Goal: Task Accomplishment & Management: Complete application form

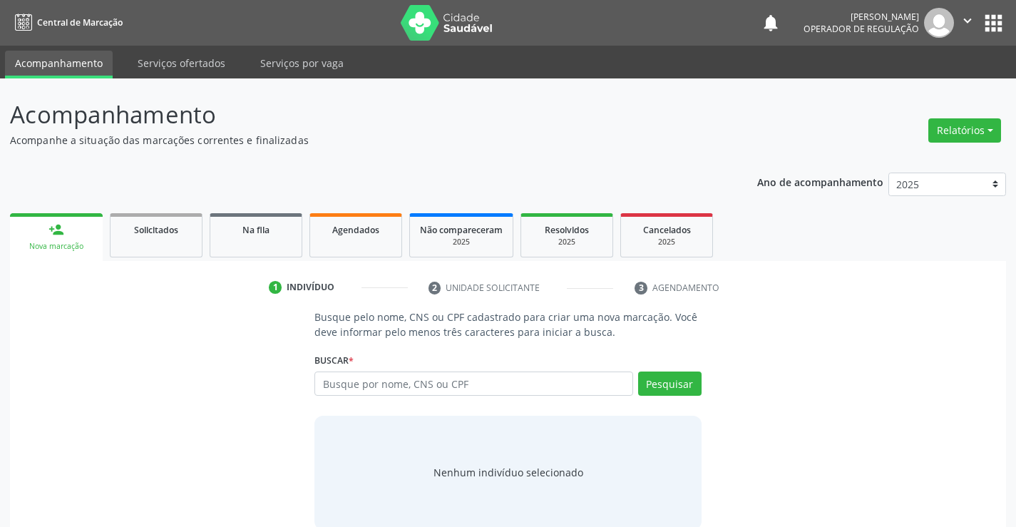
drag, startPoint x: 341, startPoint y: 384, endPoint x: 674, endPoint y: 359, distance: 333.1
click at [371, 385] on input "text" at bounding box center [473, 383] width 318 height 24
type input "700507983361858"
click at [665, 386] on button "Pesquisar" at bounding box center [669, 383] width 63 height 24
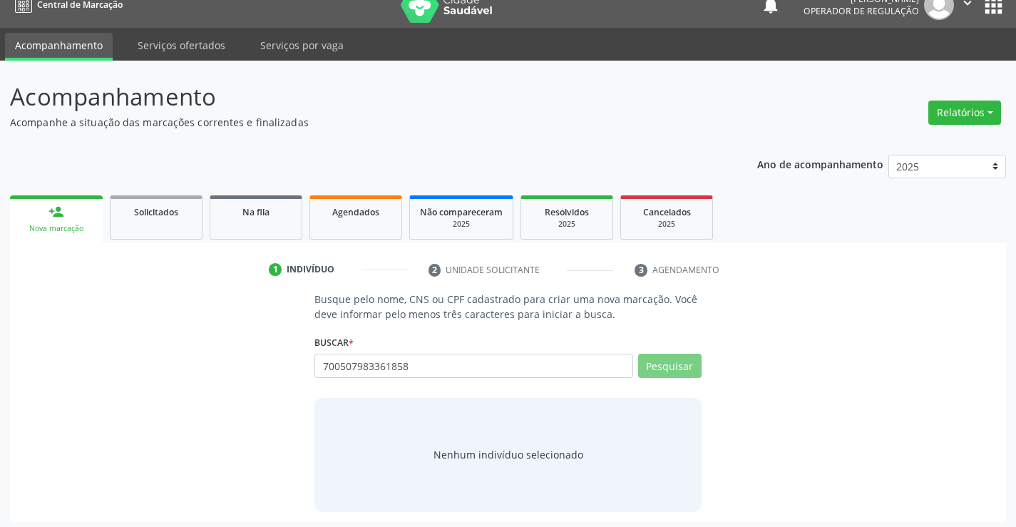
scroll to position [23, 0]
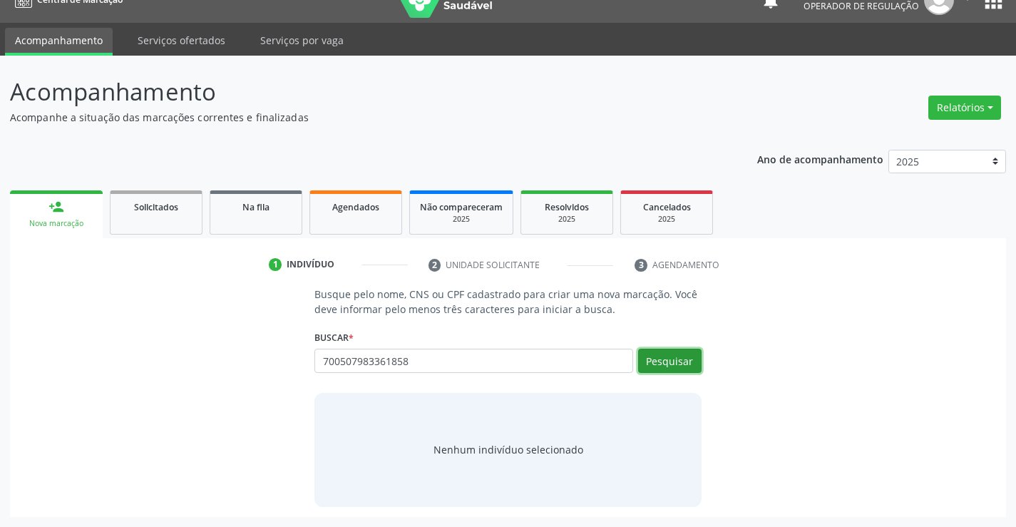
click at [681, 354] on button "Pesquisar" at bounding box center [669, 361] width 63 height 24
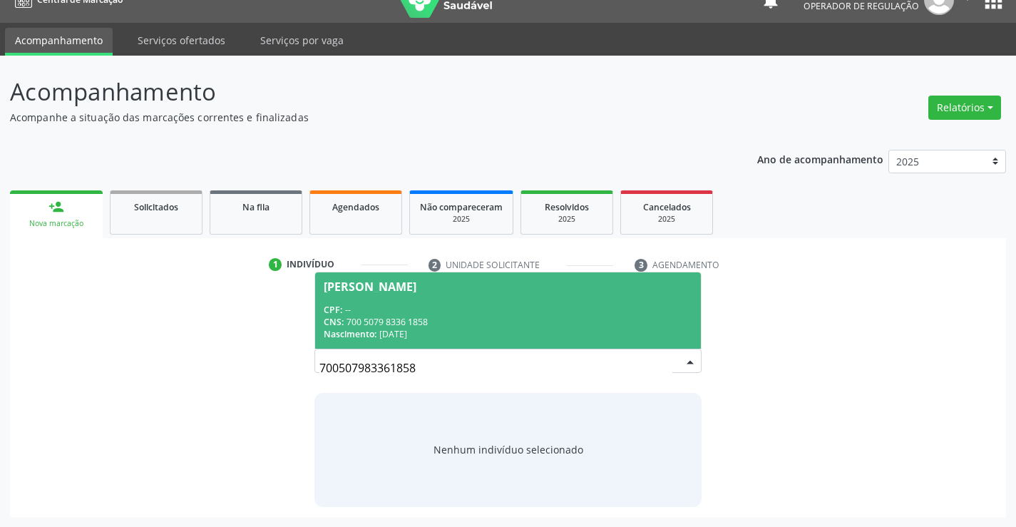
click at [430, 277] on span "[PERSON_NAME] CPF: -- CNS: 700 5079 8336 1858 Nascimento: [DATE]" at bounding box center [507, 310] width 385 height 76
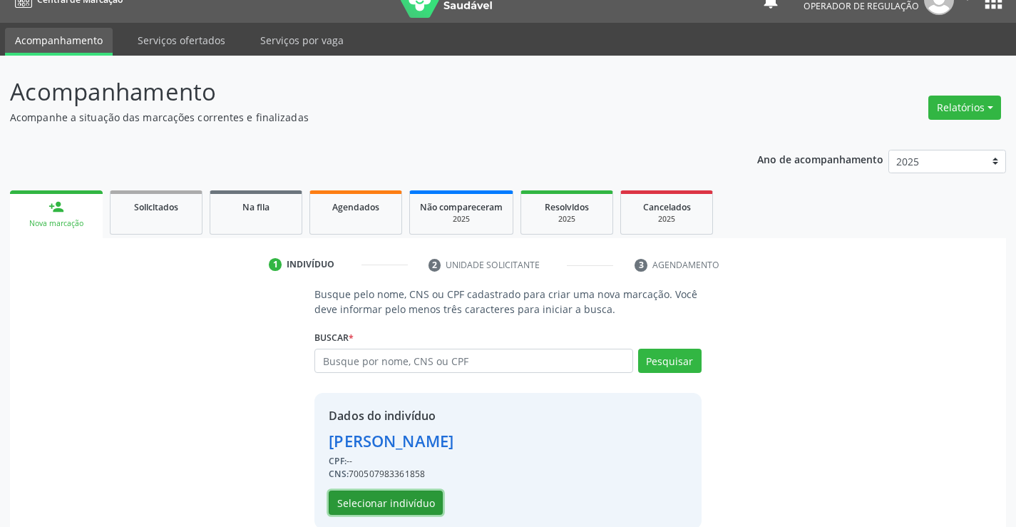
click at [379, 510] on button "Selecionar indivíduo" at bounding box center [386, 502] width 114 height 24
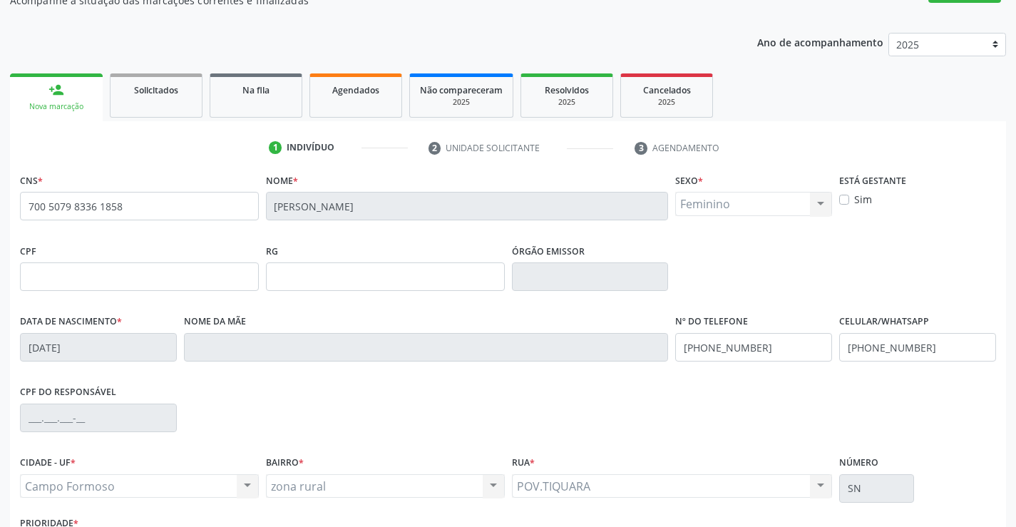
scroll to position [246, 0]
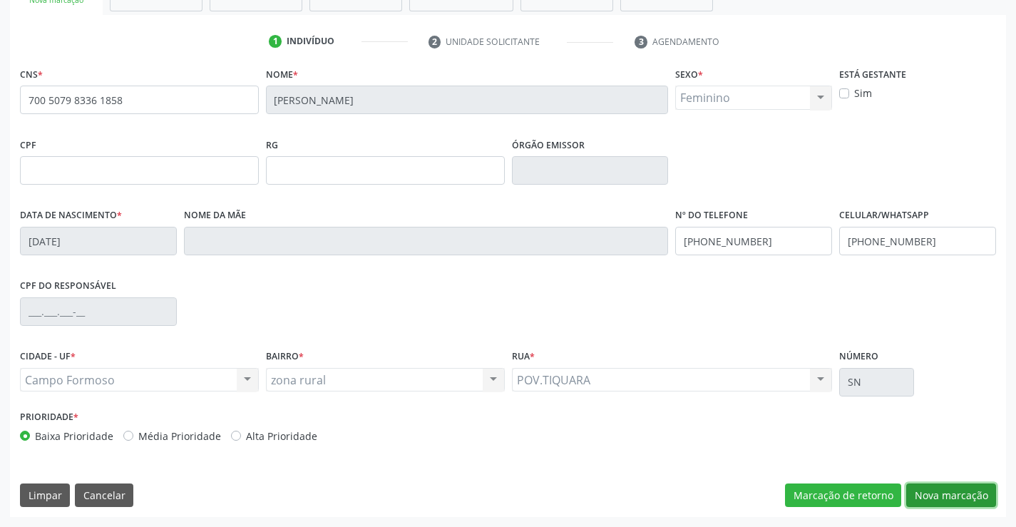
click at [930, 496] on button "Nova marcação" at bounding box center [951, 495] width 90 height 24
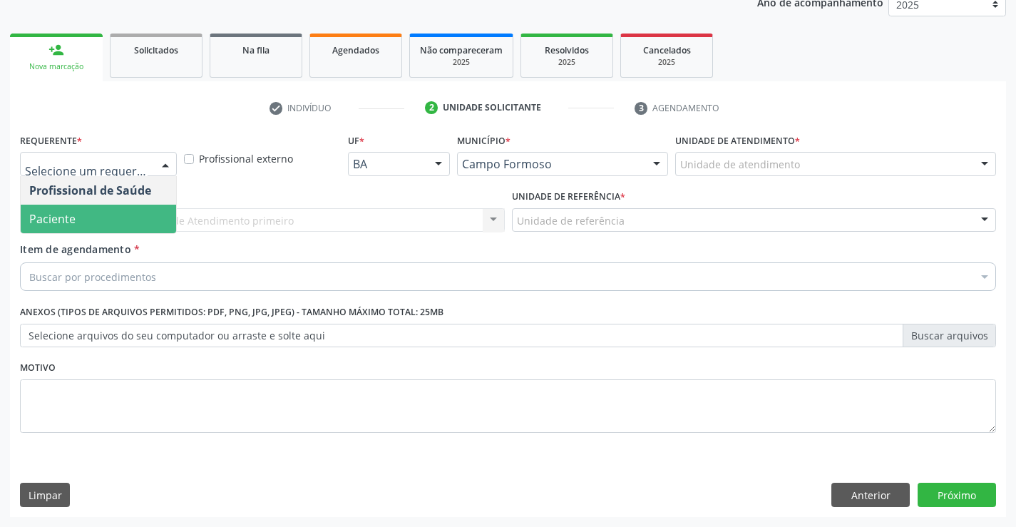
click at [102, 217] on span "Paciente" at bounding box center [98, 219] width 155 height 29
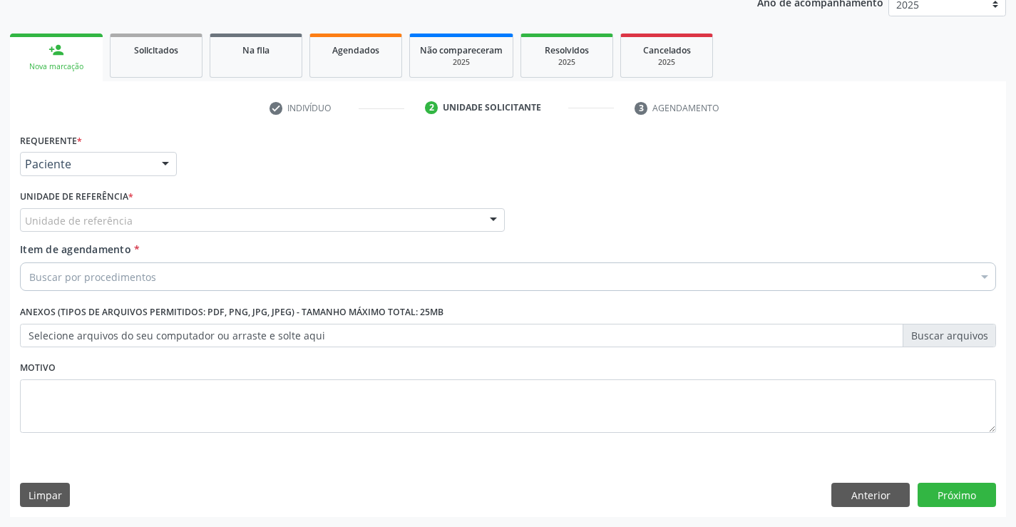
drag, startPoint x: 223, startPoint y: 222, endPoint x: 165, endPoint y: 241, distance: 60.9
click at [222, 223] on div "Unidade de referência" at bounding box center [262, 220] width 485 height 24
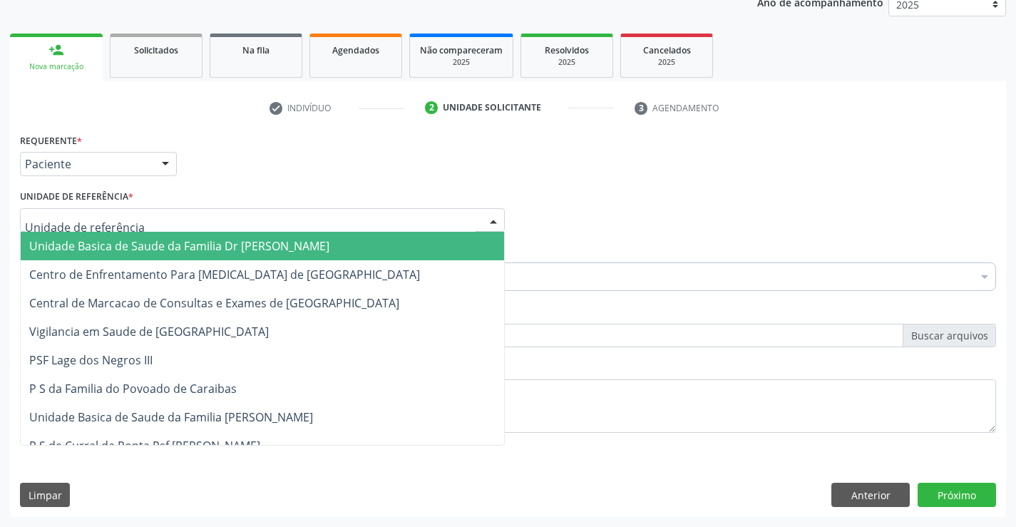
drag, startPoint x: 147, startPoint y: 245, endPoint x: 184, endPoint y: 259, distance: 39.5
click at [152, 248] on span "Unidade Basica de Saude da Familia Dr [PERSON_NAME]" at bounding box center [179, 246] width 300 height 16
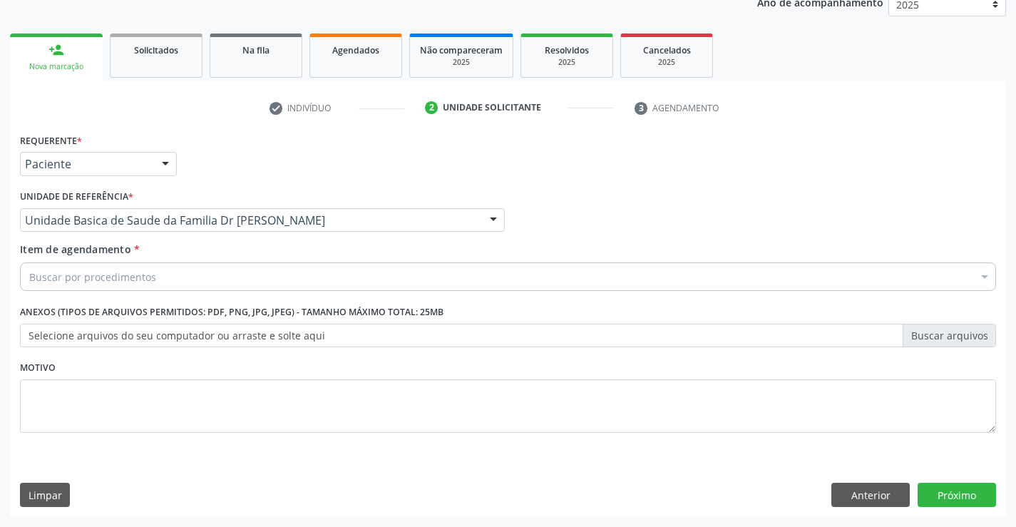
click at [156, 284] on div "Buscar por procedimentos" at bounding box center [508, 276] width 976 height 29
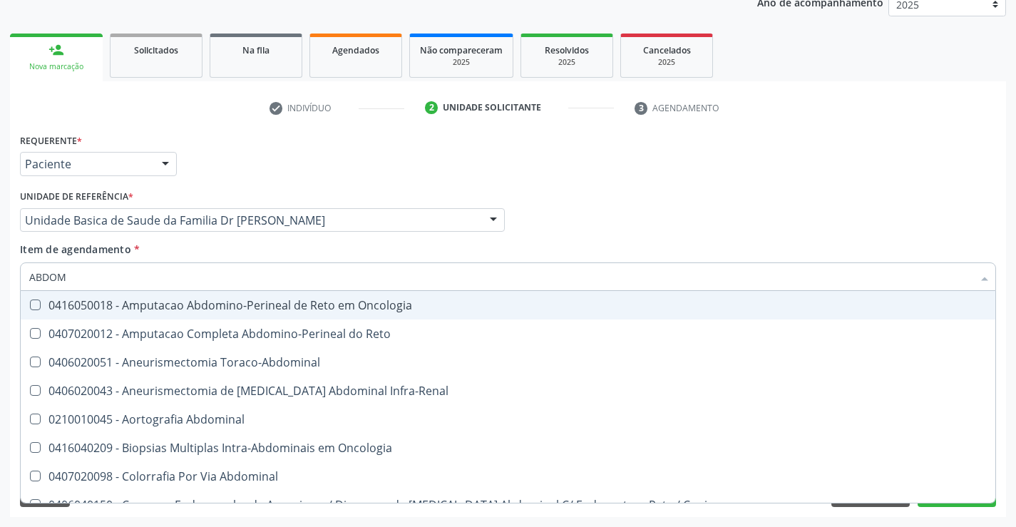
type input "ABDOME"
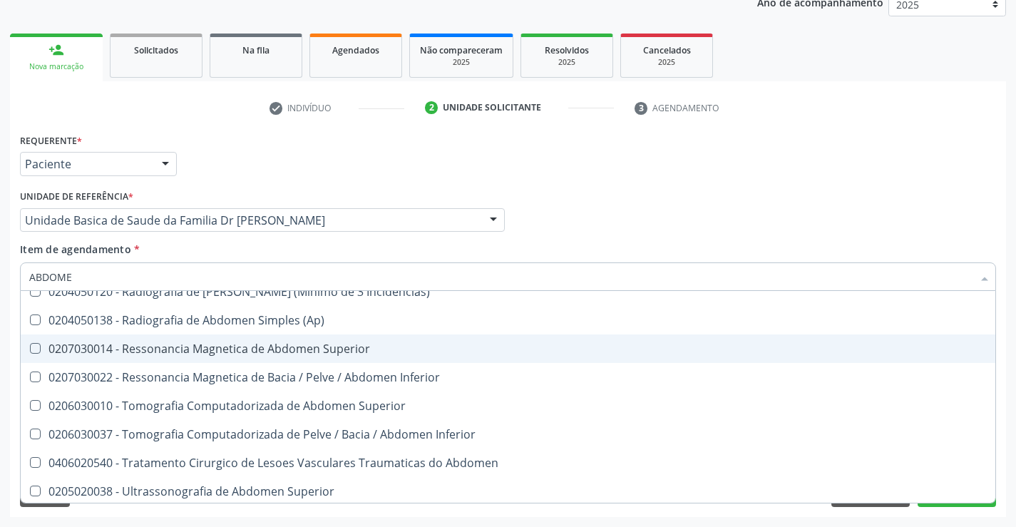
scroll to position [73, 0]
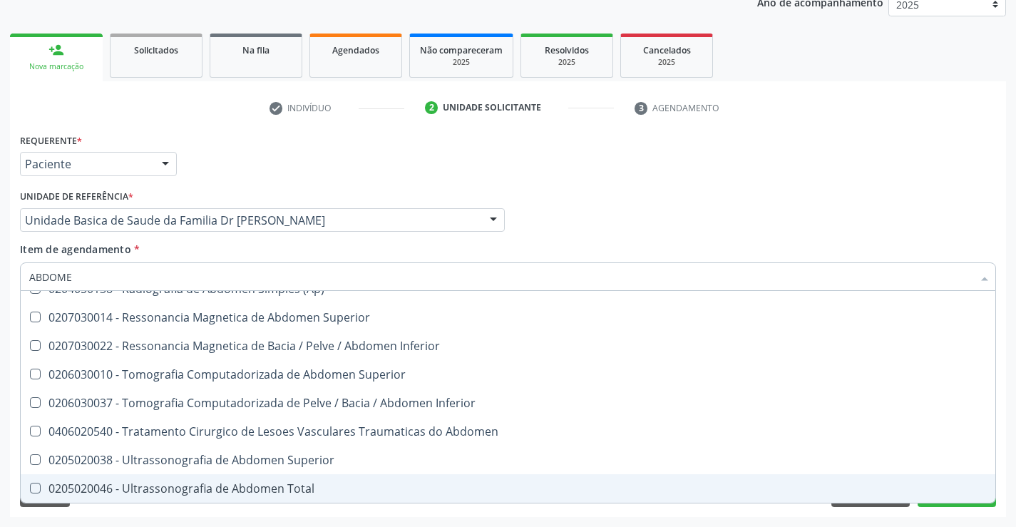
click at [244, 486] on div "0205020046 - Ultrassonografia de Abdomen Total" at bounding box center [507, 487] width 957 height 11
checkbox Total "true"
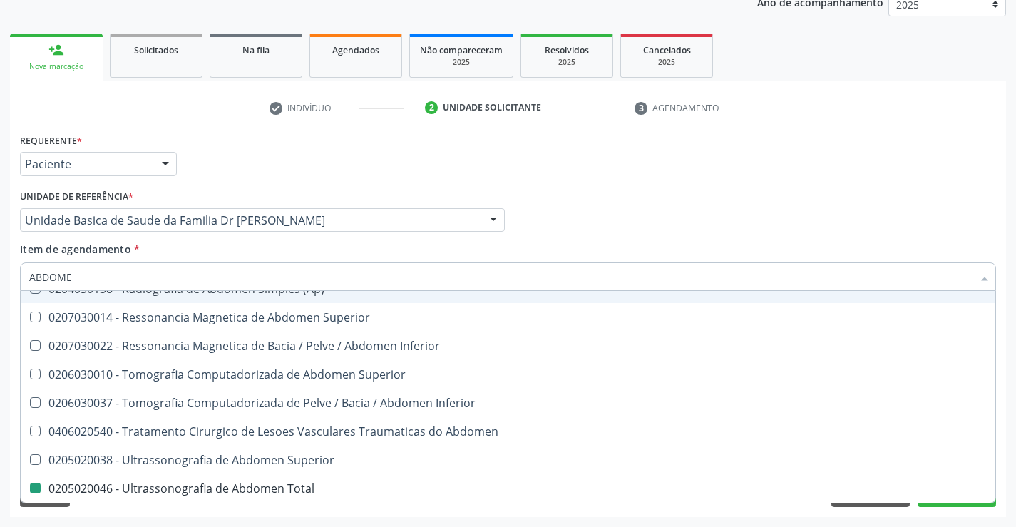
drag, startPoint x: 649, startPoint y: 210, endPoint x: 836, endPoint y: 259, distance: 194.0
click at [652, 210] on div "Profissional Solicitante Por favor, selecione a Unidade de Atendimento primeiro…" at bounding box center [507, 214] width 983 height 56
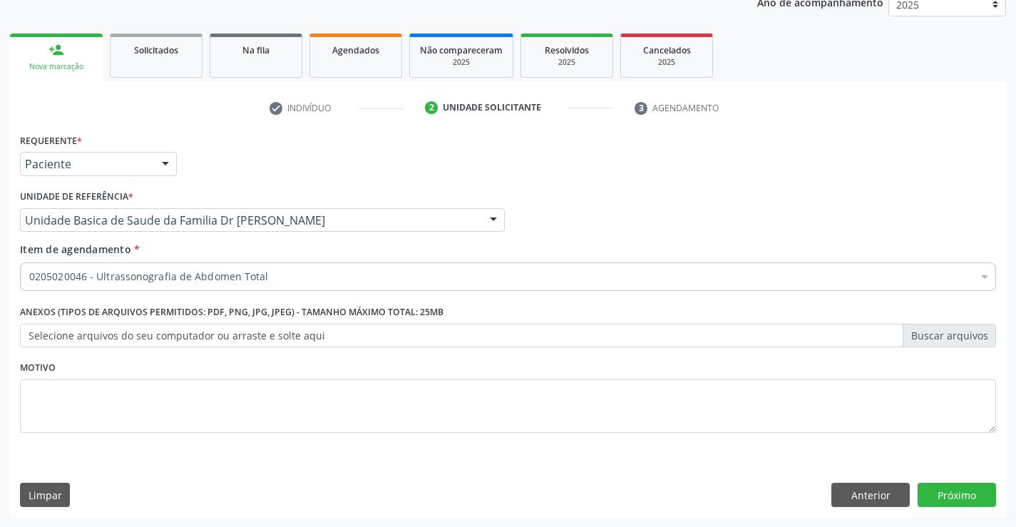
scroll to position [0, 0]
click at [949, 496] on button "Próximo" at bounding box center [956, 494] width 78 height 24
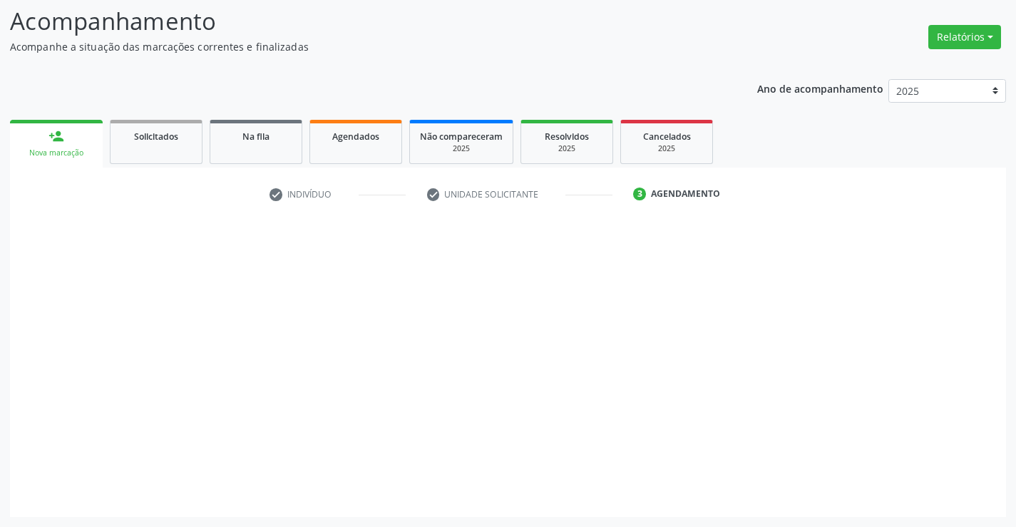
scroll to position [93, 0]
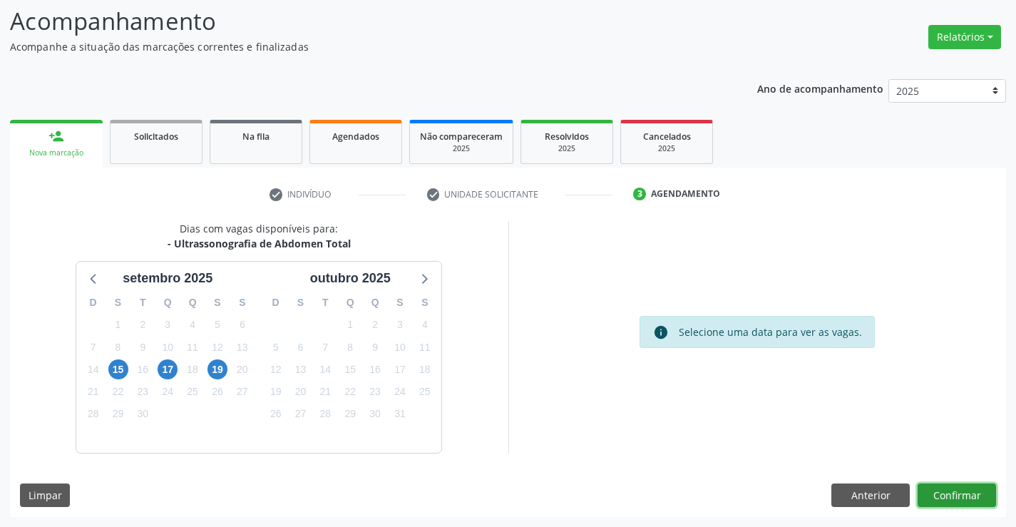
click at [944, 500] on button "Confirmar" at bounding box center [956, 495] width 78 height 24
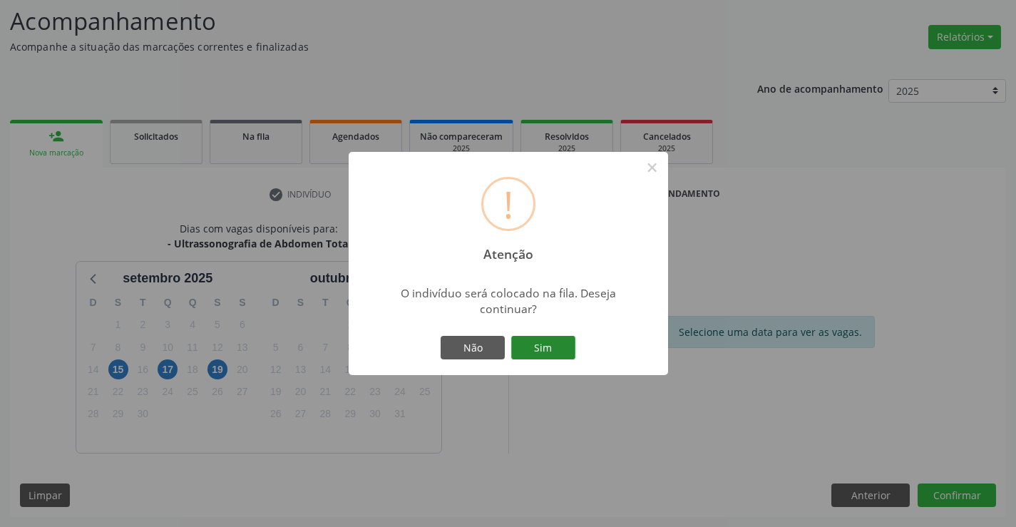
click at [532, 343] on button "Sim" at bounding box center [543, 348] width 64 height 24
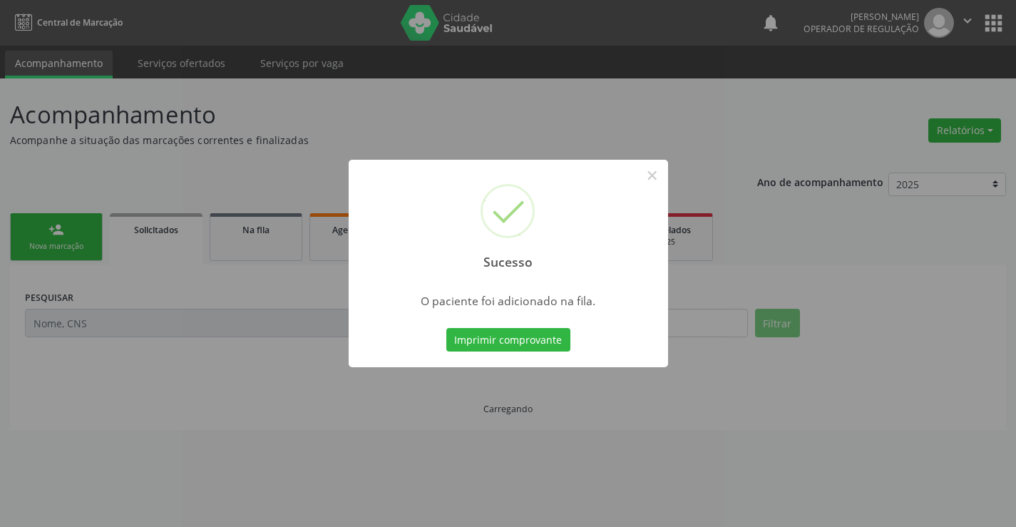
scroll to position [0, 0]
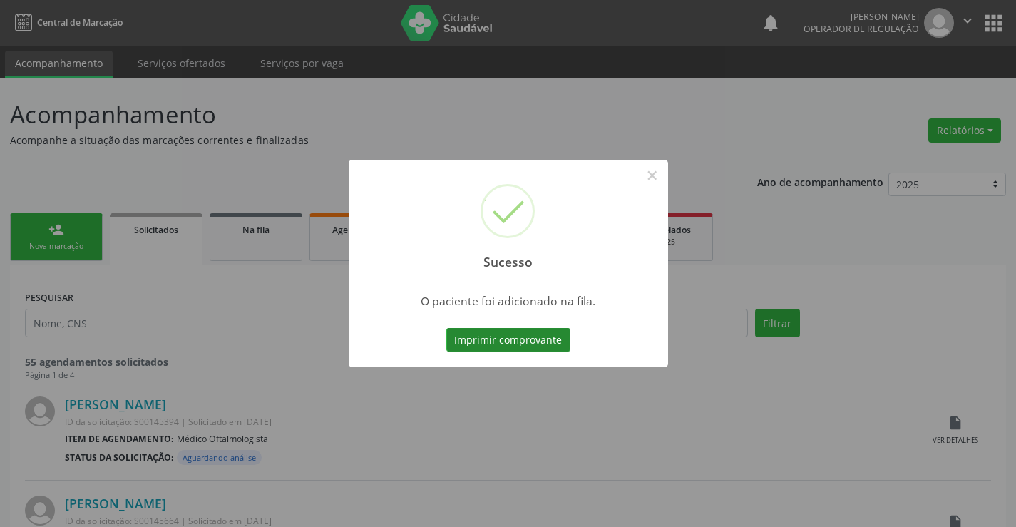
click at [532, 343] on button "Imprimir comprovante" at bounding box center [508, 340] width 124 height 24
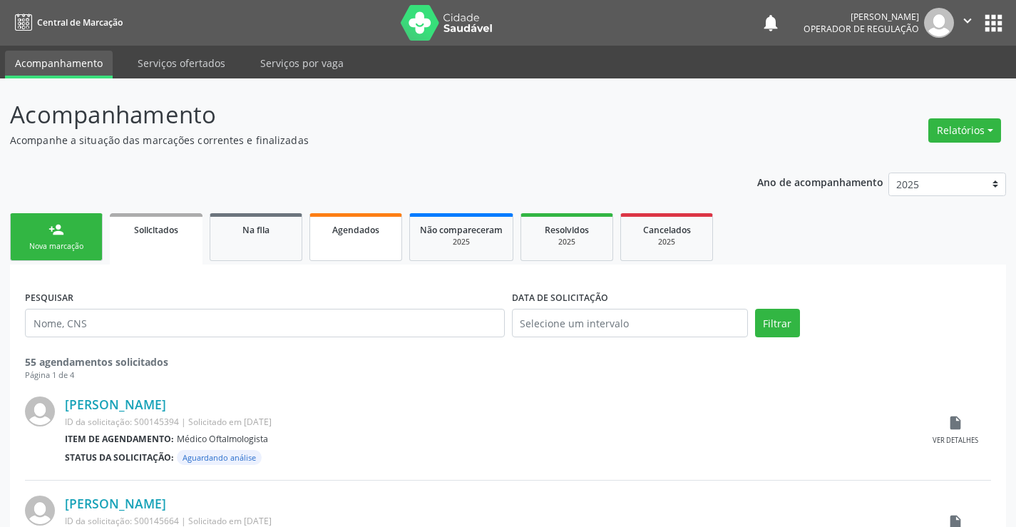
click at [371, 227] on span "Agendados" at bounding box center [355, 230] width 47 height 12
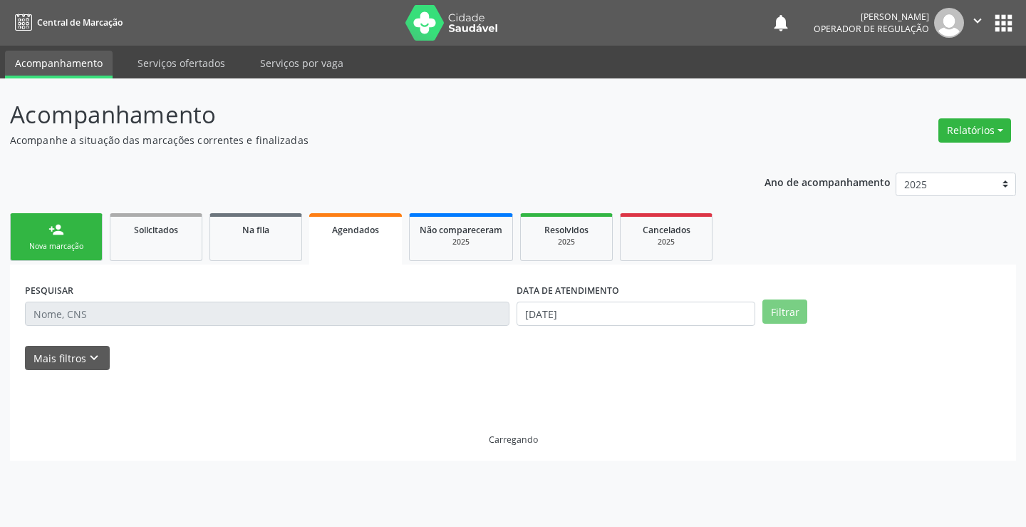
click at [371, 227] on span "Agendados" at bounding box center [355, 230] width 47 height 12
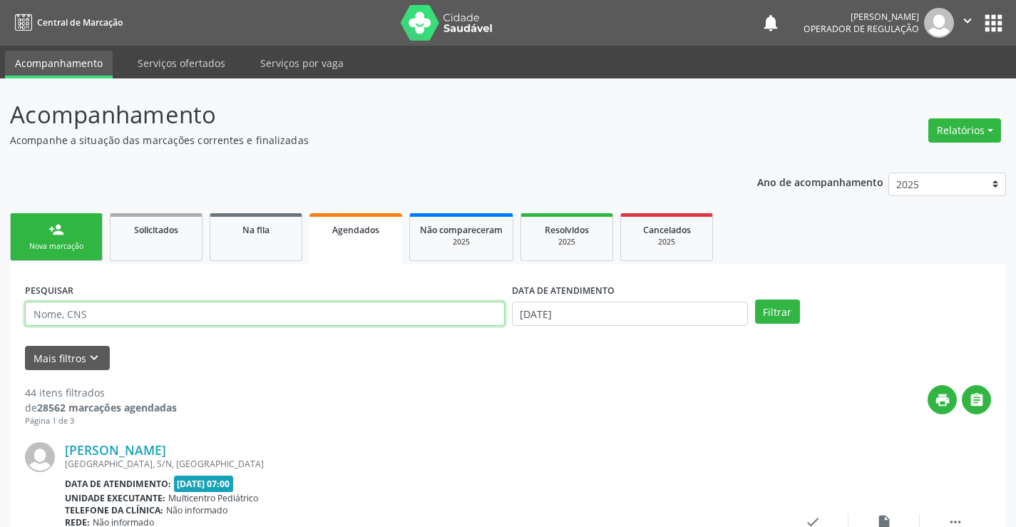
click at [260, 311] on input "text" at bounding box center [265, 313] width 480 height 24
type input "706206044463968"
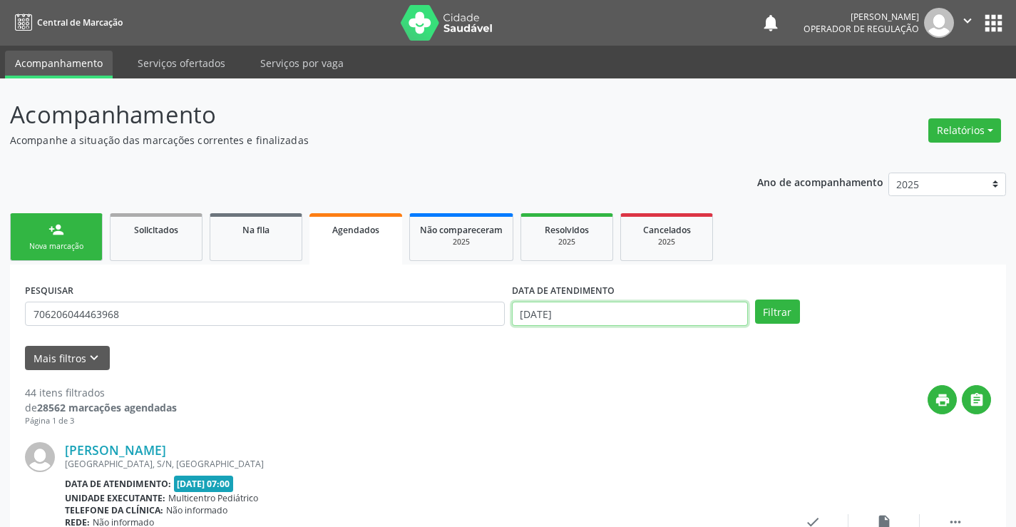
click at [574, 310] on input "[DATE]" at bounding box center [630, 313] width 236 height 24
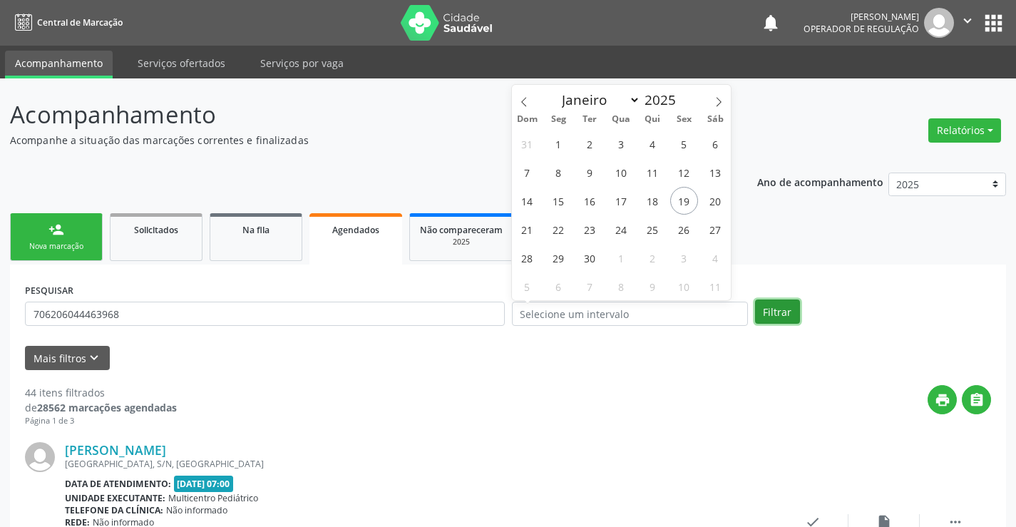
click at [773, 316] on button "Filtrar" at bounding box center [777, 311] width 45 height 24
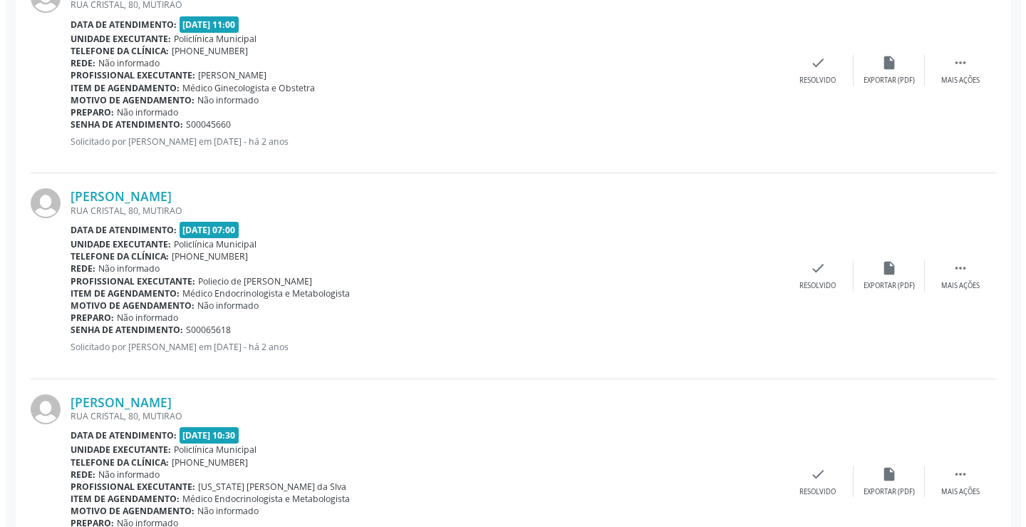
scroll to position [541, 0]
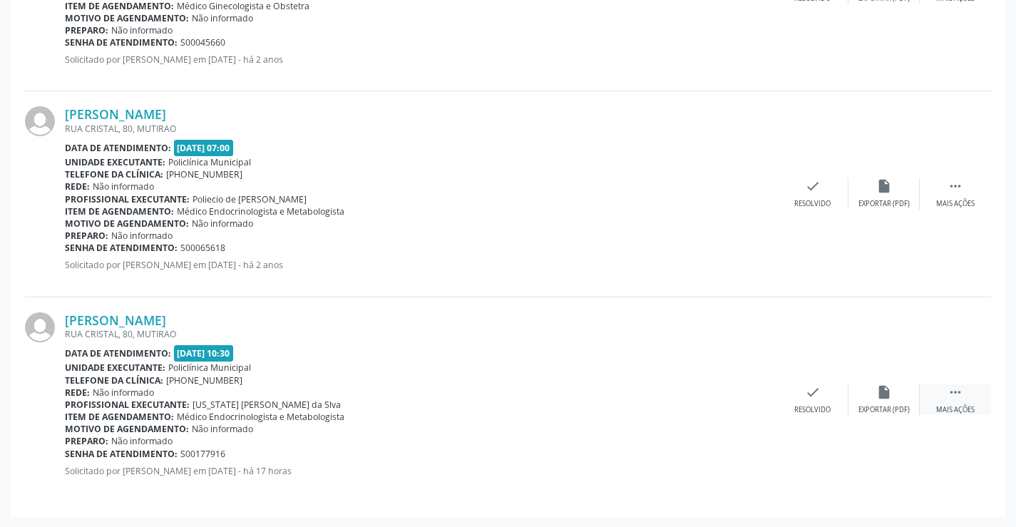
click at [952, 392] on icon "" at bounding box center [955, 392] width 16 height 16
click at [735, 392] on icon "cancel" at bounding box center [741, 392] width 16 height 16
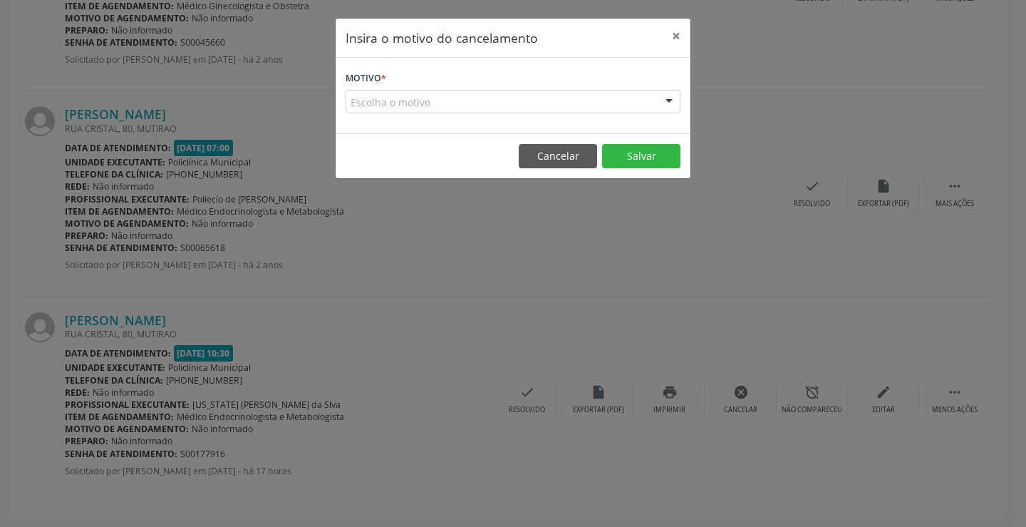
click at [641, 97] on div "Escolha o motivo" at bounding box center [513, 102] width 335 height 24
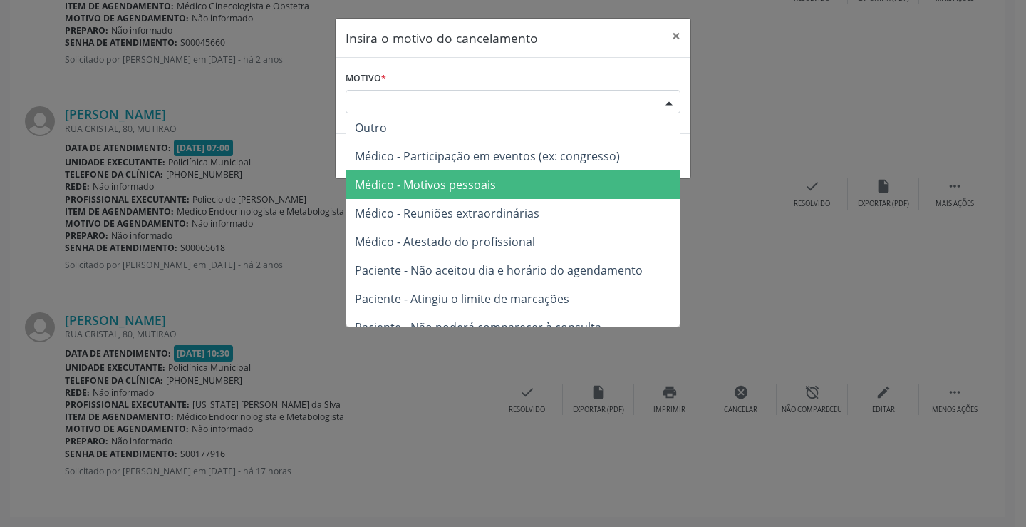
click at [544, 192] on span "Médico - Motivos pessoais" at bounding box center [513, 184] width 334 height 29
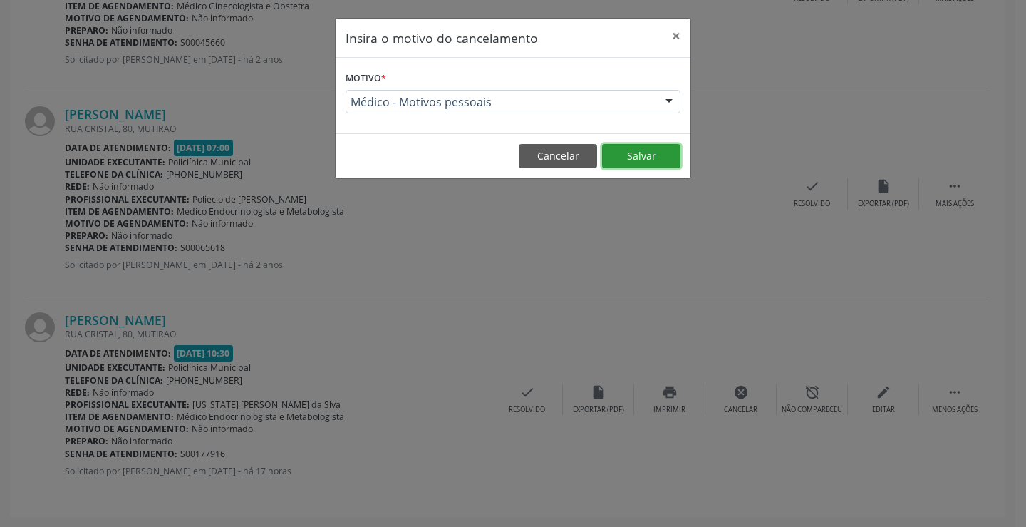
click at [651, 150] on button "Salvar" at bounding box center [641, 156] width 78 height 24
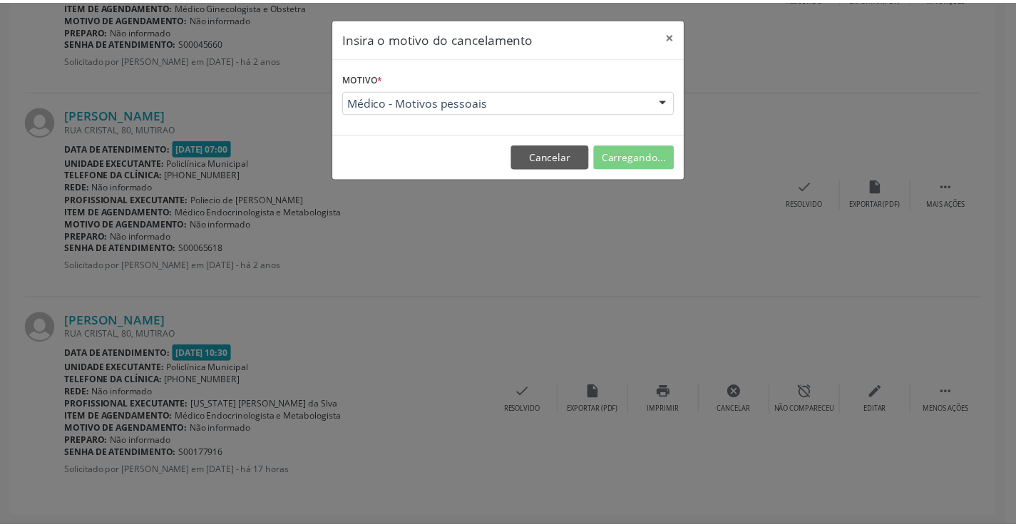
scroll to position [0, 0]
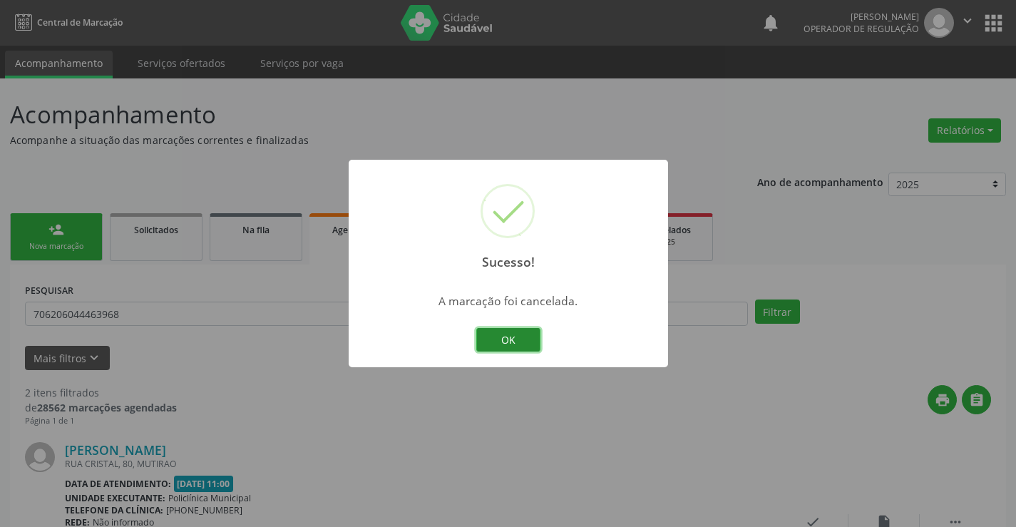
click at [532, 344] on button "OK" at bounding box center [508, 340] width 64 height 24
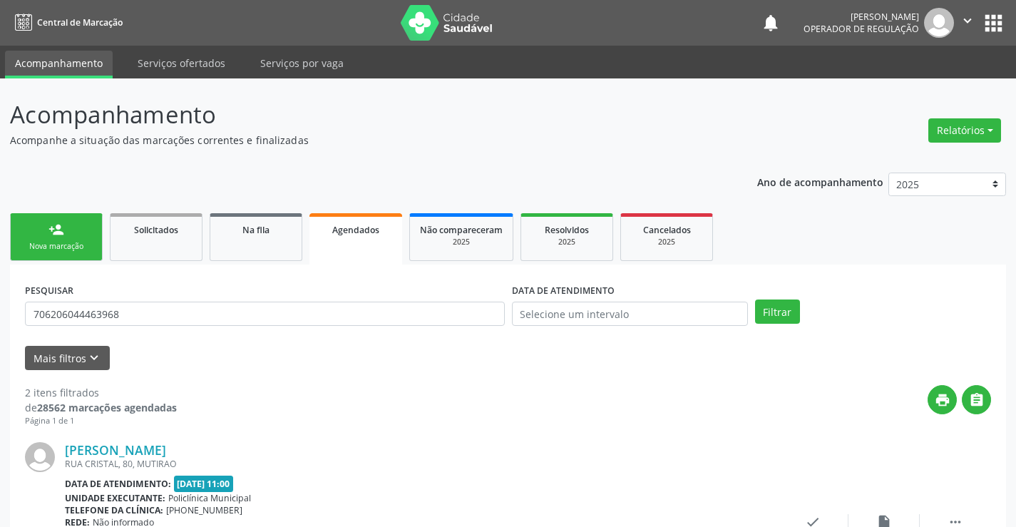
click at [71, 233] on link "person_add Nova marcação" at bounding box center [56, 237] width 93 height 48
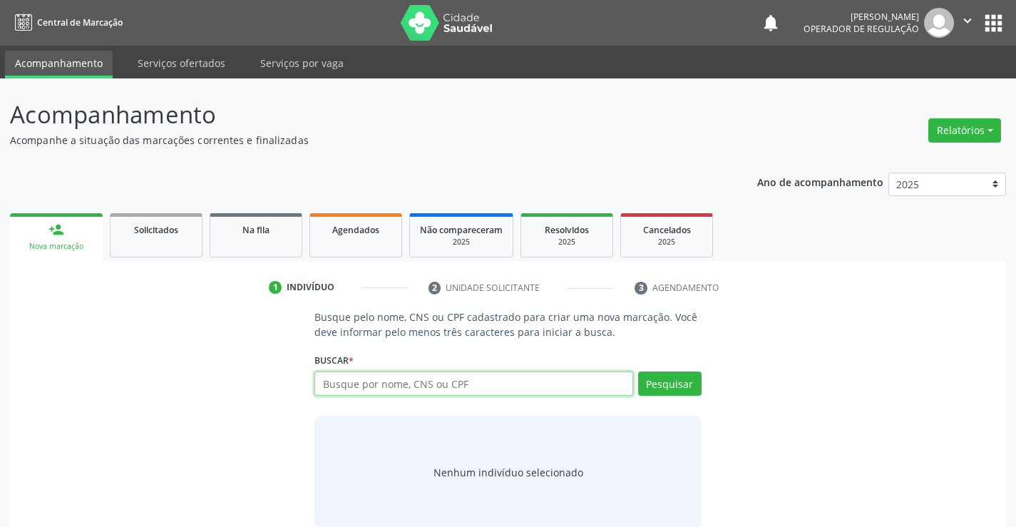
click at [393, 383] on input "text" at bounding box center [473, 383] width 318 height 24
type input "704001357511164"
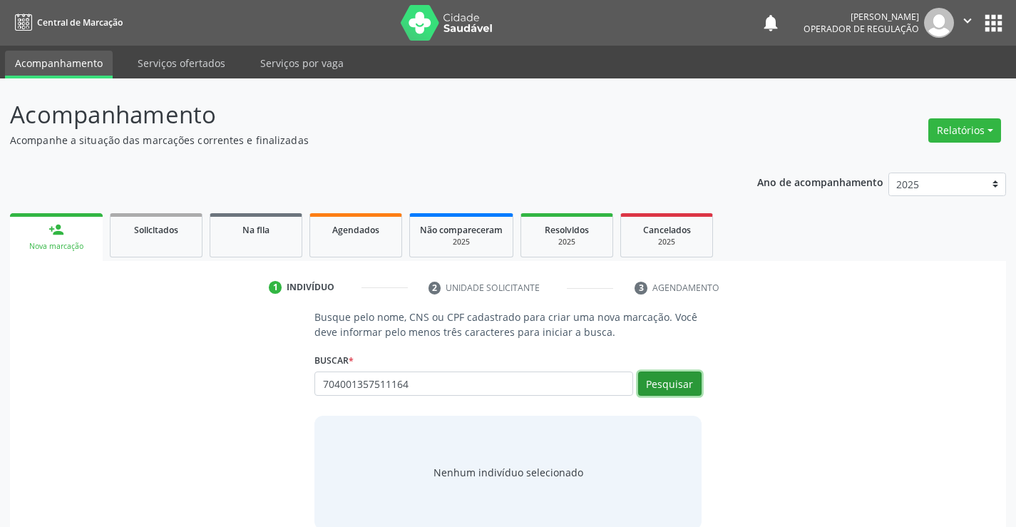
click at [680, 381] on button "Pesquisar" at bounding box center [669, 383] width 63 height 24
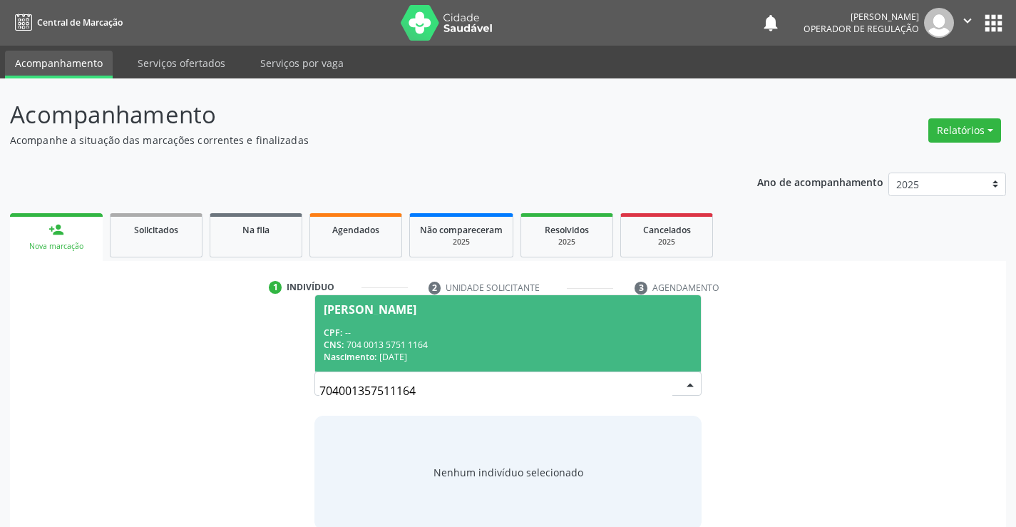
click at [543, 317] on span "[PERSON_NAME] CPF: -- CNS: 704 0013 5751 1164 Nascimento: [DATE]" at bounding box center [507, 333] width 385 height 76
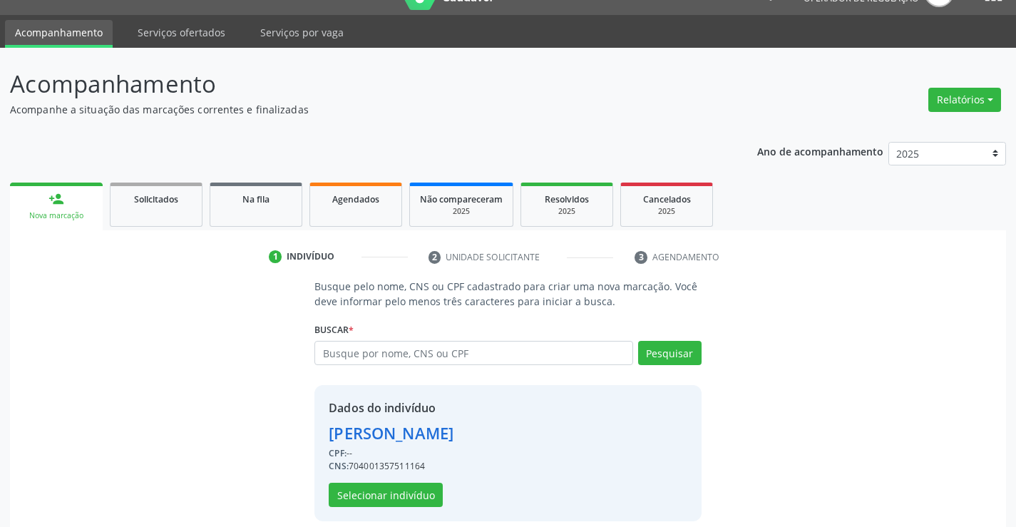
scroll to position [45, 0]
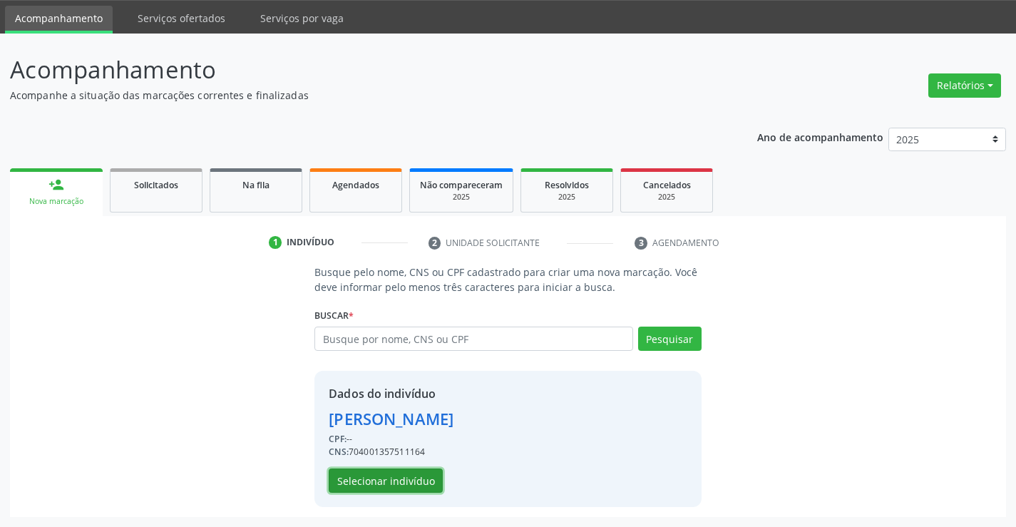
click at [389, 475] on button "Selecionar indivíduo" at bounding box center [386, 480] width 114 height 24
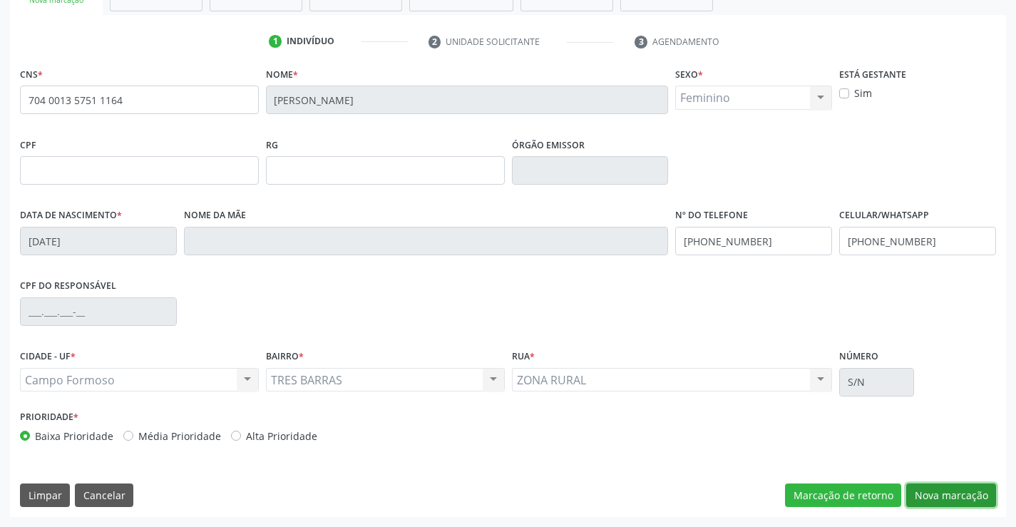
click at [924, 489] on button "Nova marcação" at bounding box center [951, 495] width 90 height 24
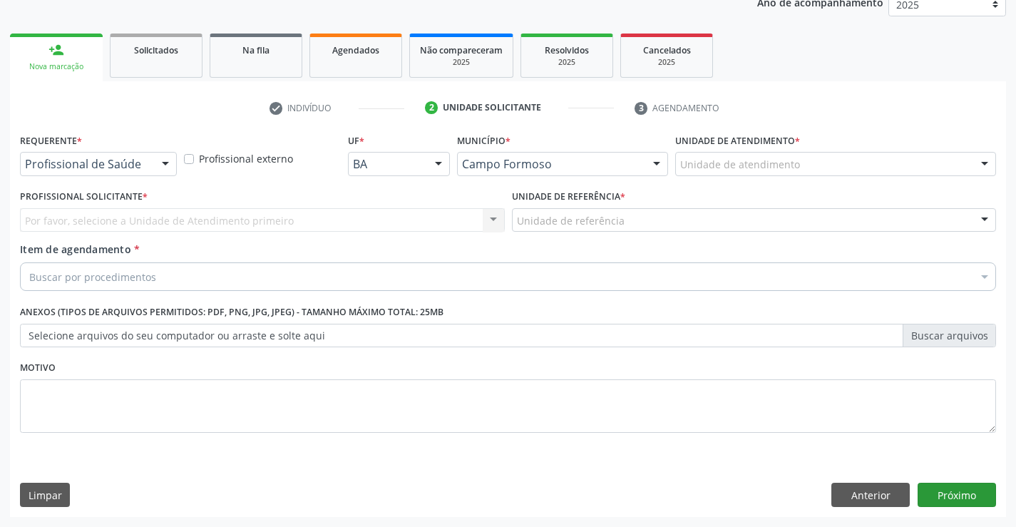
scroll to position [180, 0]
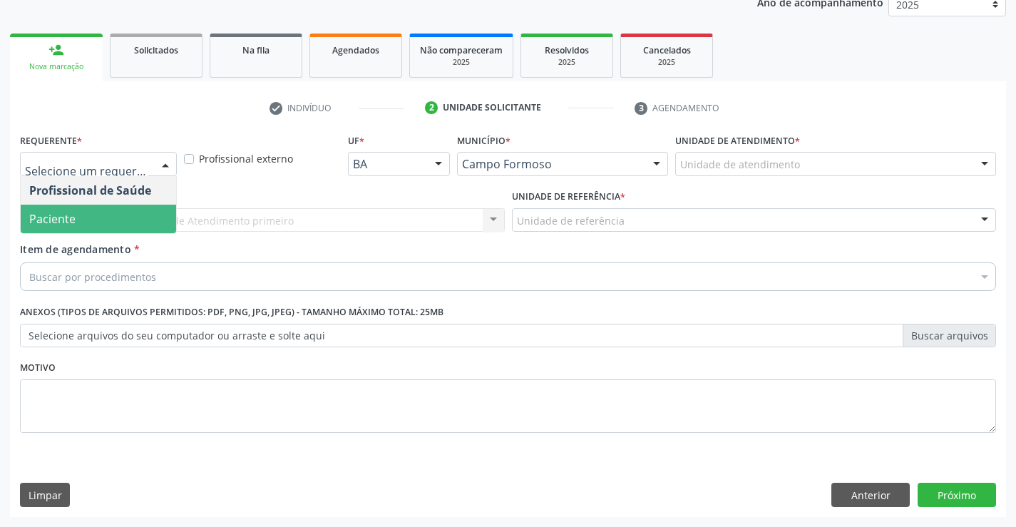
click at [98, 222] on span "Paciente" at bounding box center [98, 219] width 155 height 29
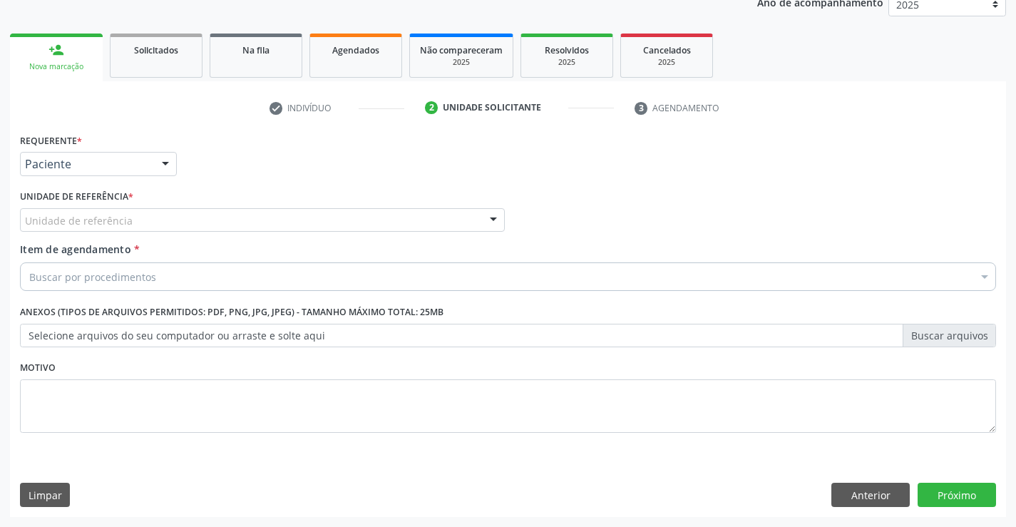
click at [197, 218] on div "Unidade de referência" at bounding box center [262, 220] width 485 height 24
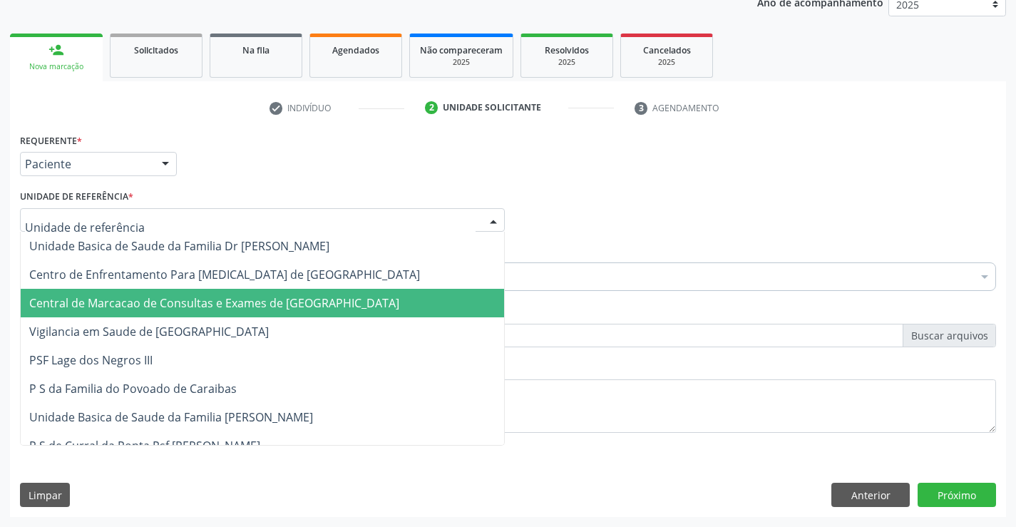
click at [228, 304] on span "Central de Marcacao de Consultas e Exames de [GEOGRAPHIC_DATA]" at bounding box center [214, 303] width 370 height 16
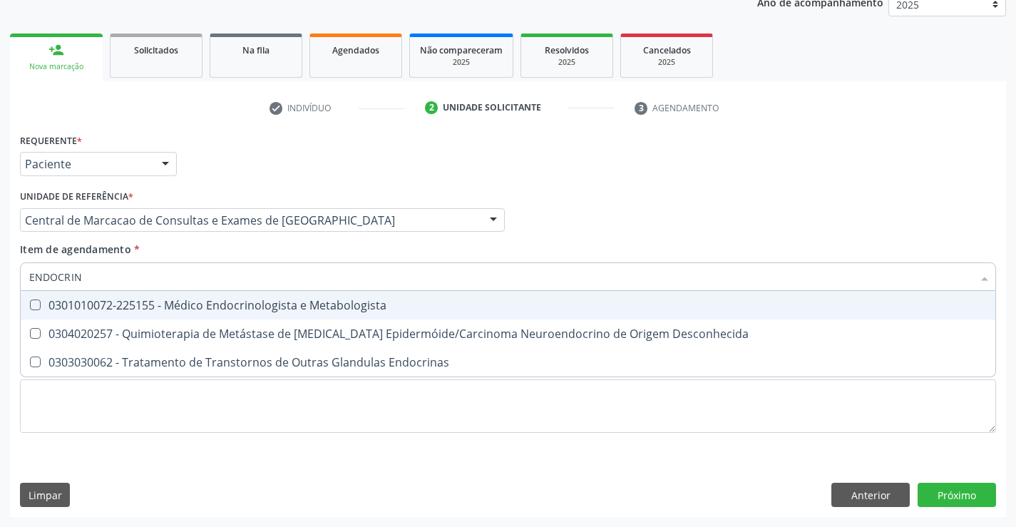
type input "ENDOCRINO"
click at [190, 304] on div "0301010072-225155 - Médico Endocrinologista e Metabologista" at bounding box center [507, 304] width 957 height 11
checkbox Metabologista "true"
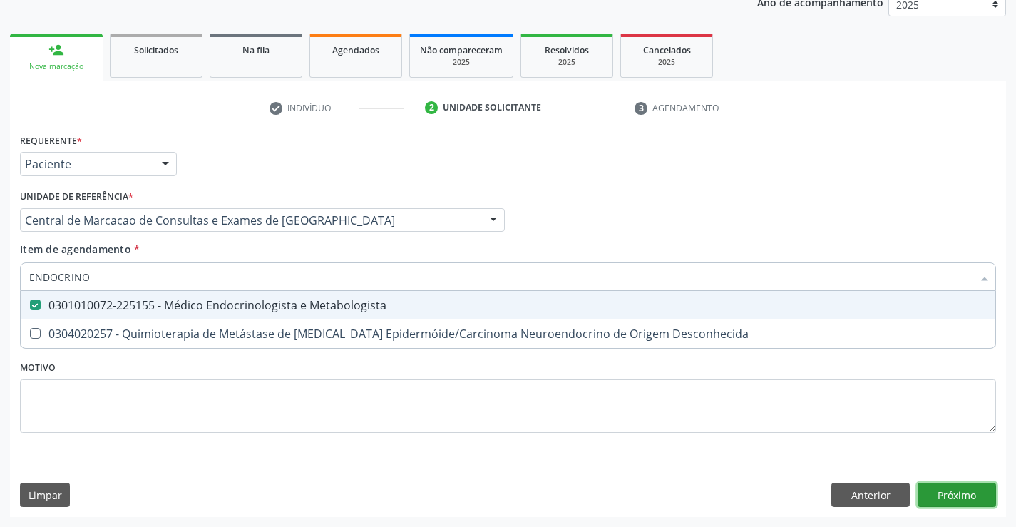
click at [967, 486] on div "Requerente * Paciente Profissional de Saúde Paciente Nenhum resultado encontrad…" at bounding box center [508, 323] width 996 height 387
checkbox Desconhecida "true"
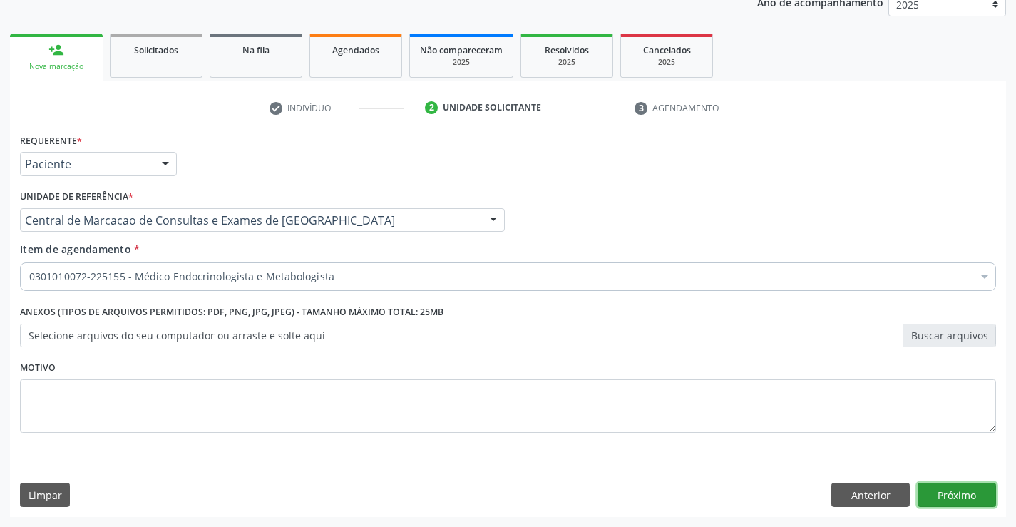
click at [959, 495] on button "Próximo" at bounding box center [956, 494] width 78 height 24
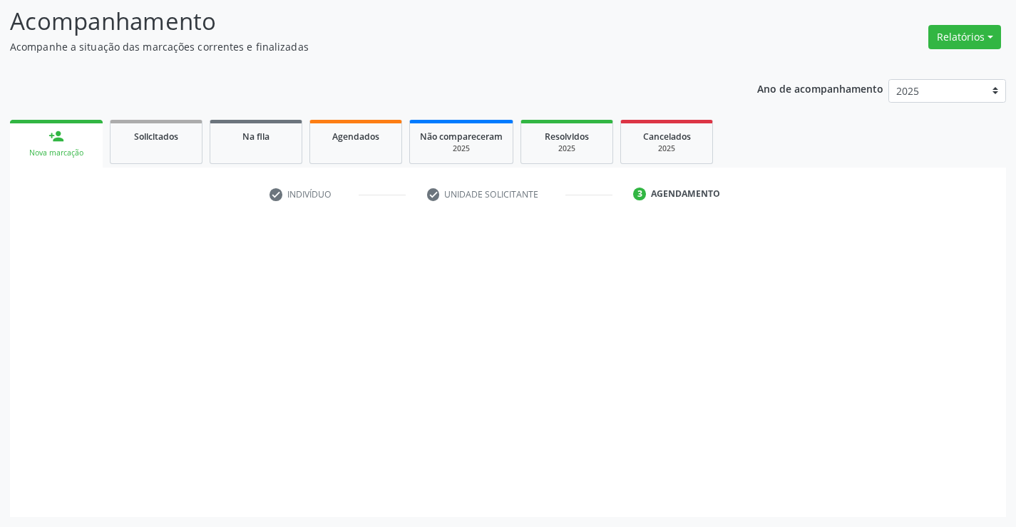
scroll to position [93, 0]
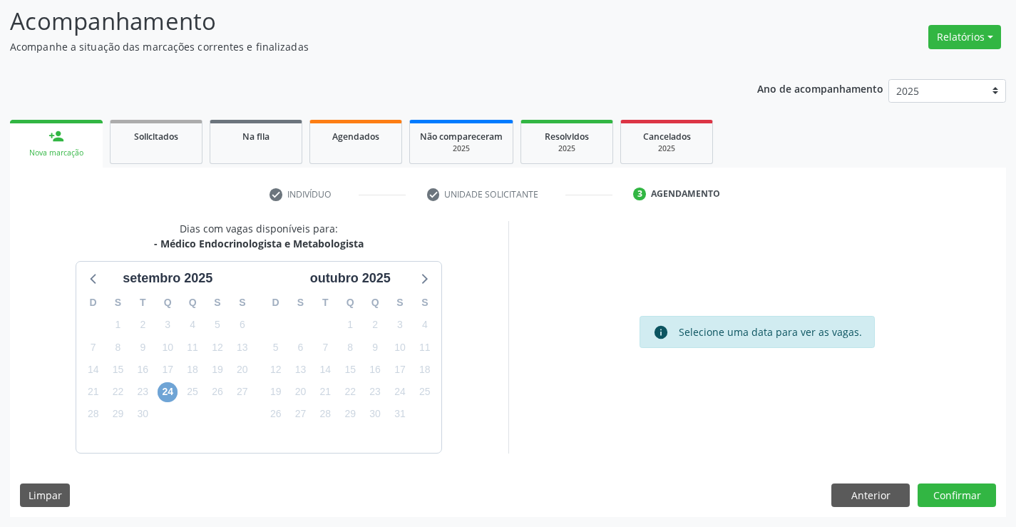
click at [163, 392] on span "24" at bounding box center [168, 392] width 20 height 20
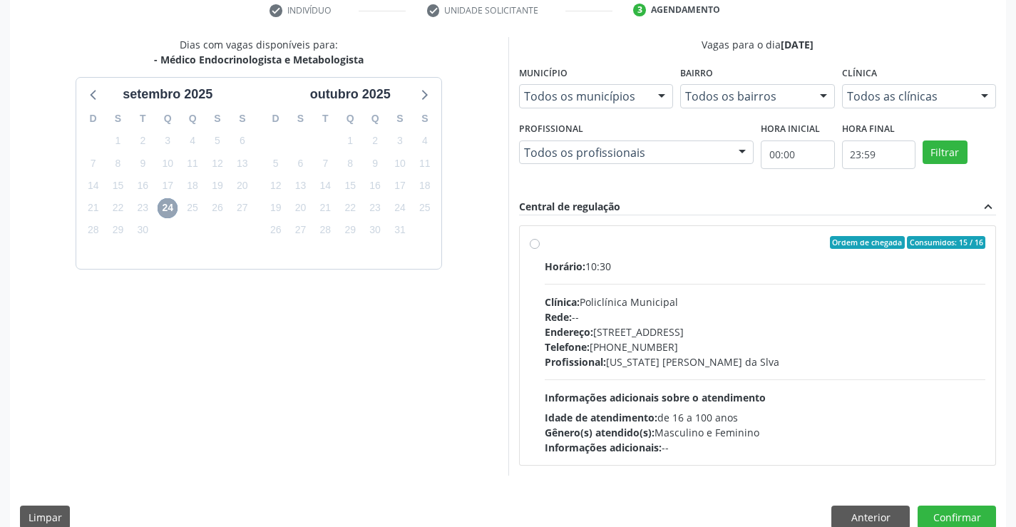
scroll to position [299, 0]
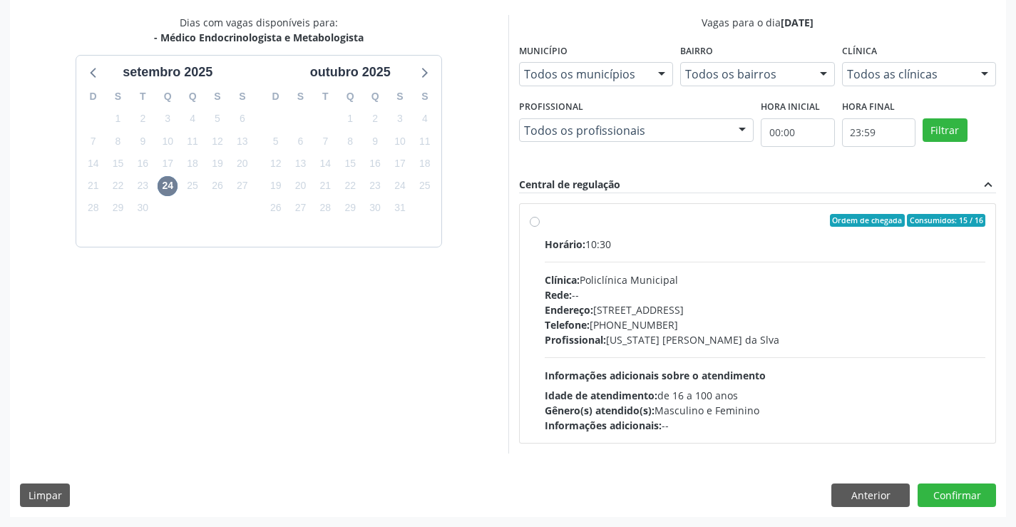
click at [642, 240] on div "Horário: 10:30" at bounding box center [765, 244] width 441 height 15
click at [540, 227] on input "Ordem de chegada Consumidos: 15 / 16 Horário: 10:30 Clínica: Policlínica Munici…" at bounding box center [535, 220] width 10 height 13
radio input "true"
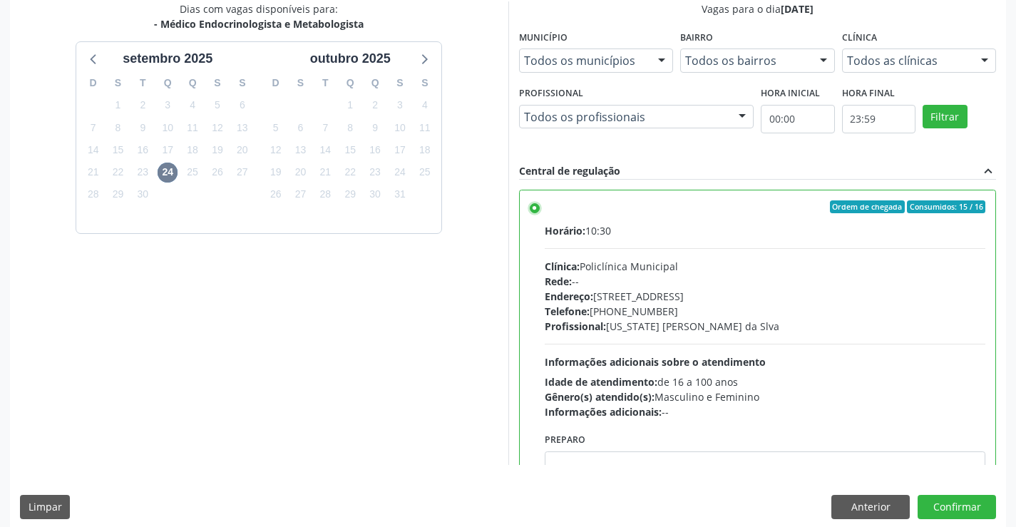
scroll to position [325, 0]
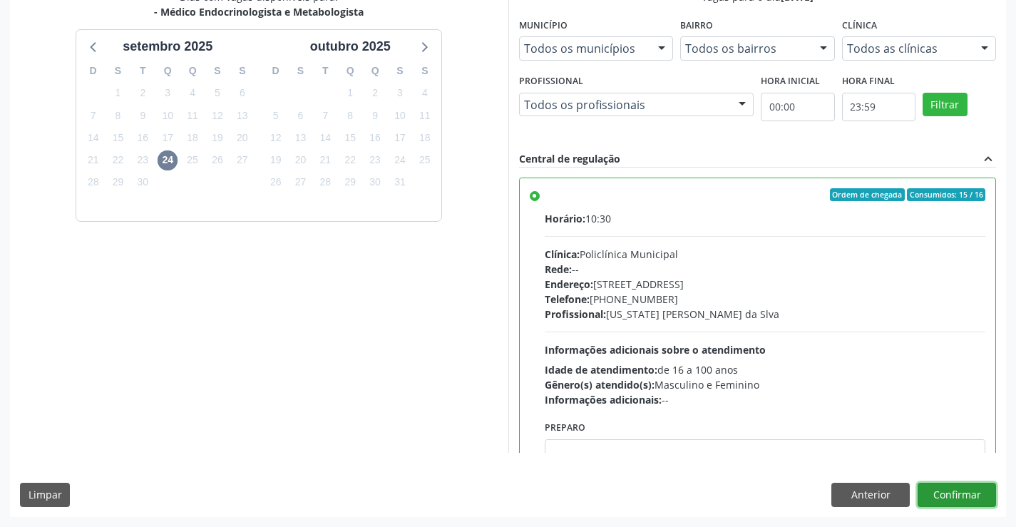
click at [951, 497] on button "Confirmar" at bounding box center [956, 494] width 78 height 24
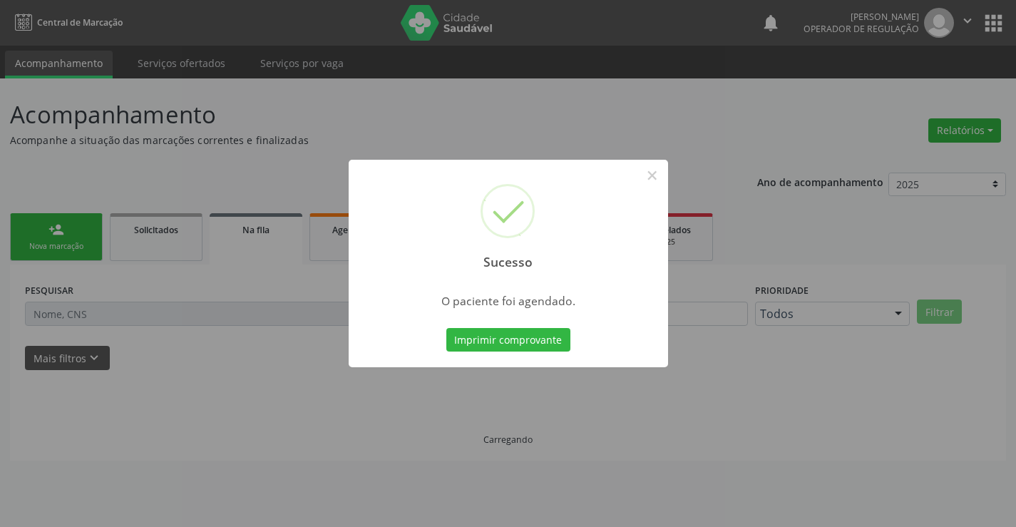
scroll to position [0, 0]
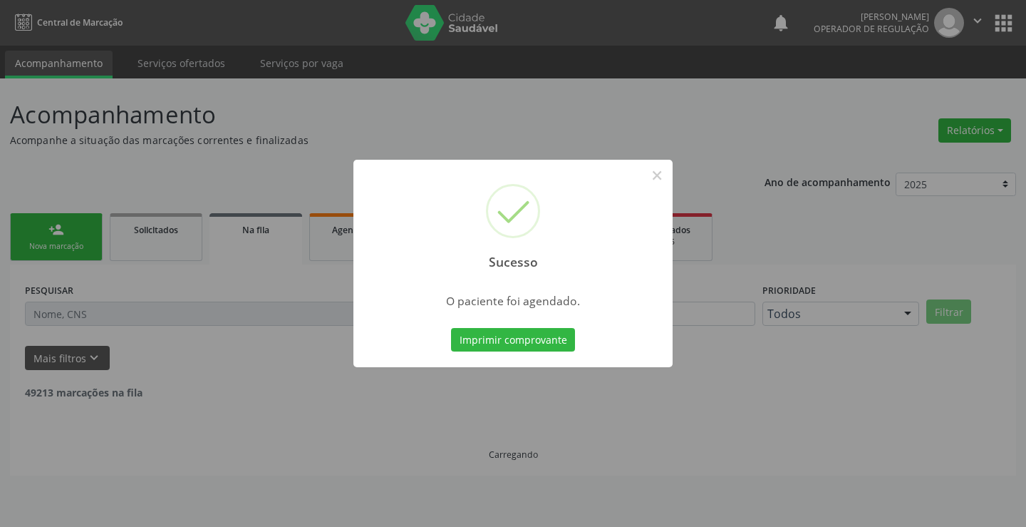
click at [451, 328] on button "Imprimir comprovante" at bounding box center [513, 340] width 124 height 24
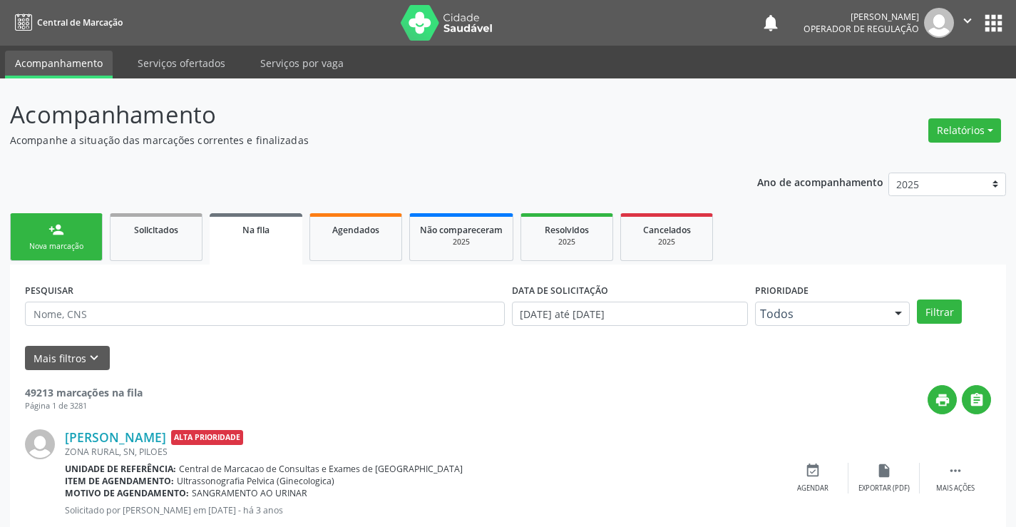
click at [70, 243] on div "Nova marcação" at bounding box center [56, 246] width 71 height 11
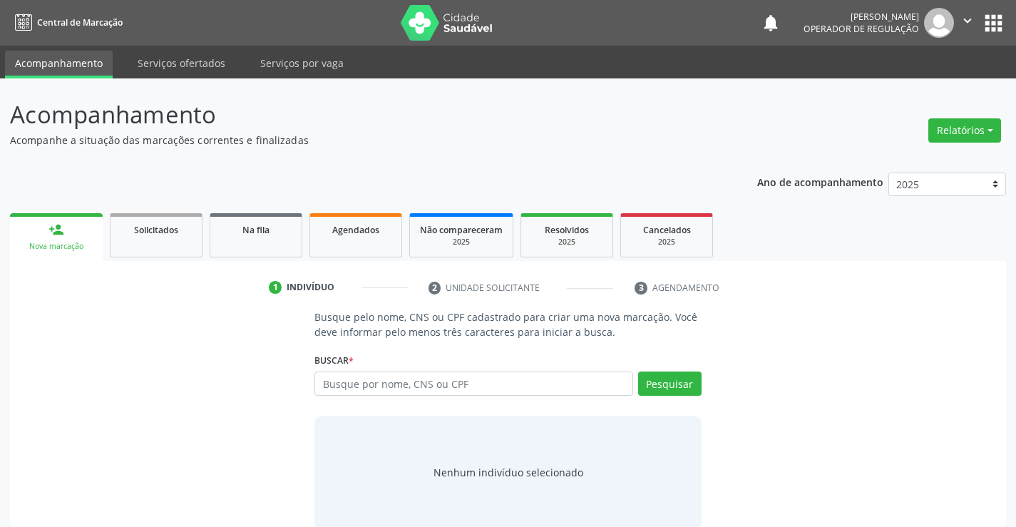
click at [70, 243] on div "Nova marcação" at bounding box center [56, 246] width 73 height 11
drag, startPoint x: 334, startPoint y: 371, endPoint x: 356, endPoint y: 384, distance: 25.9
click at [351, 381] on div "Buscar * Busque por nome, CNS ou CPF Nenhum resultado encontrado para: " " Digi…" at bounding box center [507, 377] width 386 height 56
click at [377, 383] on input "text" at bounding box center [473, 383] width 318 height 24
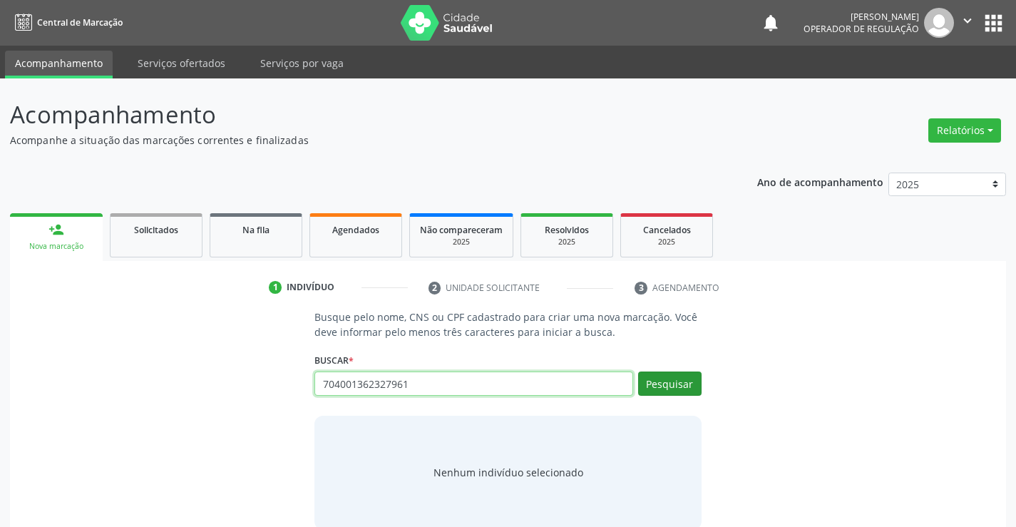
type input "704001362327961"
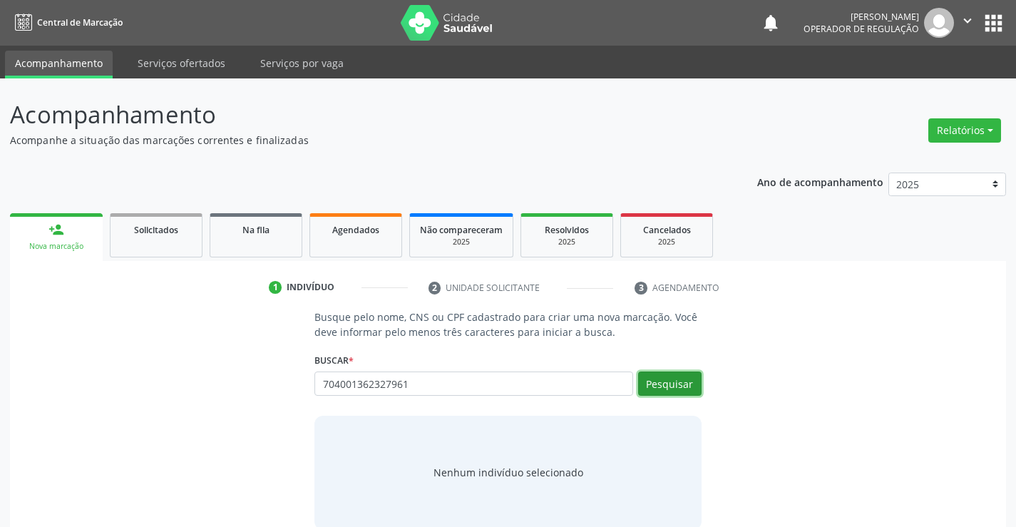
click at [668, 386] on button "Pesquisar" at bounding box center [669, 383] width 63 height 24
type input "704001362327961"
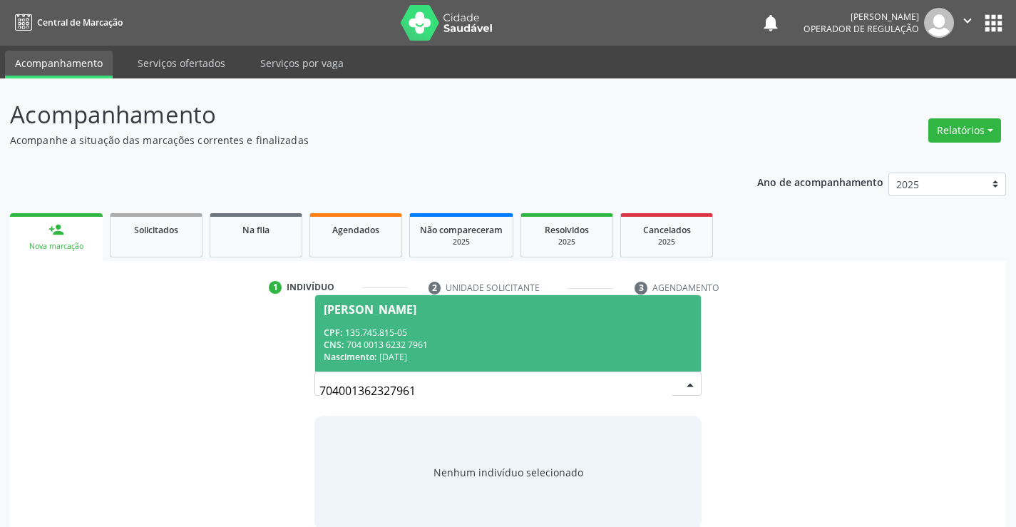
click at [364, 311] on div "[PERSON_NAME]" at bounding box center [370, 309] width 93 height 11
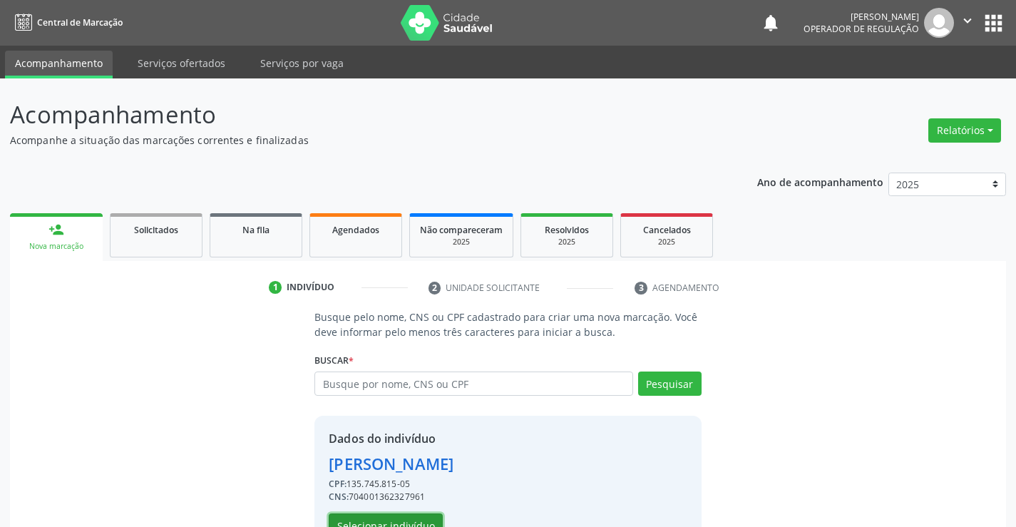
click at [385, 517] on button "Selecionar indivíduo" at bounding box center [386, 525] width 114 height 24
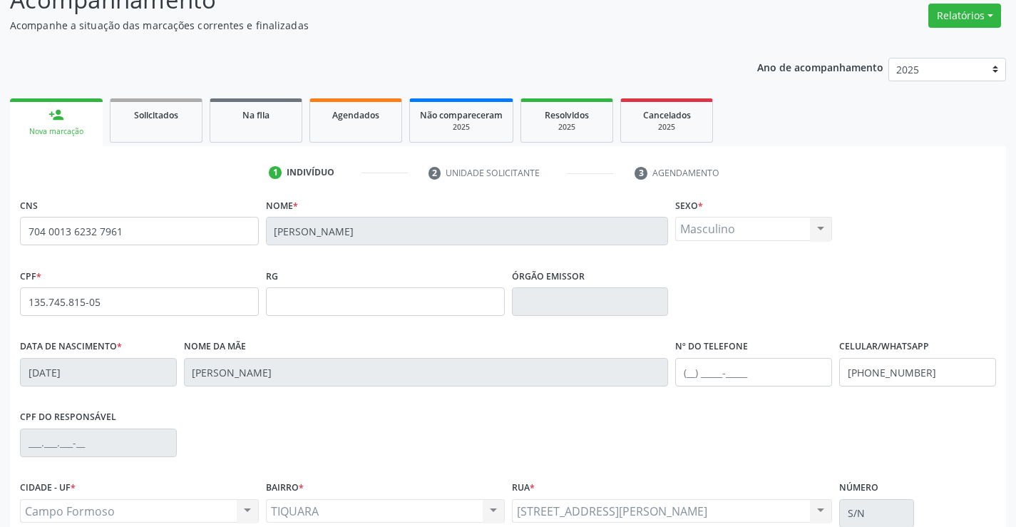
scroll to position [246, 0]
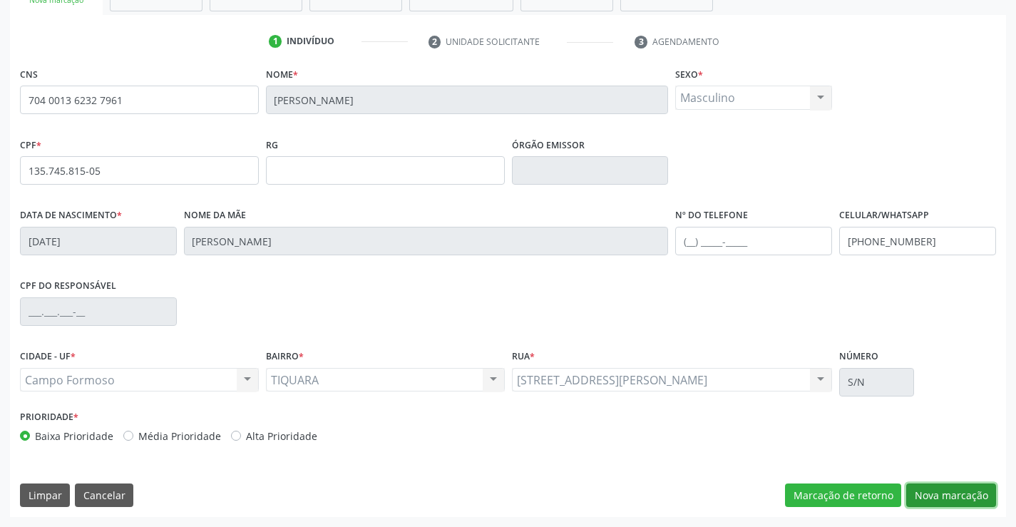
click at [951, 496] on button "Nova marcação" at bounding box center [951, 495] width 90 height 24
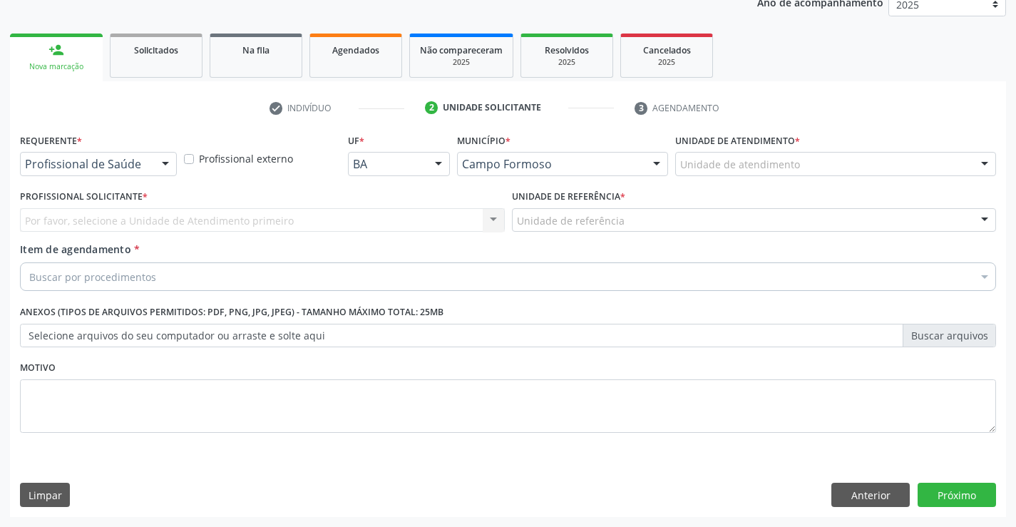
scroll to position [180, 0]
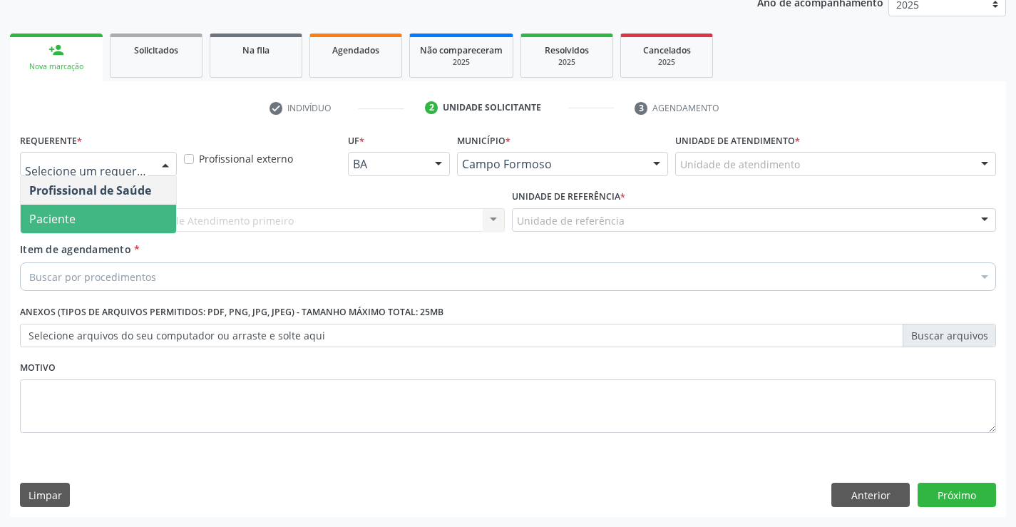
click at [72, 212] on span "Paciente" at bounding box center [52, 219] width 46 height 16
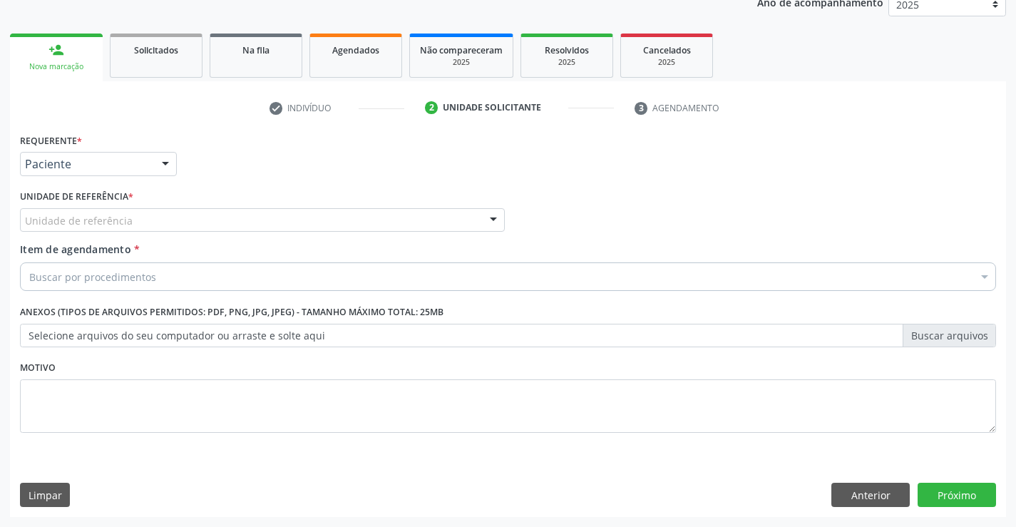
click at [207, 217] on div "Unidade de referência" at bounding box center [262, 220] width 485 height 24
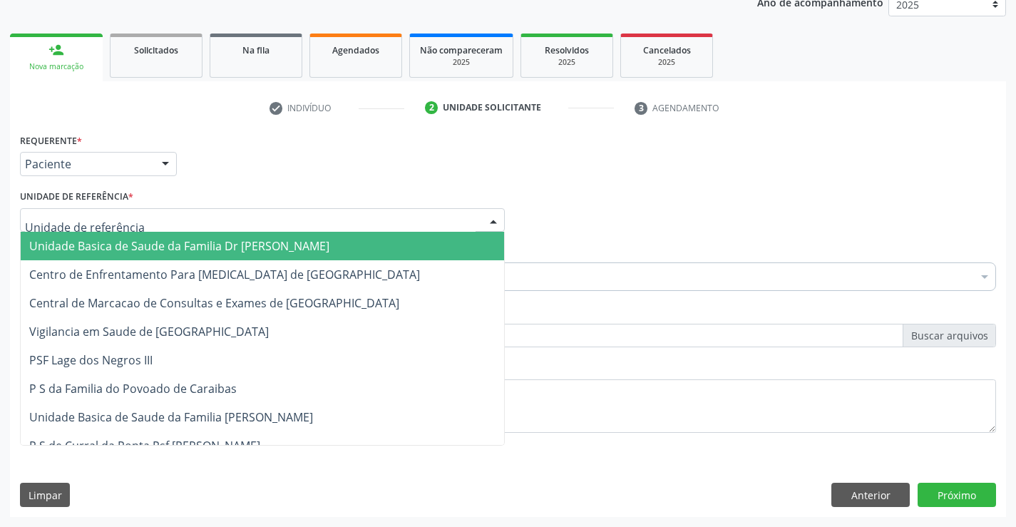
click at [160, 239] on span "Unidade Basica de Saude da Familia Dr [PERSON_NAME]" at bounding box center [179, 246] width 300 height 16
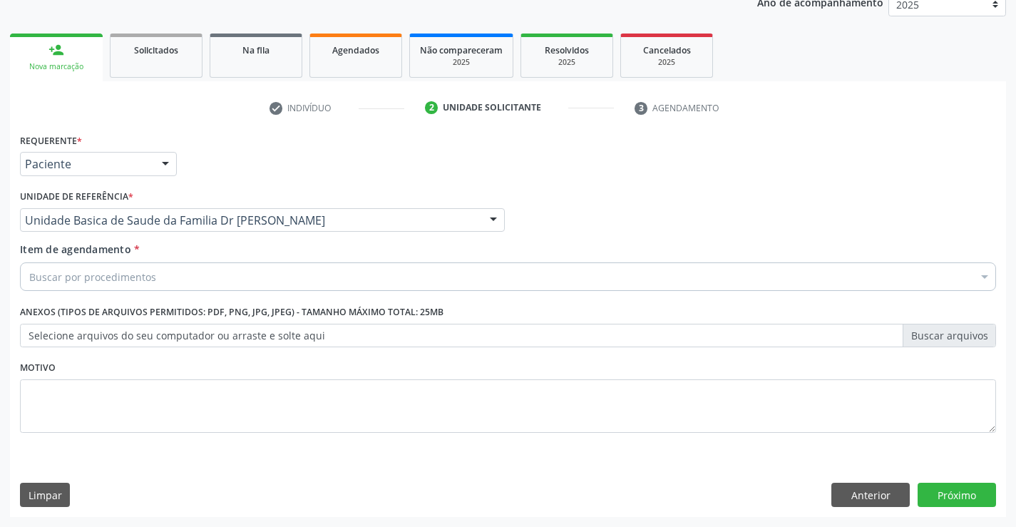
click at [130, 285] on div "Buscar por procedimentos" at bounding box center [508, 276] width 976 height 29
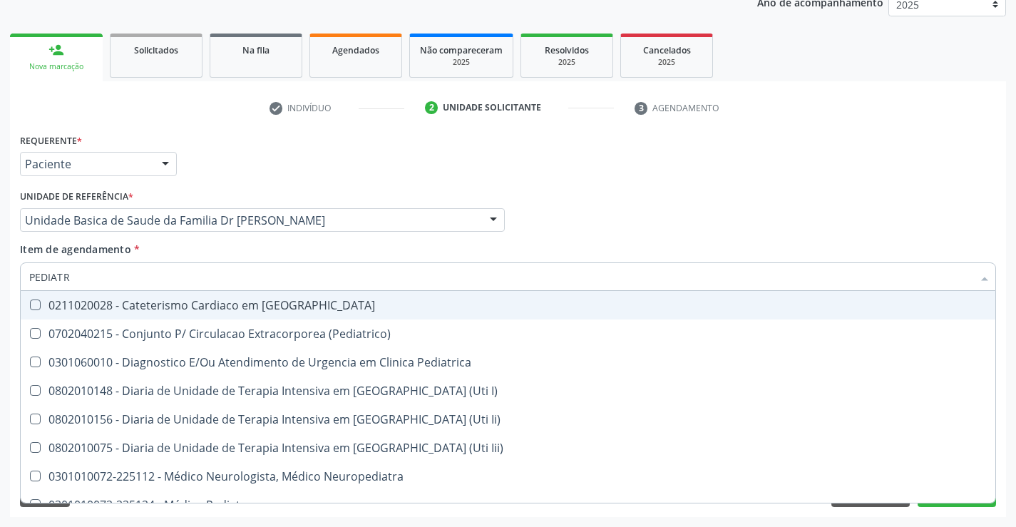
type input "PEDIATRA"
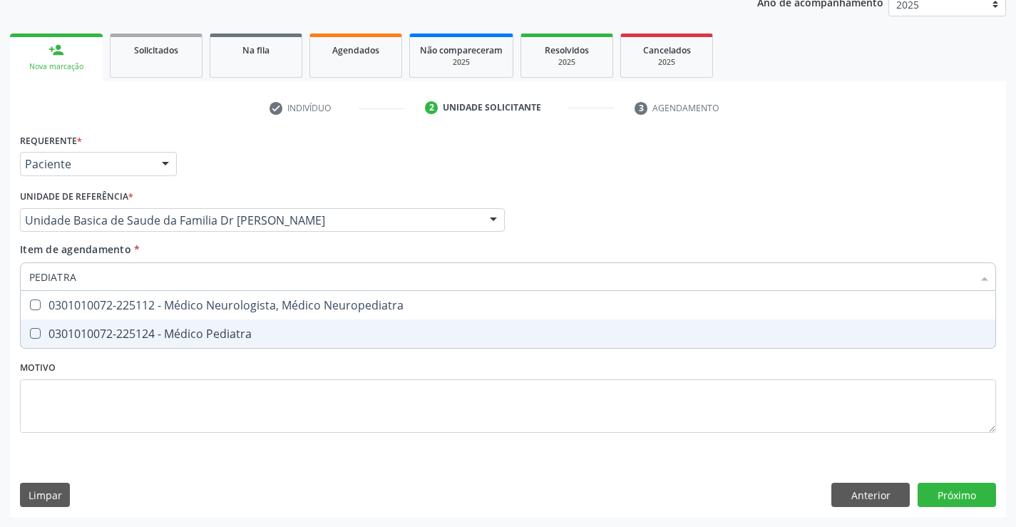
click at [180, 330] on div "0301010072-225124 - Médico Pediatra" at bounding box center [507, 333] width 957 height 11
checkbox Pediatra "true"
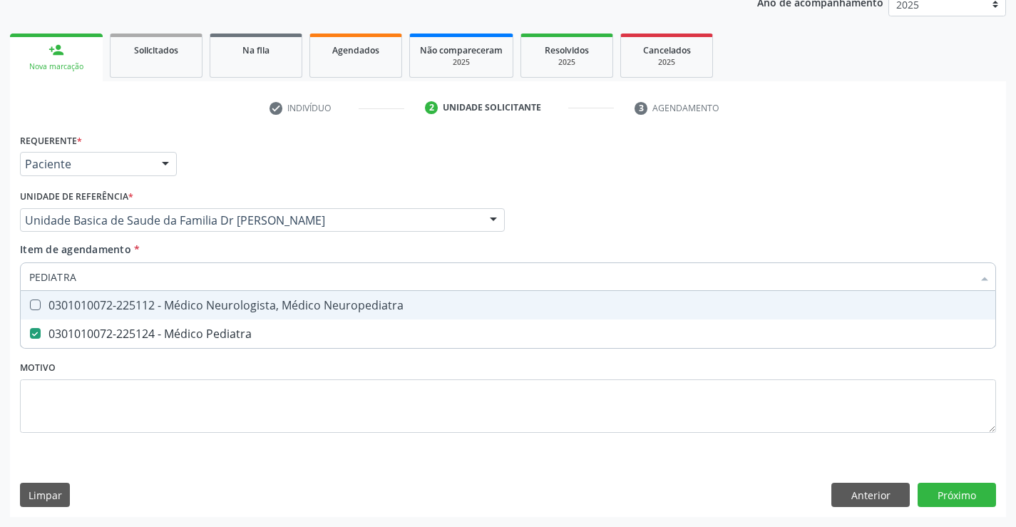
click at [614, 232] on div "Profissional Solicitante Por favor, selecione a Unidade de Atendimento primeiro…" at bounding box center [507, 214] width 983 height 56
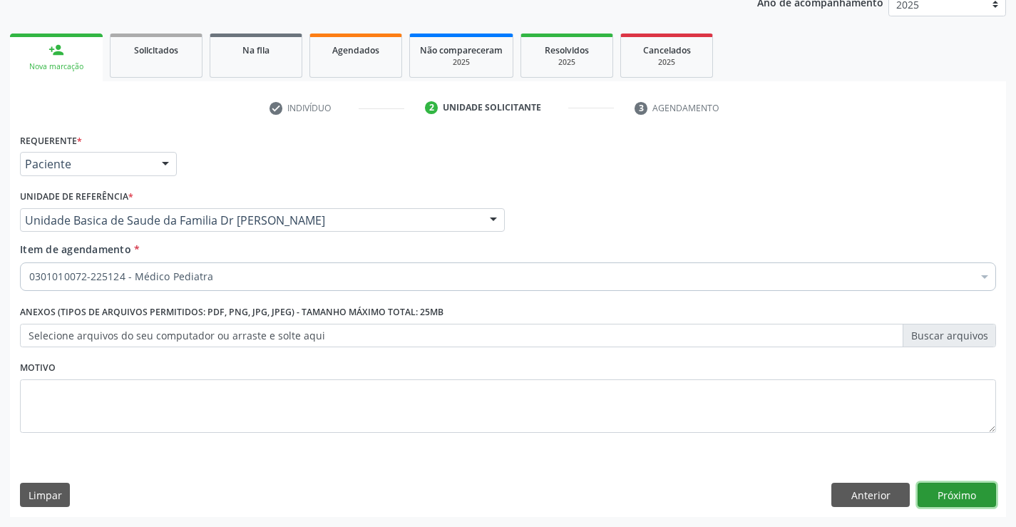
click at [956, 487] on button "Próximo" at bounding box center [956, 494] width 78 height 24
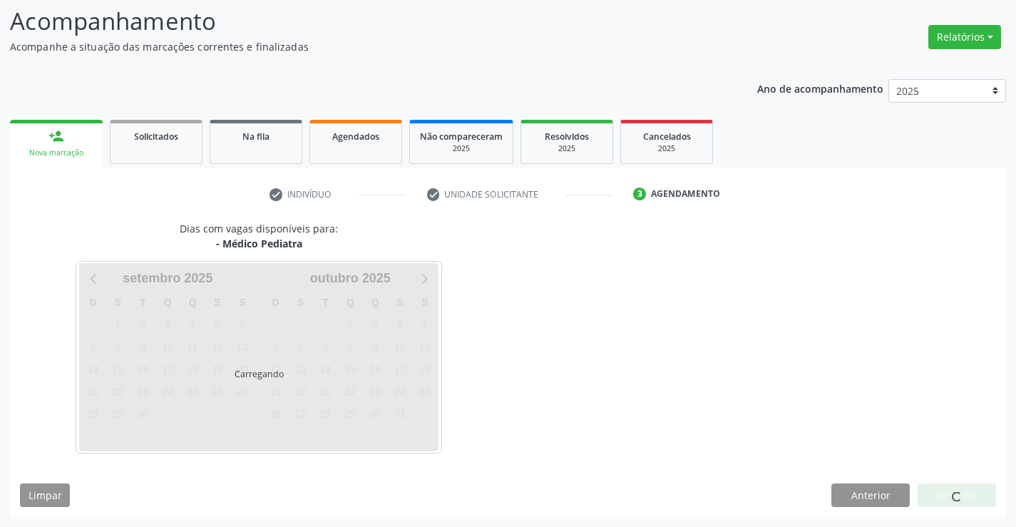
scroll to position [93, 0]
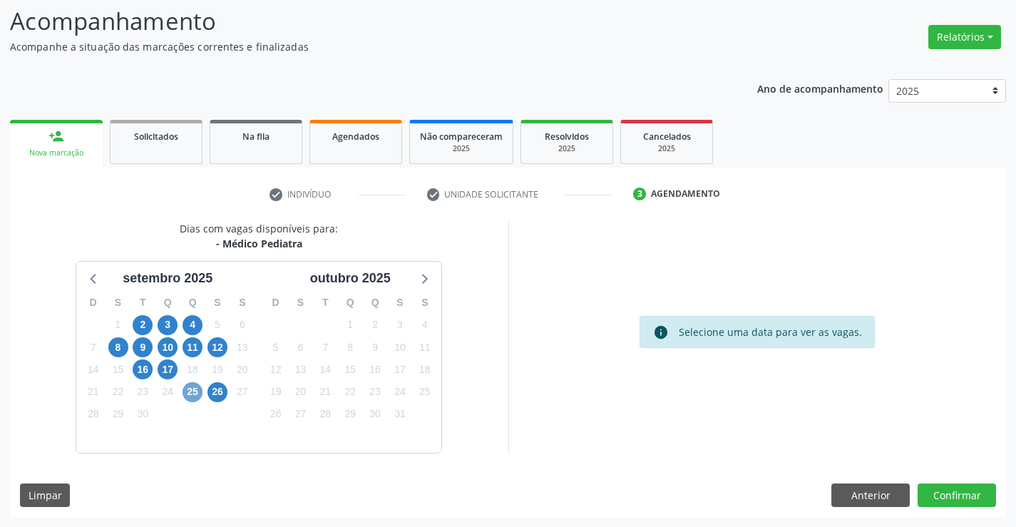
click at [190, 386] on span "25" at bounding box center [192, 392] width 20 height 20
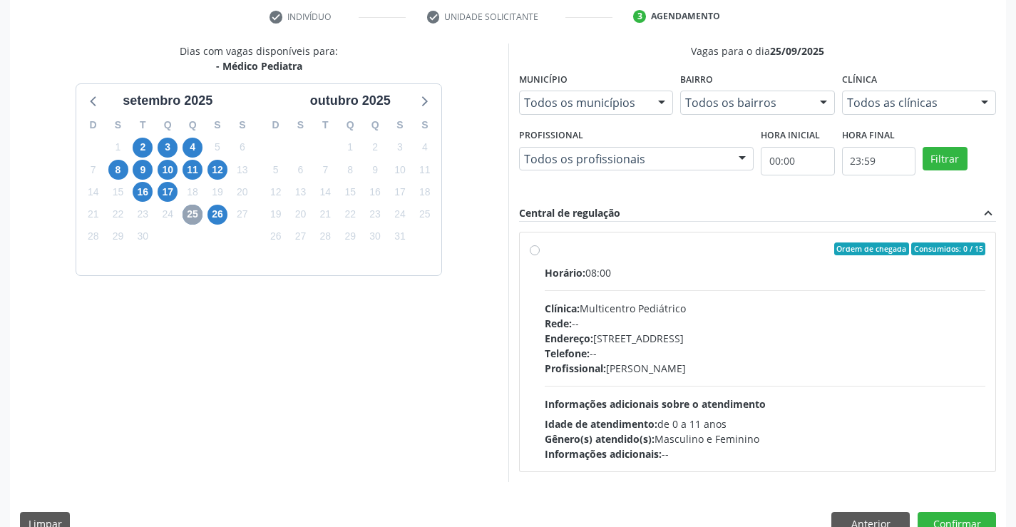
scroll to position [299, 0]
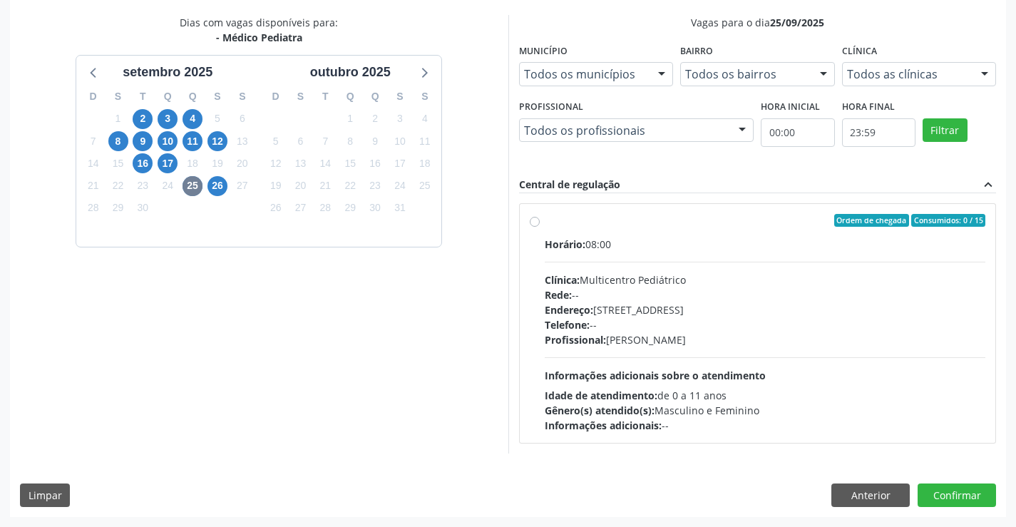
click at [545, 225] on label "Ordem de chegada Consumidos: 0 / 15 Horário: 08:00 Clínica: Multicentro Pediátr…" at bounding box center [765, 323] width 441 height 219
click at [537, 225] on input "Ordem de chegada Consumidos: 0 / 15 Horário: 08:00 Clínica: Multicentro Pediátr…" at bounding box center [535, 220] width 10 height 13
radio input "true"
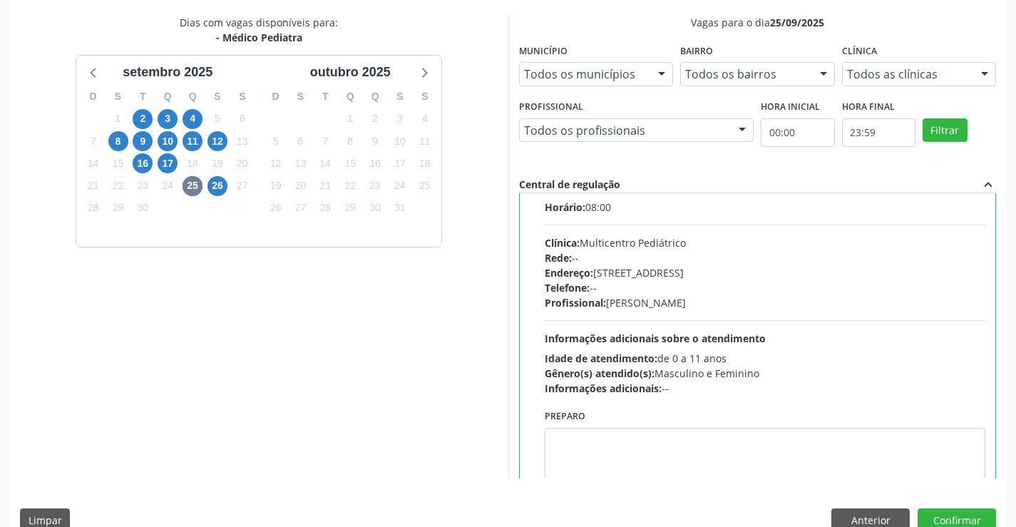
scroll to position [71, 0]
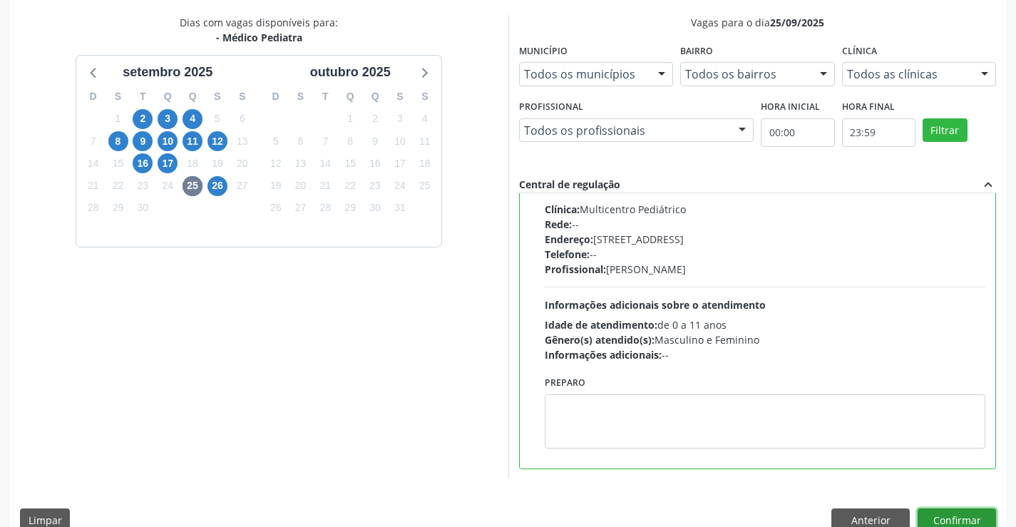
click at [956, 515] on button "Confirmar" at bounding box center [956, 520] width 78 height 24
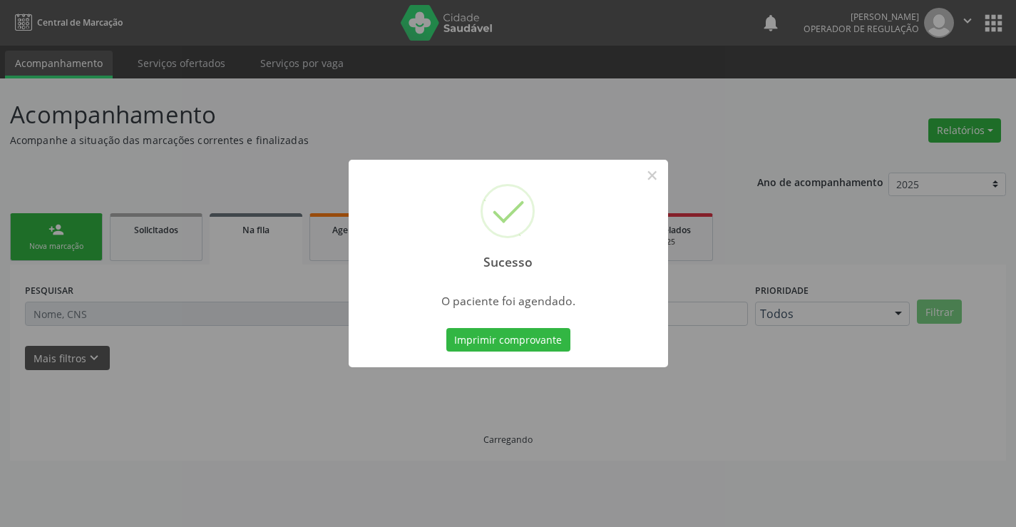
scroll to position [0, 0]
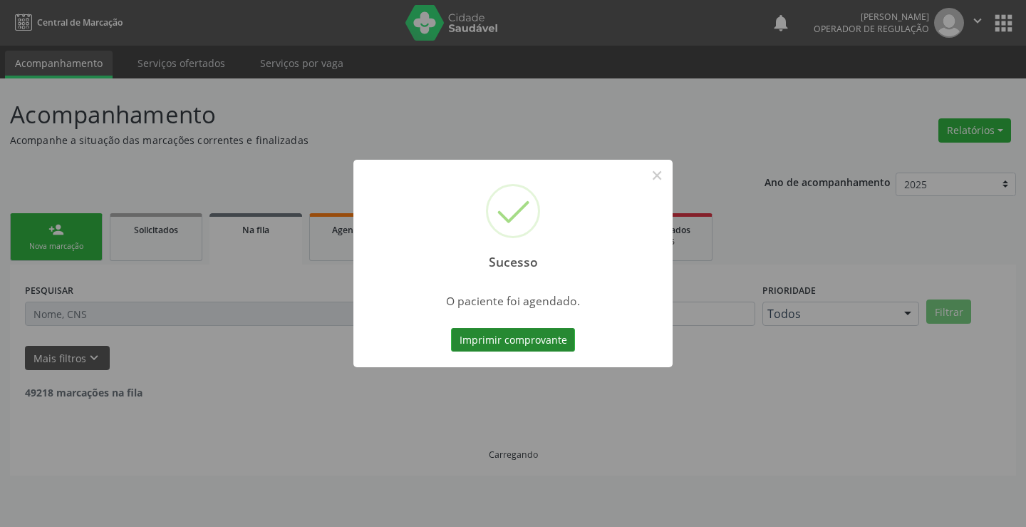
click at [510, 338] on button "Imprimir comprovante" at bounding box center [513, 340] width 124 height 24
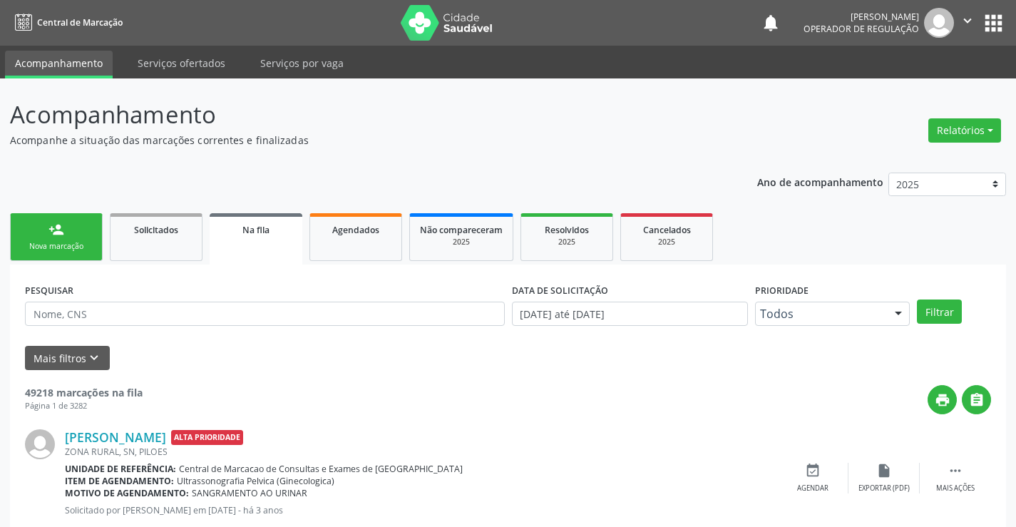
click at [51, 236] on div "person_add" at bounding box center [56, 230] width 16 height 16
click at [51, 235] on div "person_add" at bounding box center [56, 230] width 16 height 16
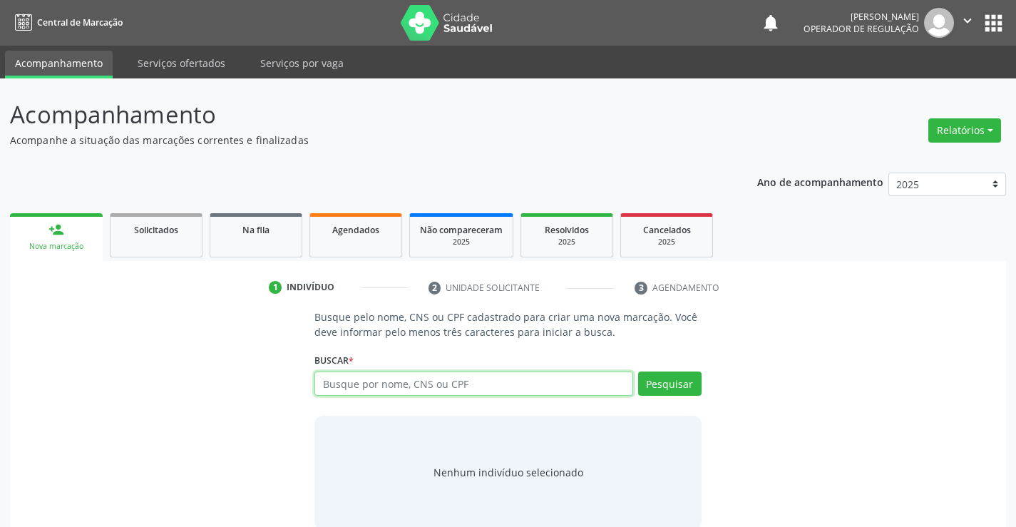
paste input "702403088042626"
type input "702403088042626"
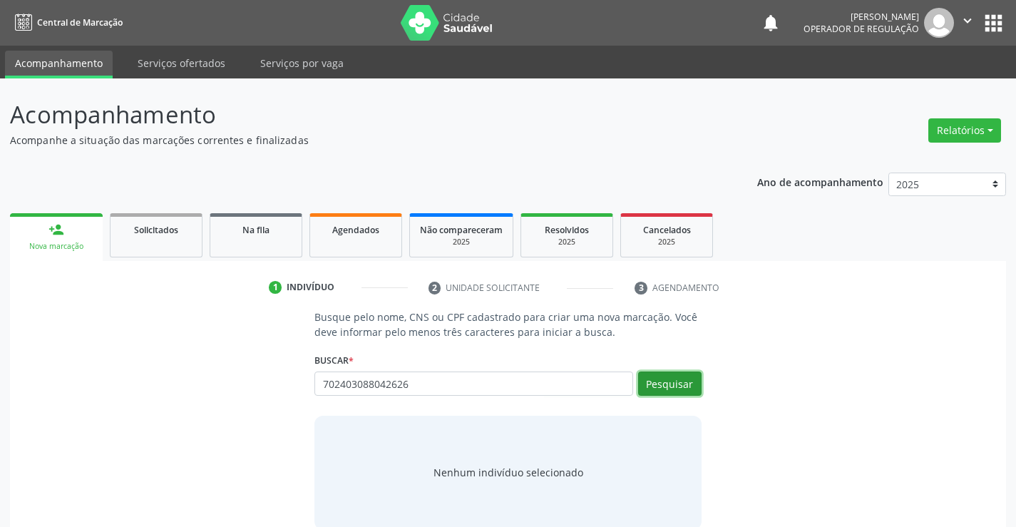
click at [652, 381] on button "Pesquisar" at bounding box center [669, 383] width 63 height 24
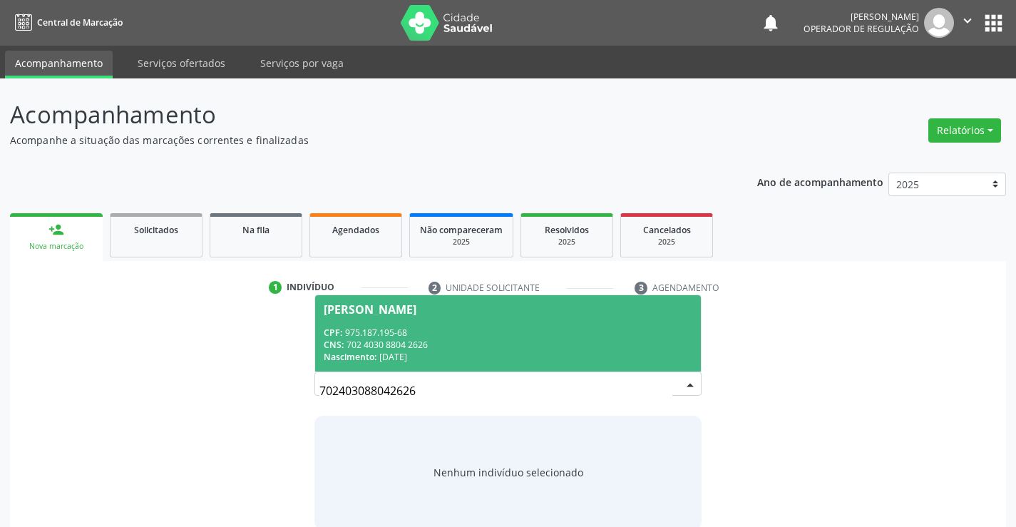
click at [371, 310] on div "[PERSON_NAME]" at bounding box center [370, 309] width 93 height 11
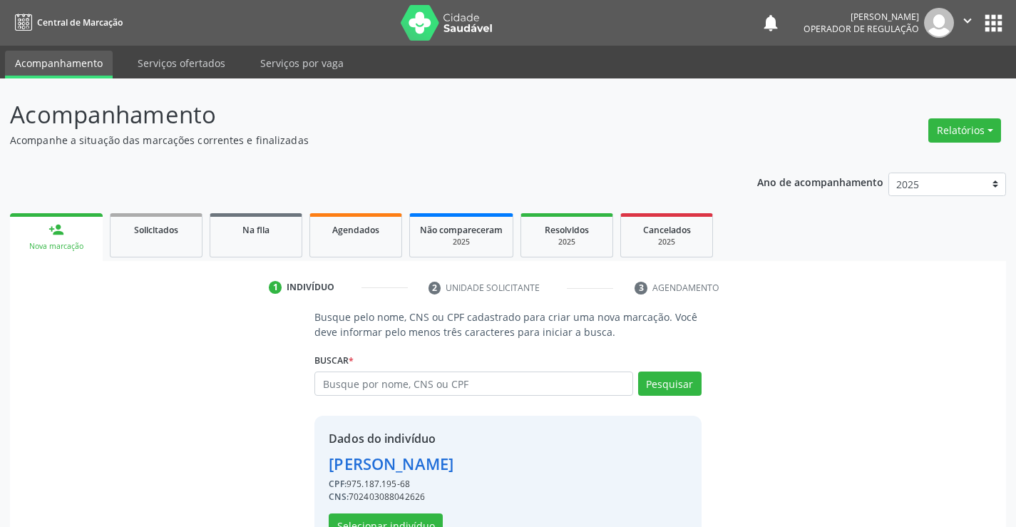
scroll to position [45, 0]
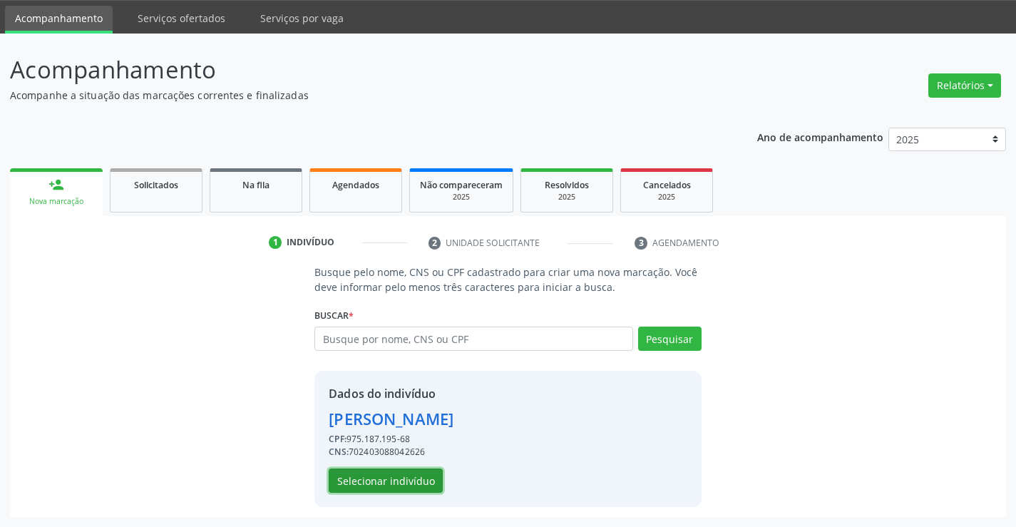
click at [382, 475] on button "Selecionar indivíduo" at bounding box center [386, 480] width 114 height 24
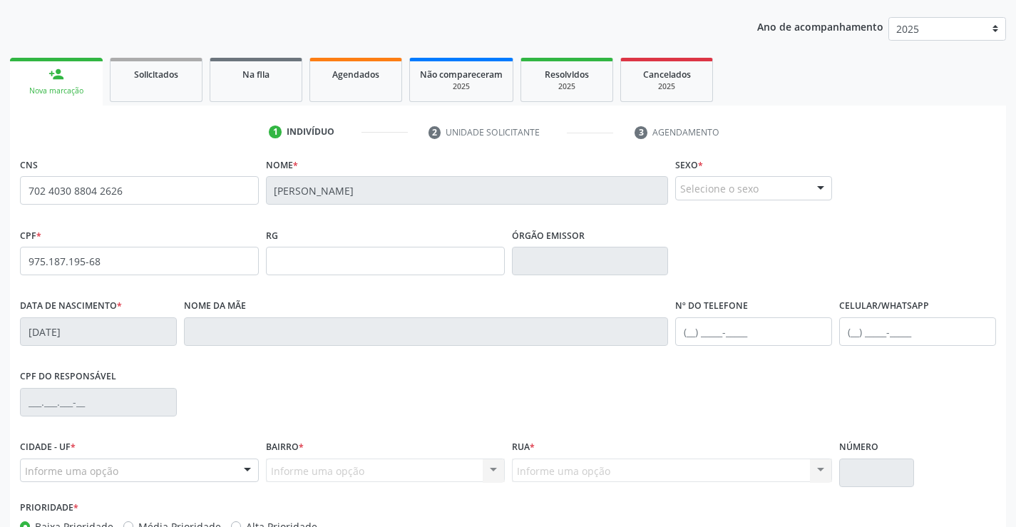
scroll to position [32, 0]
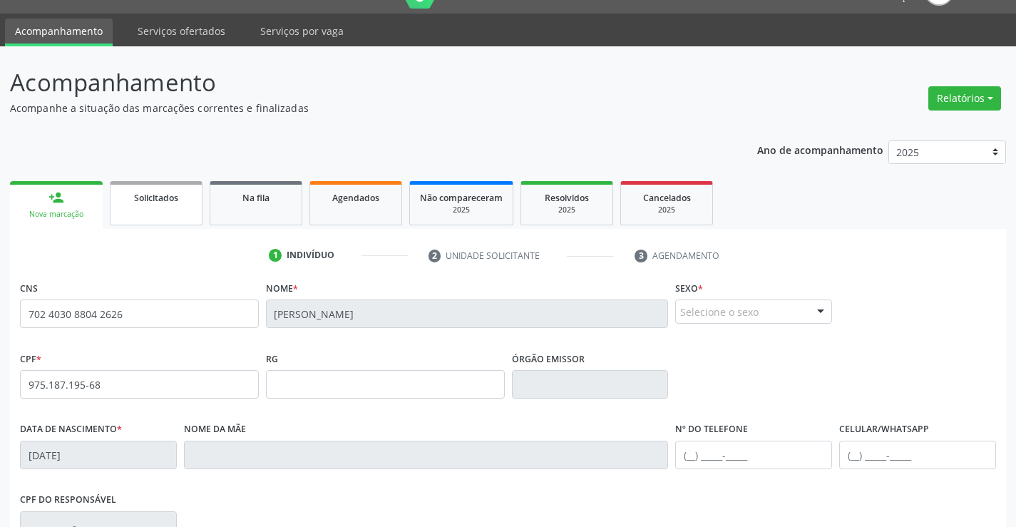
click at [138, 210] on link "Solicitados" at bounding box center [156, 203] width 93 height 44
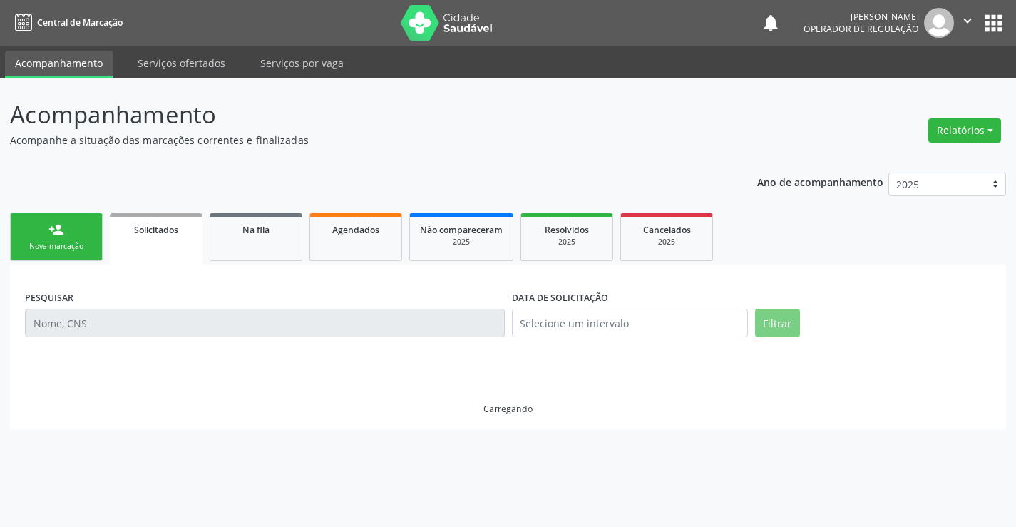
scroll to position [0, 0]
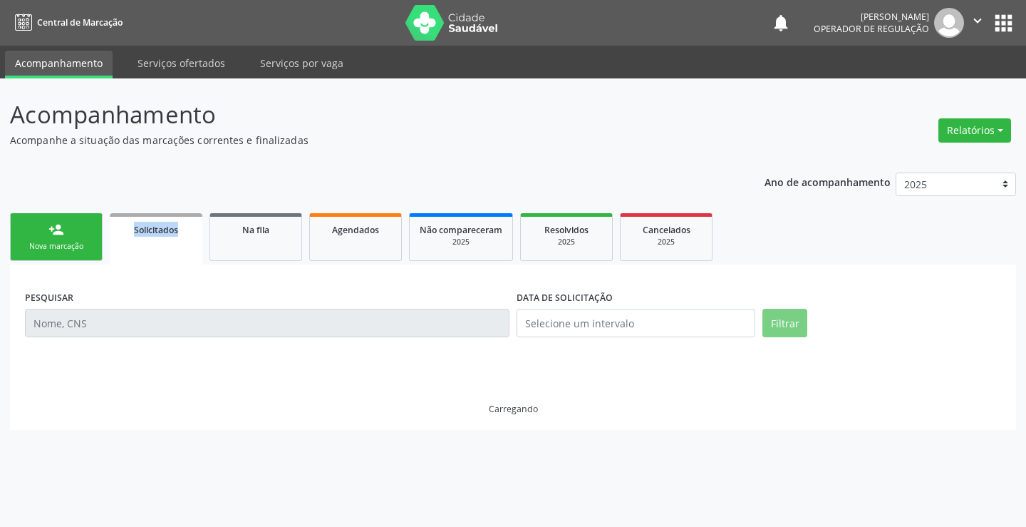
click at [138, 210] on ul "person_add Nova marcação Solicitados Na fila Agendados Não compareceram 2025 Re…" at bounding box center [513, 237] width 1006 height 55
click at [57, 200] on div "Ano de acompanhamento 2025 2024 2023 person_add Nova marcação Solicitados Na fi…" at bounding box center [513, 296] width 1006 height 268
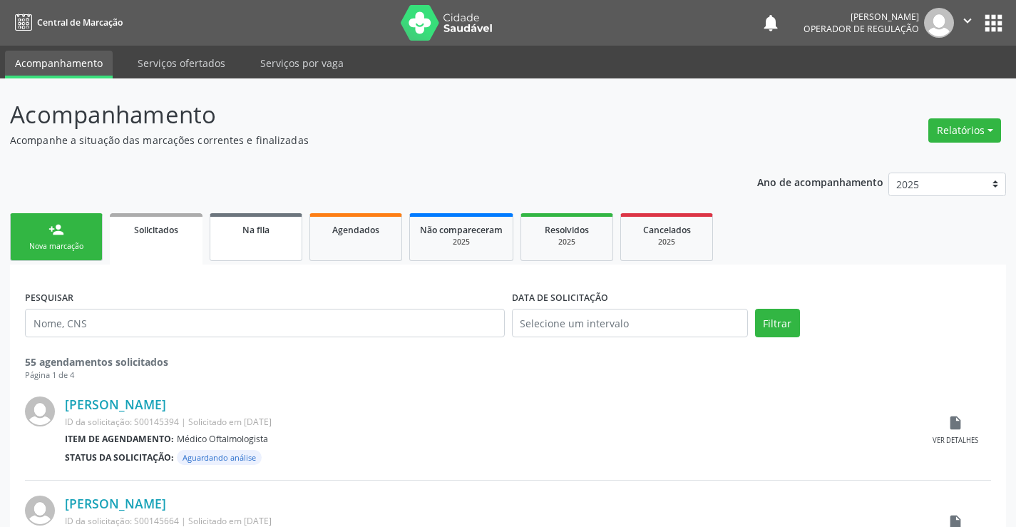
click at [277, 239] on link "Na fila" at bounding box center [256, 237] width 93 height 48
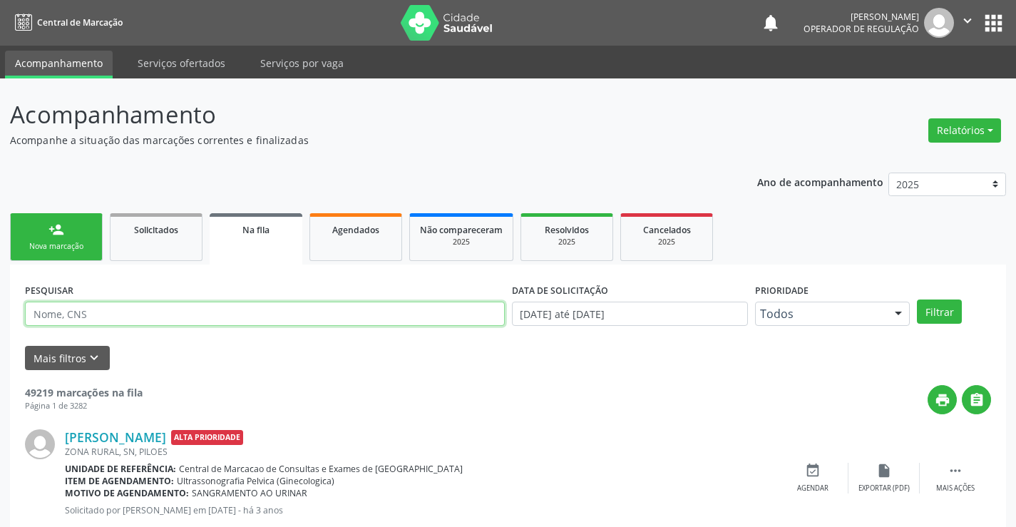
click at [104, 312] on input "text" at bounding box center [265, 313] width 480 height 24
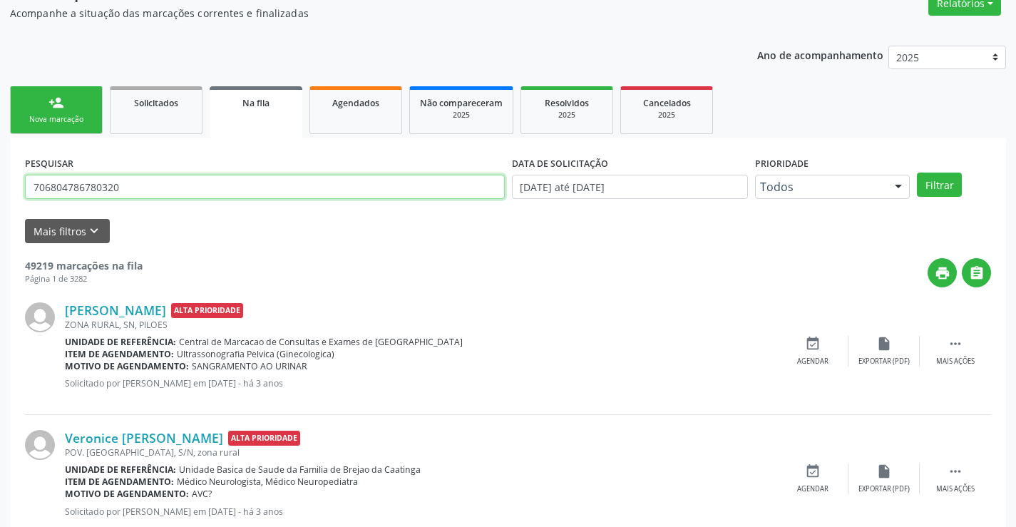
scroll to position [143, 0]
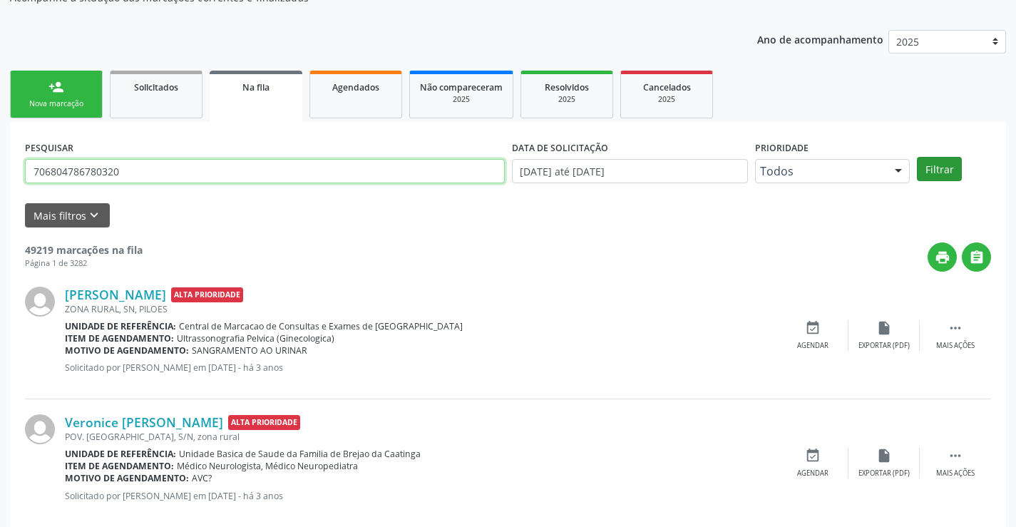
type input "706804786780320"
click at [943, 160] on button "Filtrar" at bounding box center [939, 169] width 45 height 24
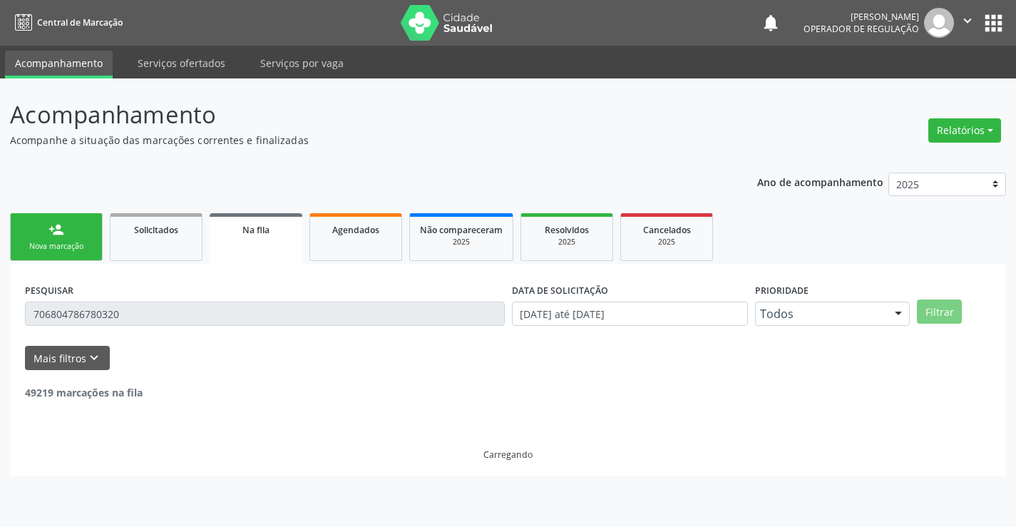
scroll to position [0, 0]
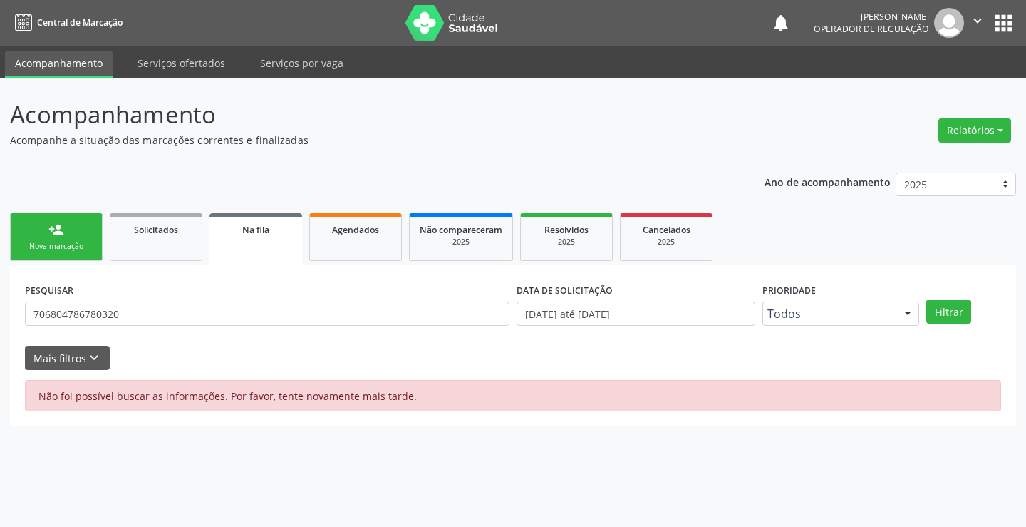
click at [340, 146] on p "Acompanhe a situação das marcações correntes e finalizadas" at bounding box center [362, 140] width 704 height 15
click at [186, 223] on div "Solicitados" at bounding box center [155, 229] width 71 height 15
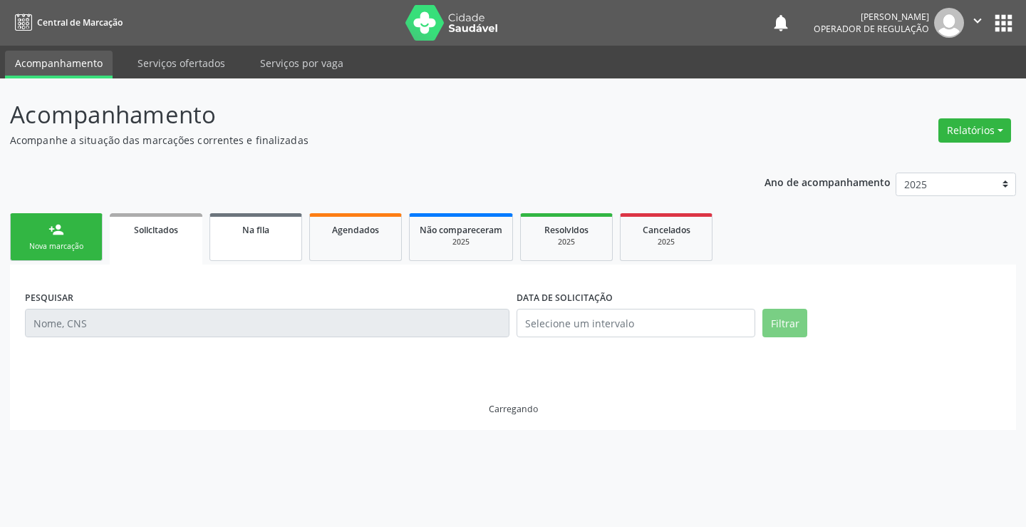
click at [227, 231] on div "Na fila" at bounding box center [255, 229] width 71 height 15
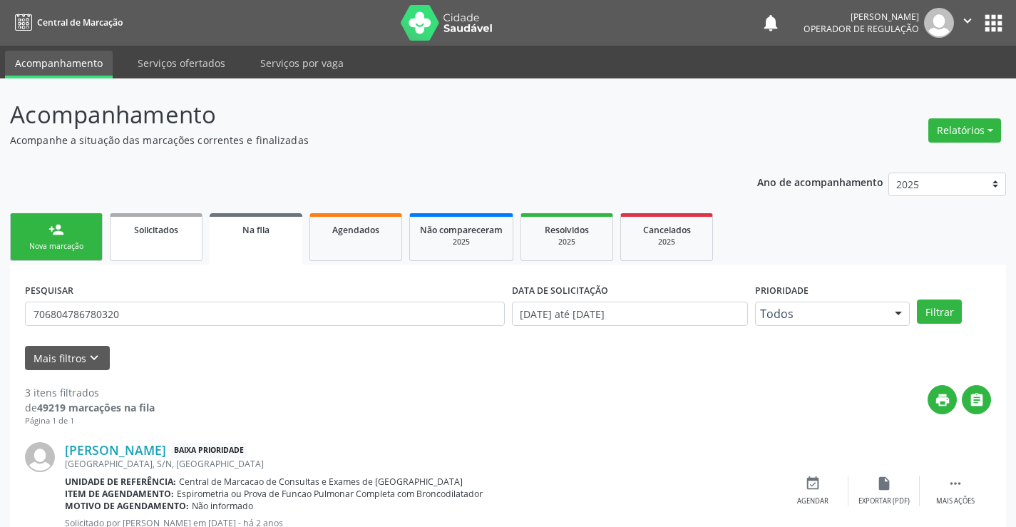
drag, startPoint x: 84, startPoint y: 240, endPoint x: 161, endPoint y: 239, distance: 77.0
click at [83, 241] on link "person_add Nova marcação" at bounding box center [56, 237] width 93 height 48
click at [83, 241] on div "Nova marcação" at bounding box center [56, 246] width 71 height 11
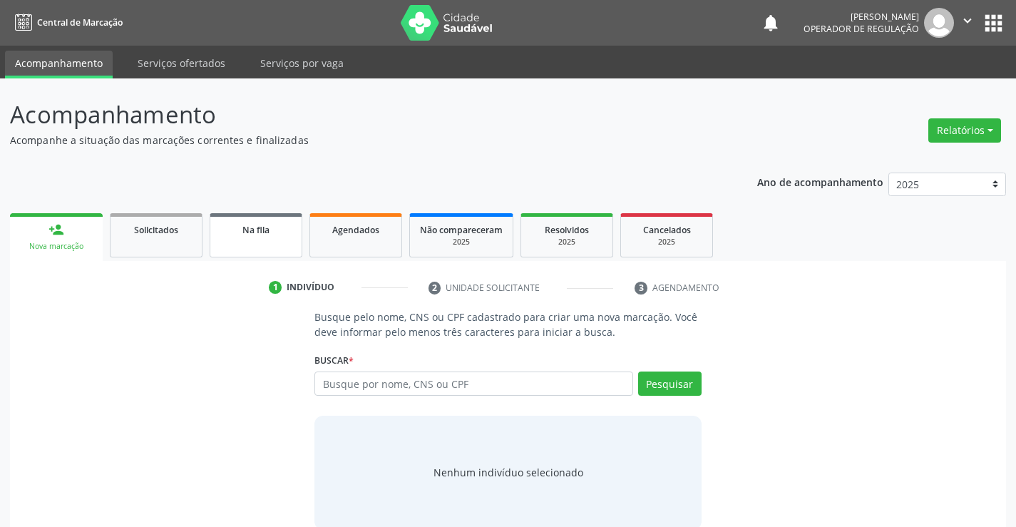
click at [249, 242] on link "Na fila" at bounding box center [256, 235] width 93 height 44
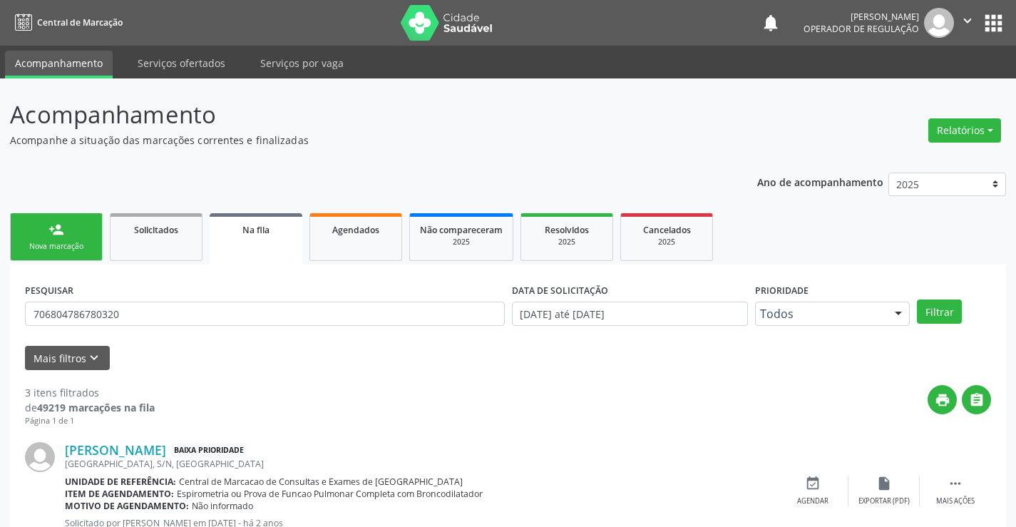
click at [254, 244] on link "Na fila" at bounding box center [256, 238] width 93 height 51
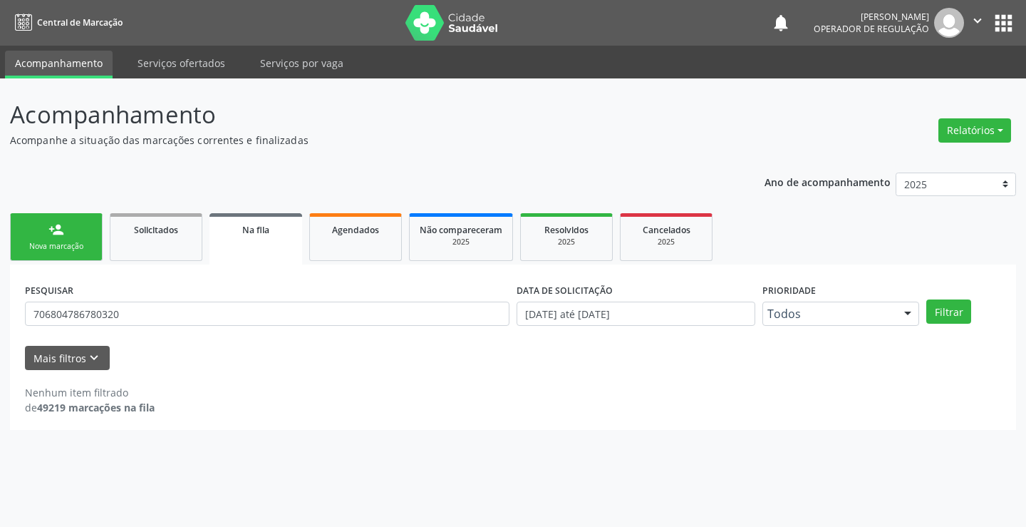
click at [281, 244] on link "Na fila" at bounding box center [256, 238] width 93 height 51
click at [137, 309] on input "706804786780320" at bounding box center [267, 313] width 485 height 24
type input "7"
type input "706804786780320"
click at [952, 315] on button "Filtrar" at bounding box center [949, 311] width 45 height 24
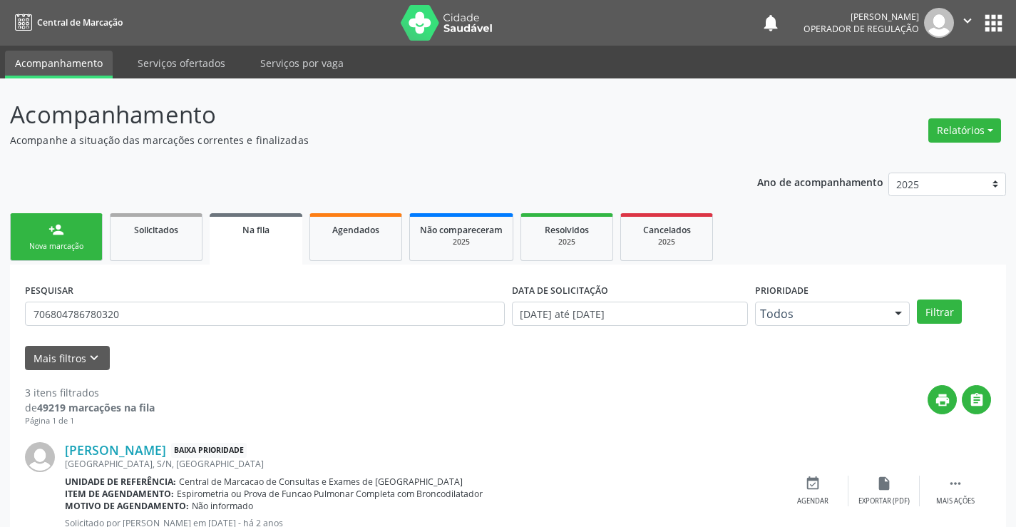
click at [68, 229] on link "person_add Nova marcação" at bounding box center [56, 237] width 93 height 48
click at [67, 229] on link "person_add Nova marcação" at bounding box center [56, 237] width 93 height 48
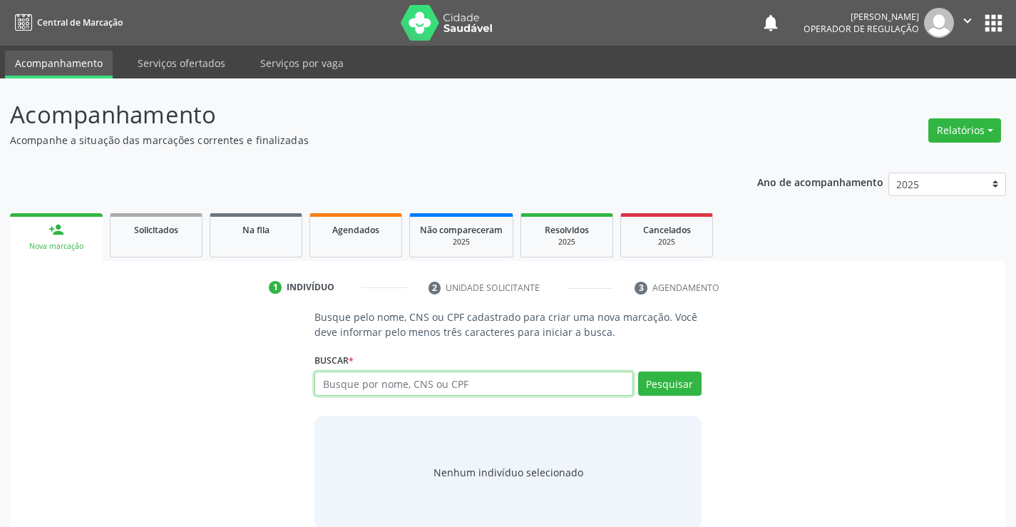
click at [398, 381] on input "text" at bounding box center [473, 383] width 318 height 24
type input "706804786780320"
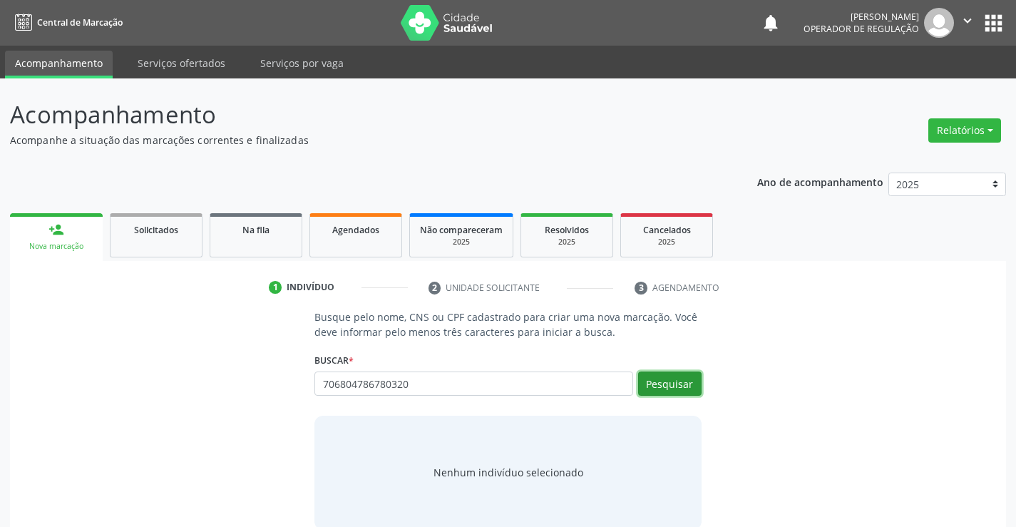
click at [651, 383] on button "Pesquisar" at bounding box center [669, 383] width 63 height 24
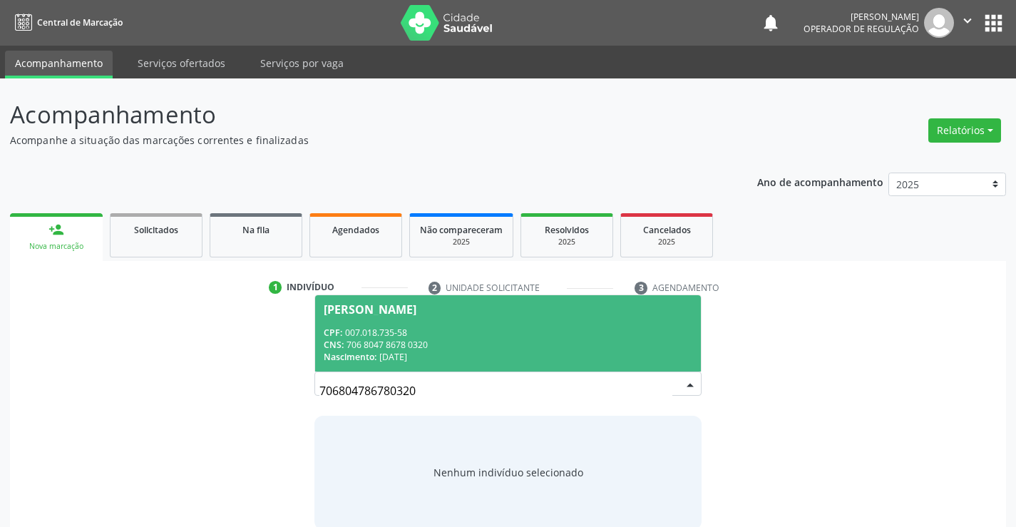
click at [374, 326] on div "CPF: 007.018.735-58" at bounding box center [508, 332] width 368 height 12
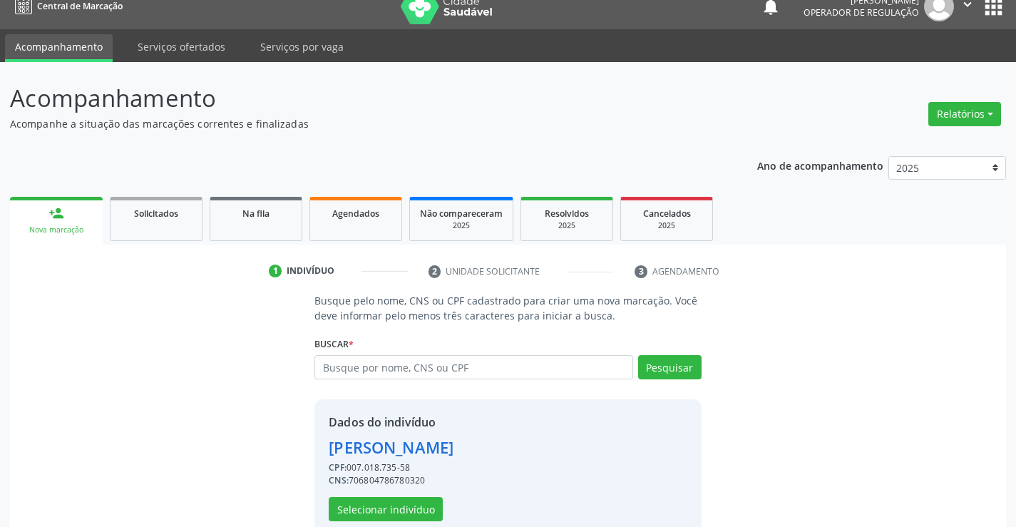
scroll to position [45, 0]
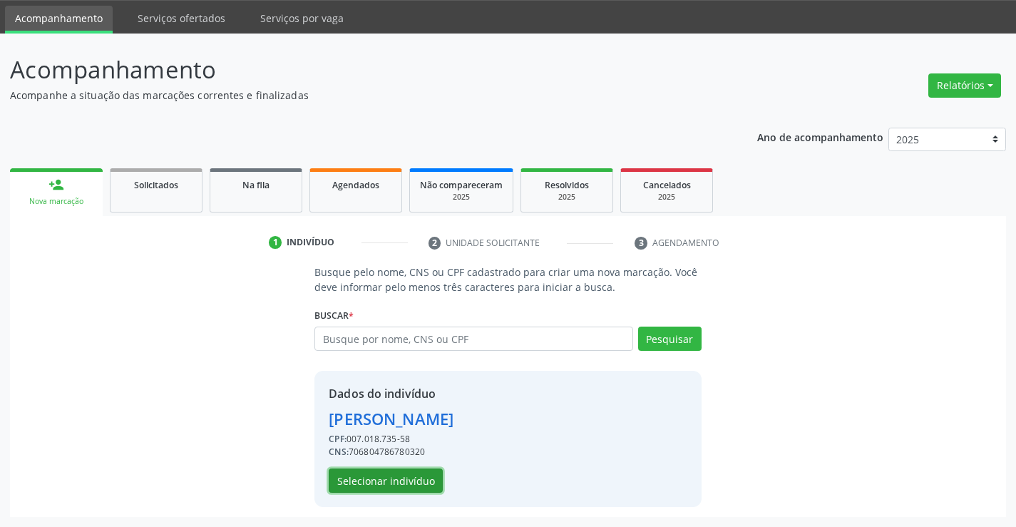
click at [356, 478] on button "Selecionar indivíduo" at bounding box center [386, 480] width 114 height 24
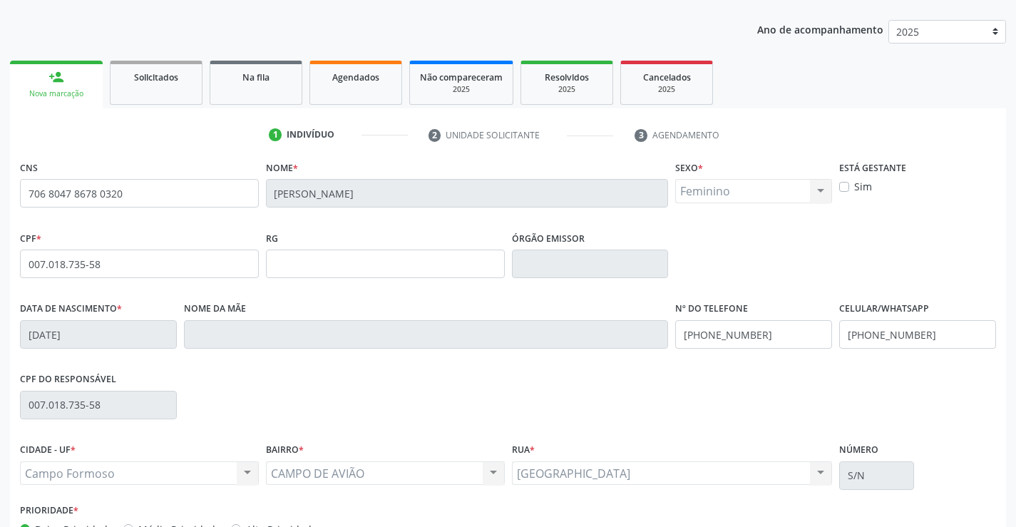
scroll to position [246, 0]
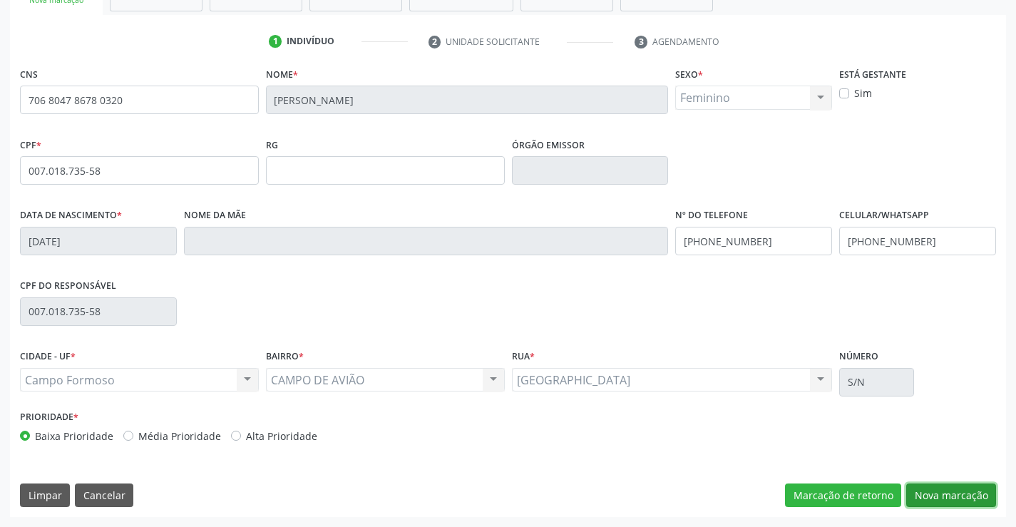
click at [941, 490] on button "Nova marcação" at bounding box center [951, 495] width 90 height 24
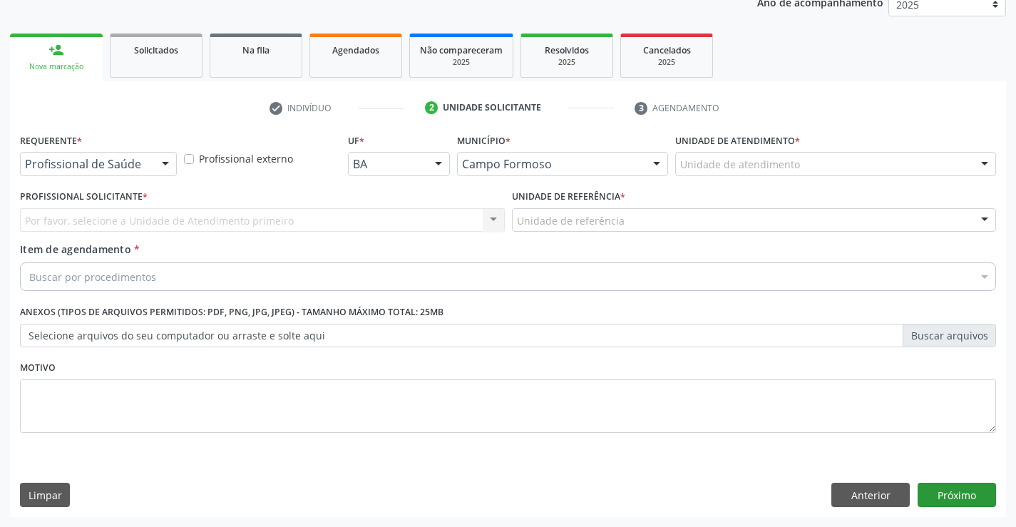
scroll to position [180, 0]
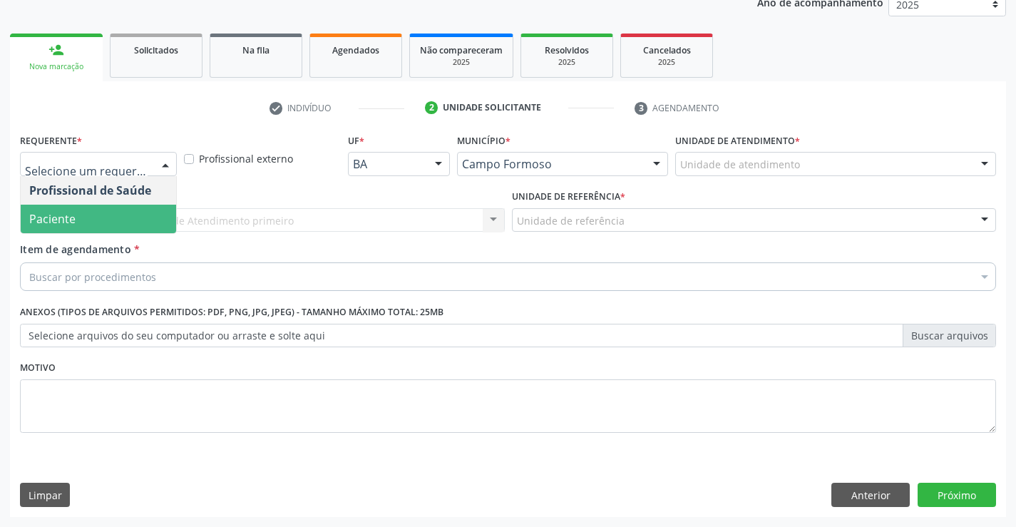
click at [76, 222] on span "Paciente" at bounding box center [98, 219] width 155 height 29
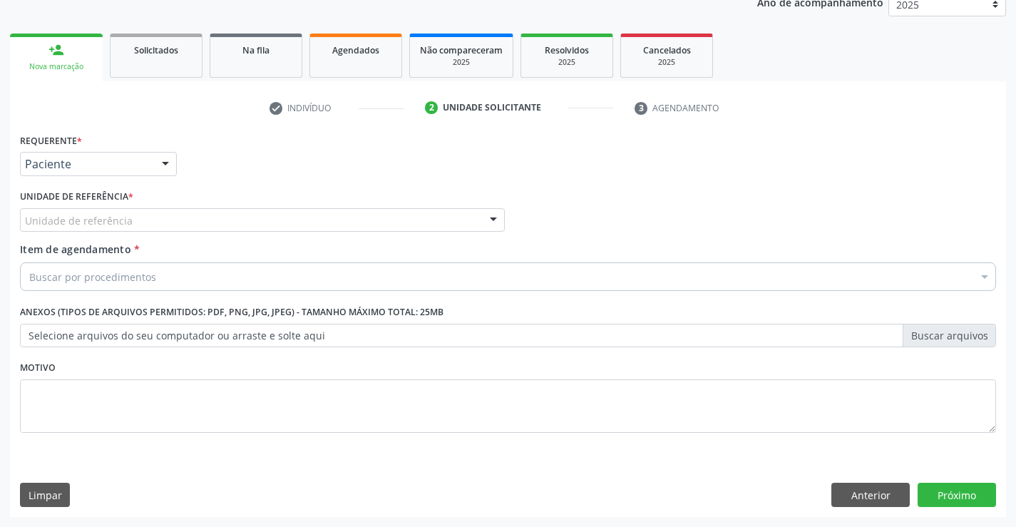
drag, startPoint x: 264, startPoint y: 211, endPoint x: 250, endPoint y: 217, distance: 15.4
click at [264, 211] on div "Unidade de referência" at bounding box center [262, 220] width 485 height 24
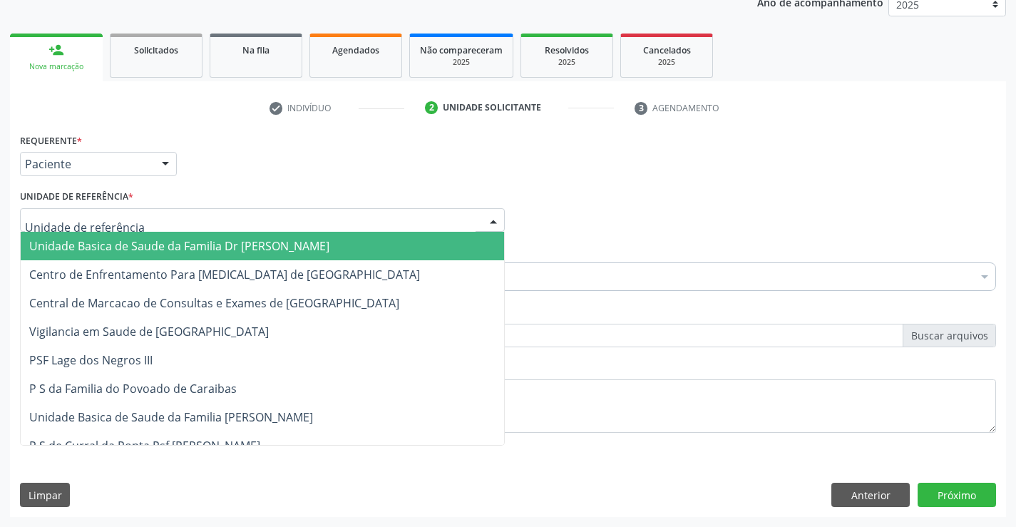
click at [184, 240] on span "Unidade Basica de Saude da Familia Dr [PERSON_NAME]" at bounding box center [179, 246] width 300 height 16
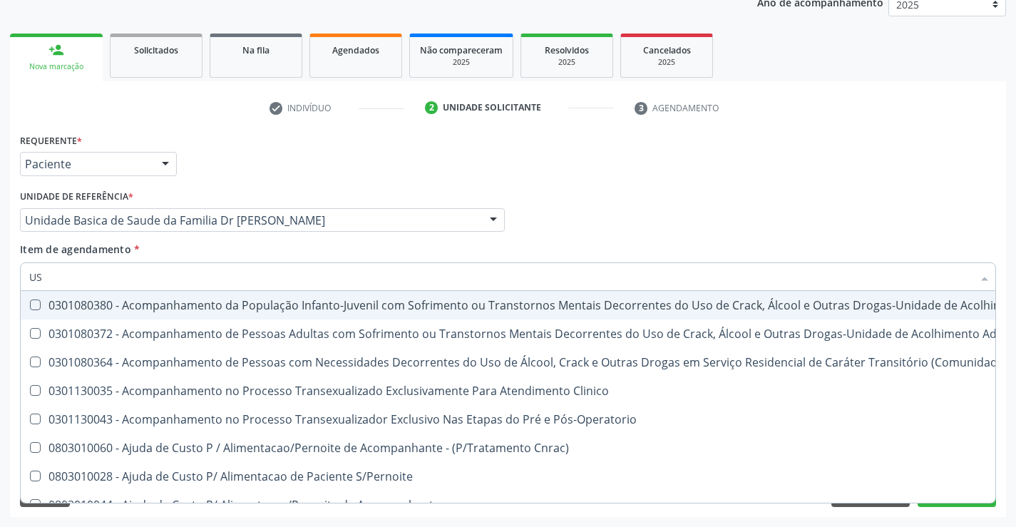
type input "USG"
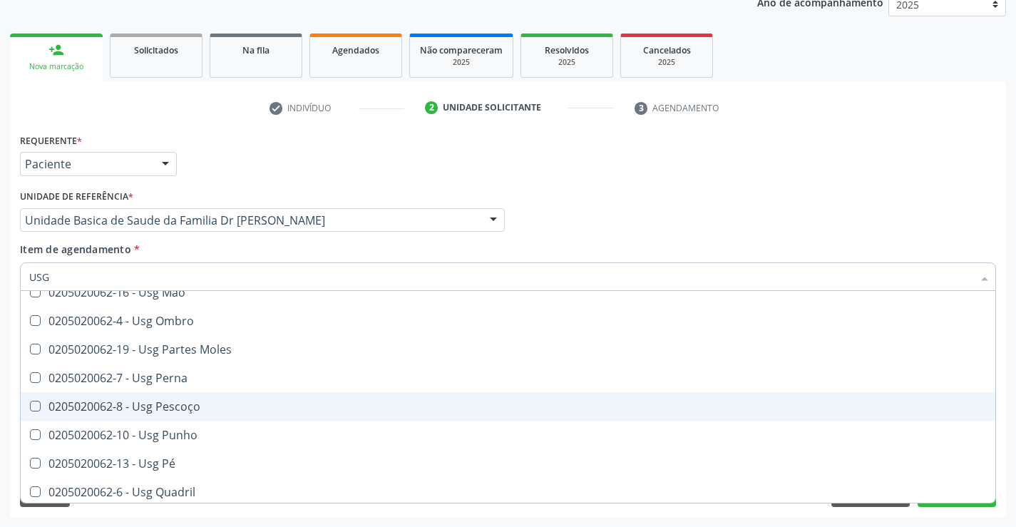
scroll to position [285, 0]
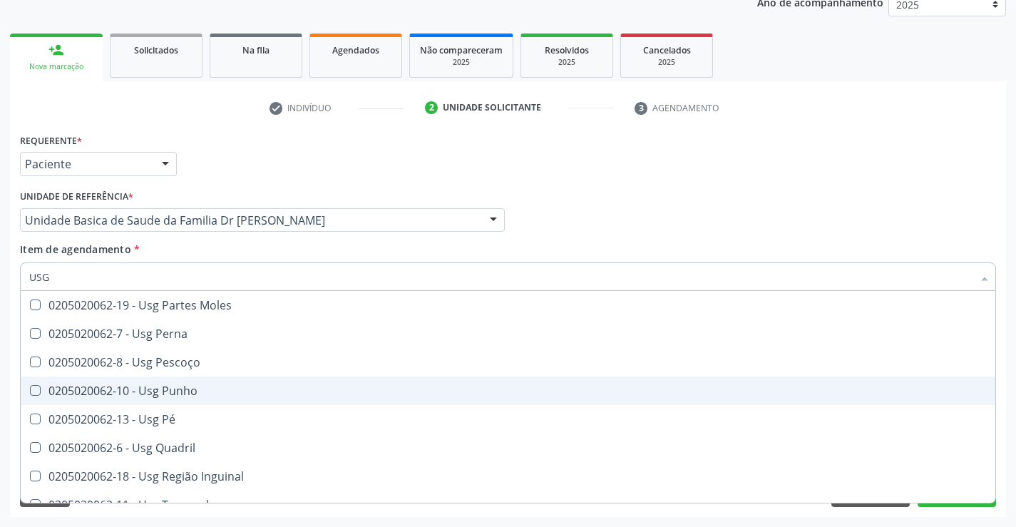
drag, startPoint x: 140, startPoint y: 391, endPoint x: 153, endPoint y: 386, distance: 14.2
click at [140, 390] on div "0205020062-10 - Usg Punho" at bounding box center [507, 390] width 957 height 11
checkbox Punho "true"
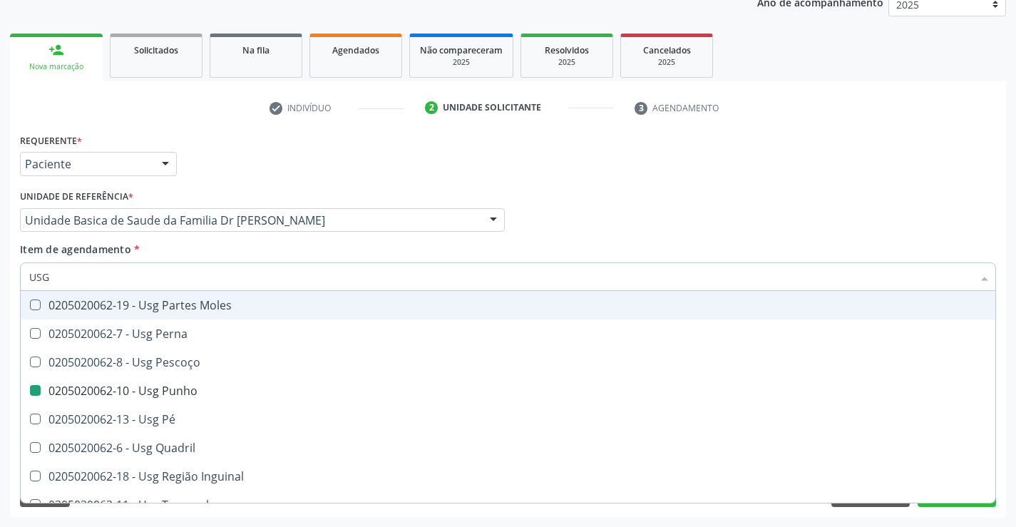
click at [602, 222] on div "Profissional Solicitante Por favor, selecione a Unidade de Atendimento primeiro…" at bounding box center [507, 214] width 983 height 56
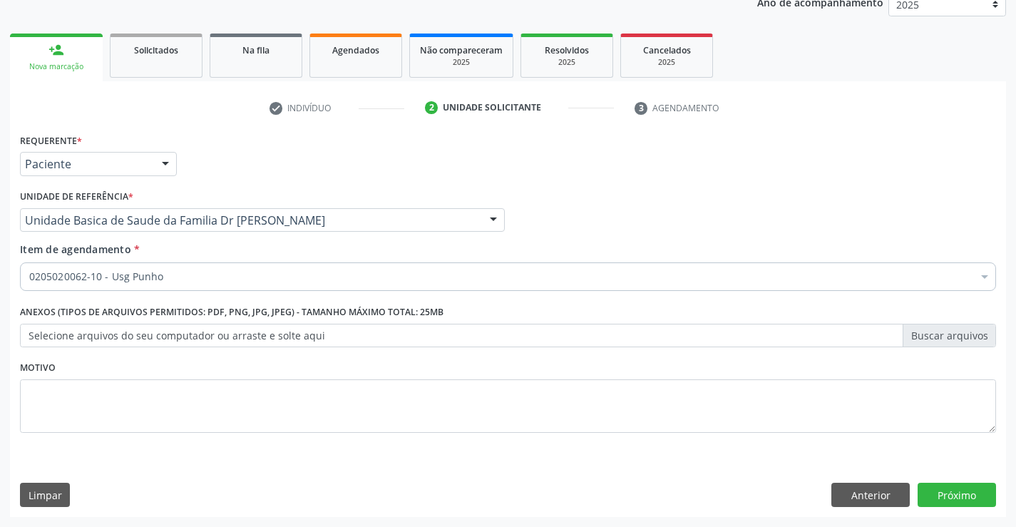
scroll to position [0, 0]
click at [949, 495] on button "Próximo" at bounding box center [956, 494] width 78 height 24
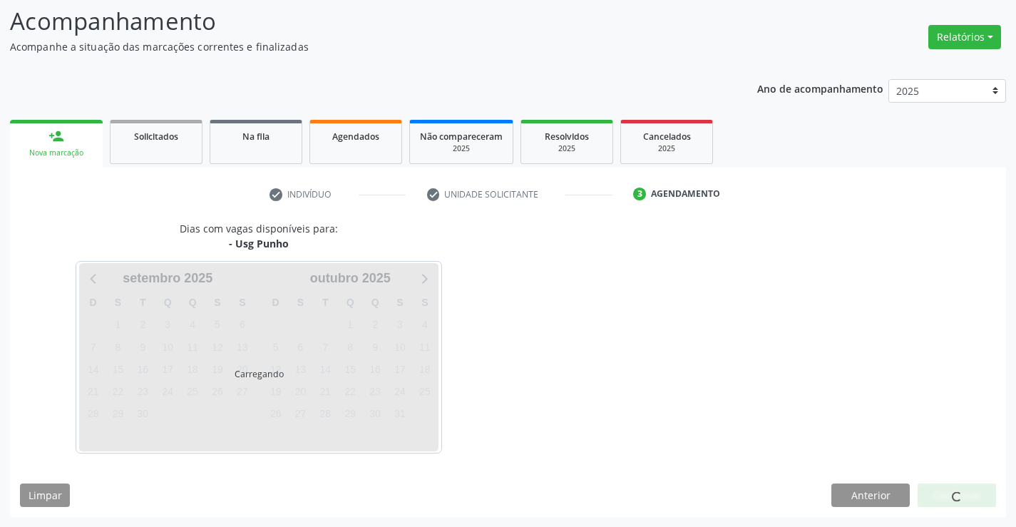
scroll to position [93, 0]
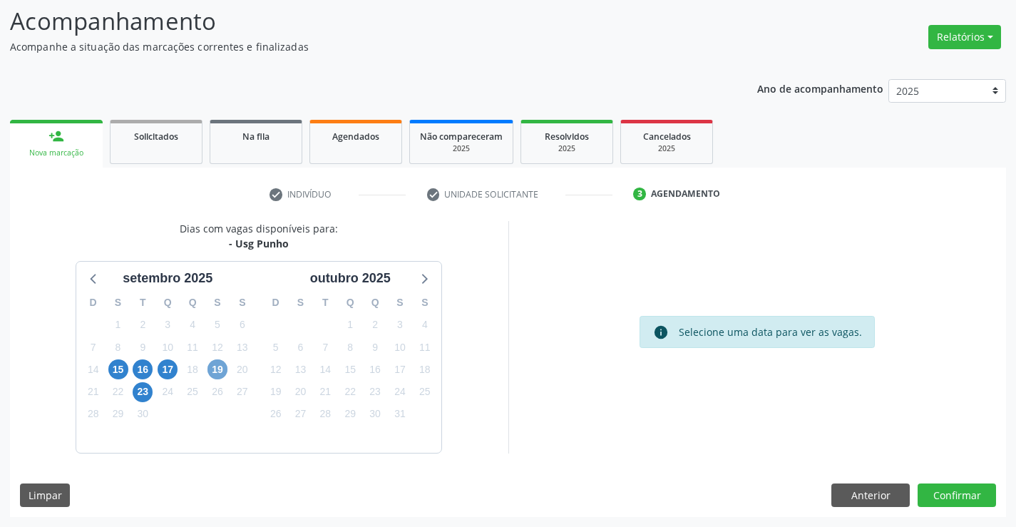
click at [216, 370] on span "19" at bounding box center [217, 369] width 20 height 20
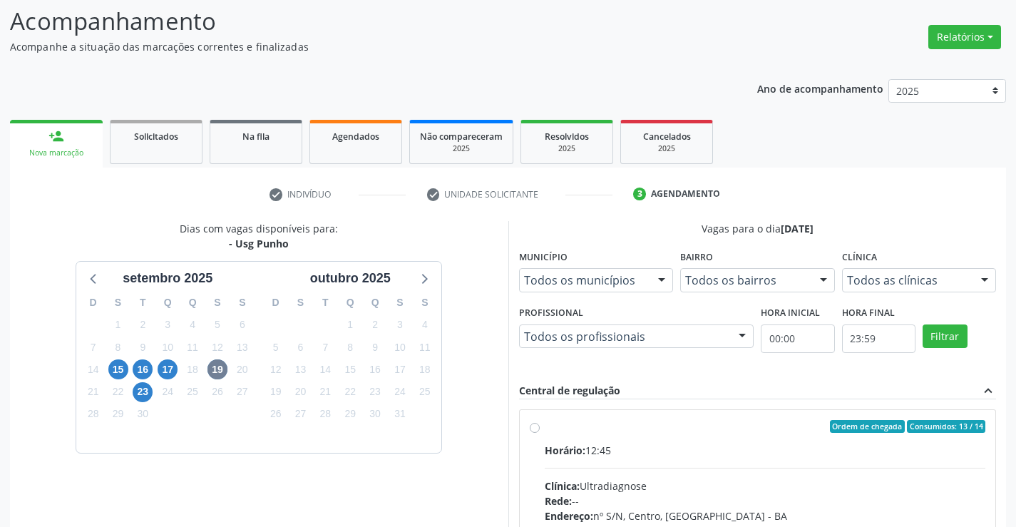
drag, startPoint x: 620, startPoint y: 435, endPoint x: 629, endPoint y: 431, distance: 9.9
click at [621, 435] on label "Ordem de chegada Consumidos: 13 / 14 Horário: 12:45 Clínica: Ultradiagnose Rede…" at bounding box center [765, 529] width 441 height 219
click at [540, 433] on input "Ordem de chegada Consumidos: 13 / 14 Horário: 12:45 Clínica: Ultradiagnose Rede…" at bounding box center [535, 426] width 10 height 13
radio input "true"
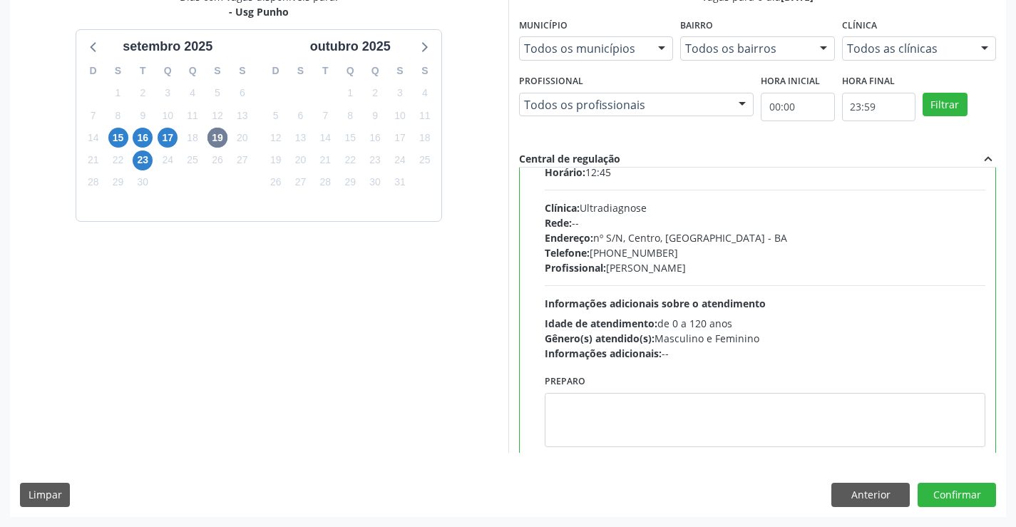
scroll to position [71, 0]
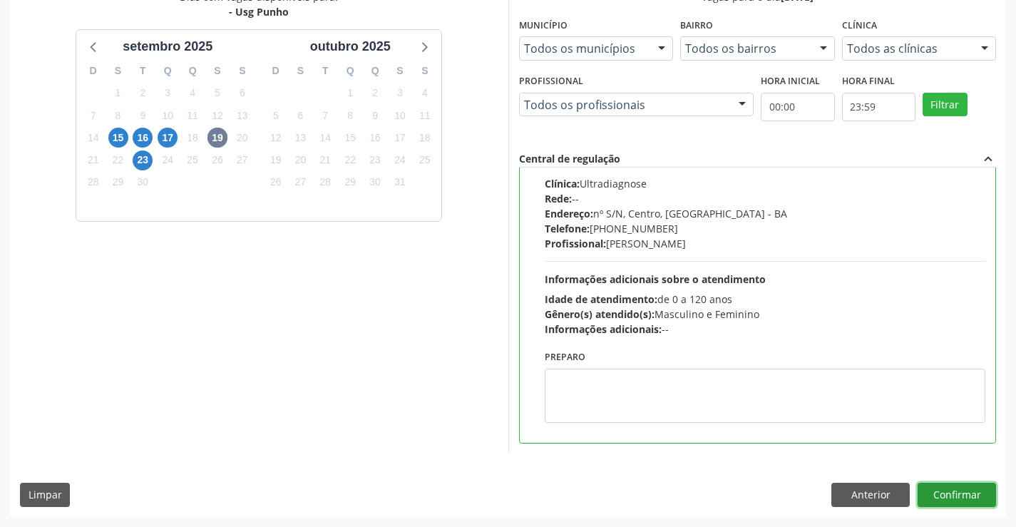
click at [964, 489] on button "Confirmar" at bounding box center [956, 494] width 78 height 24
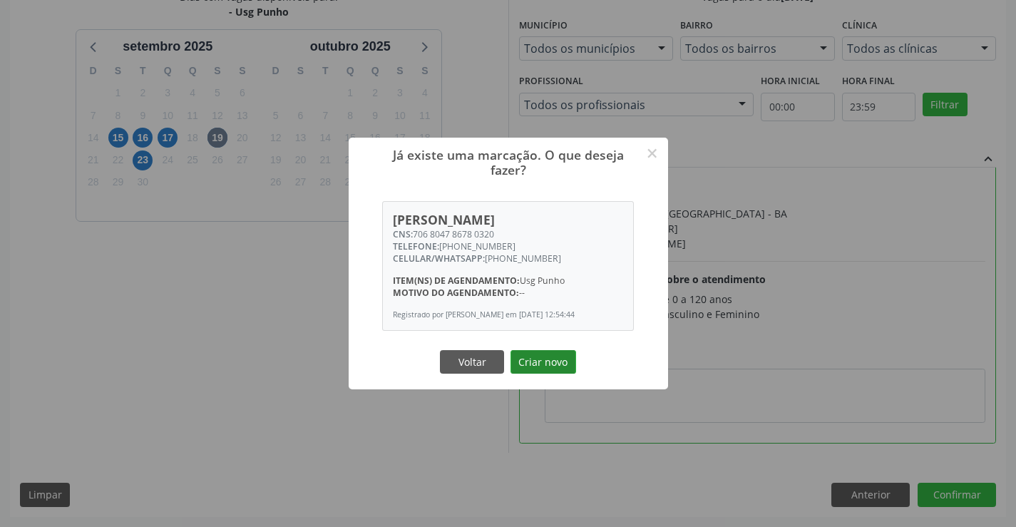
click at [547, 358] on button "Criar novo" at bounding box center [543, 362] width 66 height 24
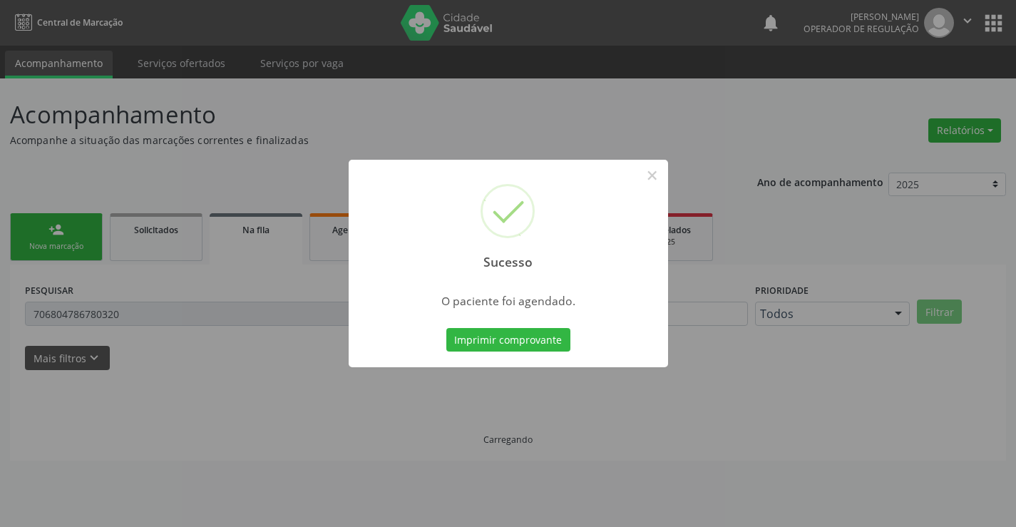
scroll to position [0, 0]
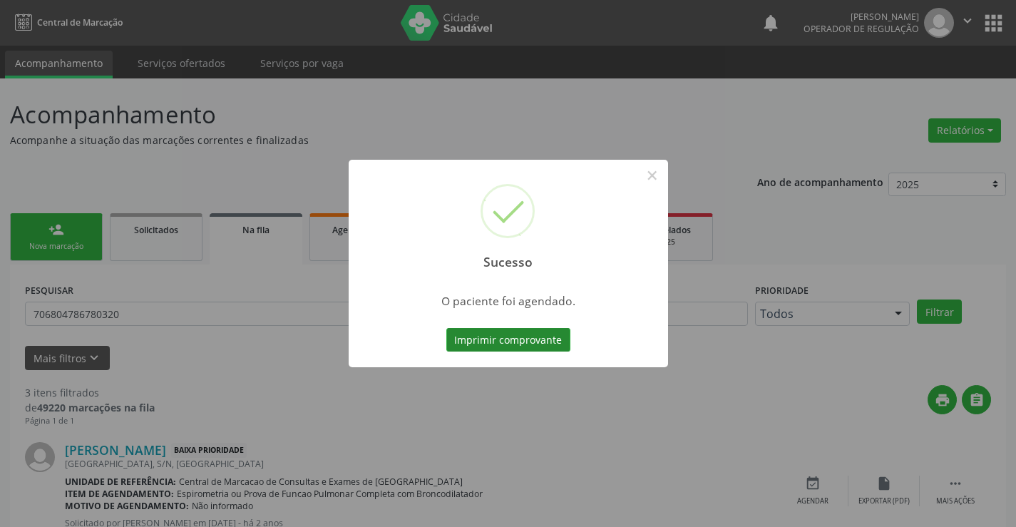
click at [499, 339] on button "Imprimir comprovante" at bounding box center [508, 340] width 124 height 24
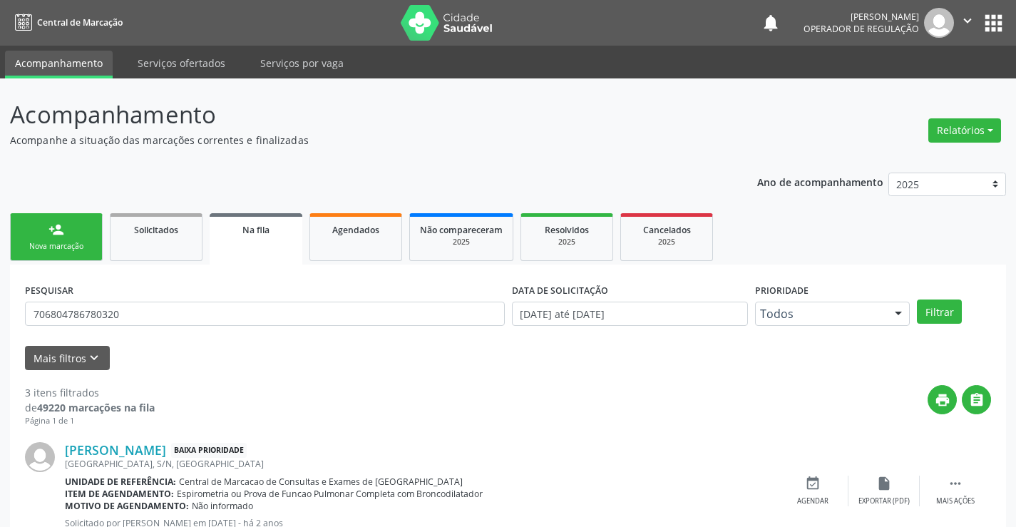
click at [394, 140] on p "Acompanhe a situação das marcações correntes e finalizadas" at bounding box center [358, 140] width 697 height 15
click at [48, 237] on link "person_add Nova marcação" at bounding box center [56, 237] width 93 height 48
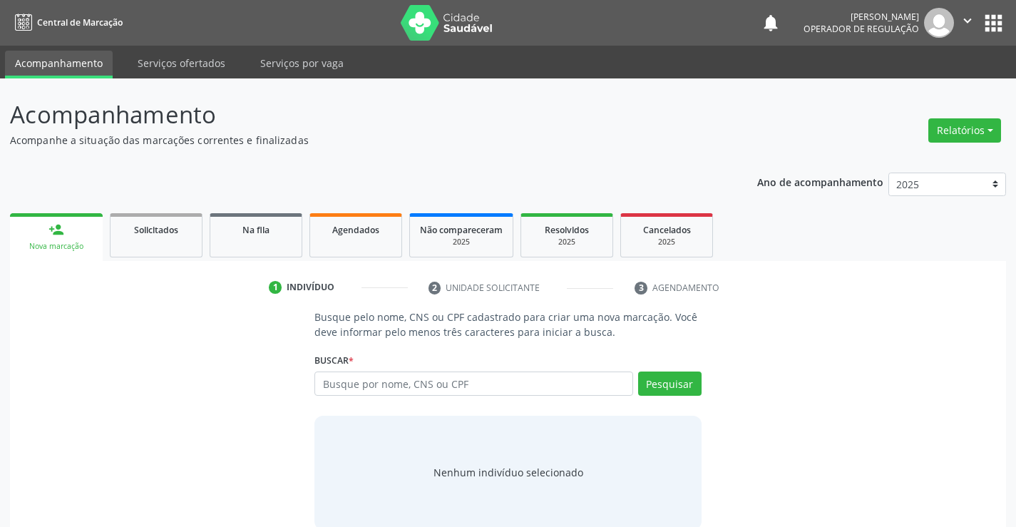
click at [45, 240] on link "person_add Nova marcação" at bounding box center [56, 237] width 93 height 48
click at [358, 385] on input "text" at bounding box center [473, 383] width 318 height 24
click at [258, 239] on link "Na fila" at bounding box center [256, 235] width 93 height 44
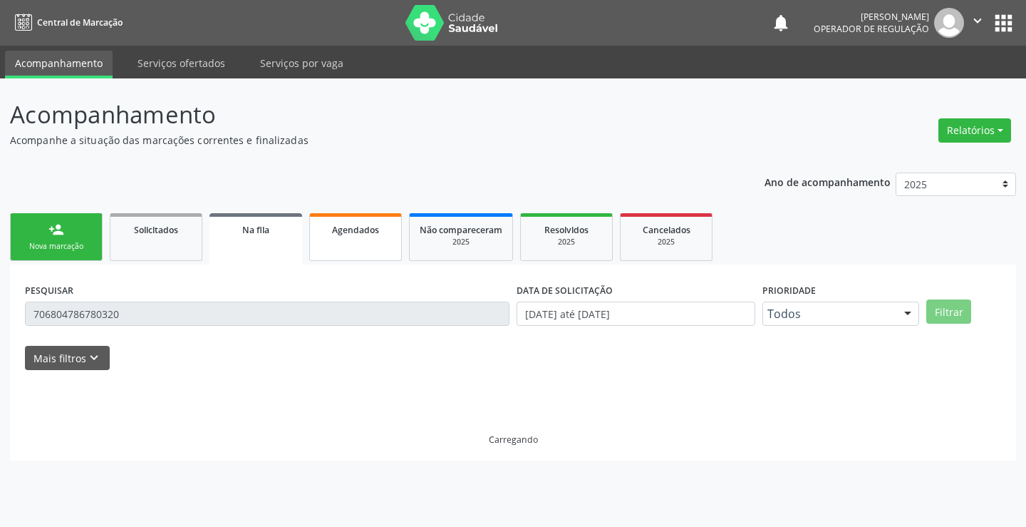
click at [349, 240] on link "Agendados" at bounding box center [355, 237] width 93 height 48
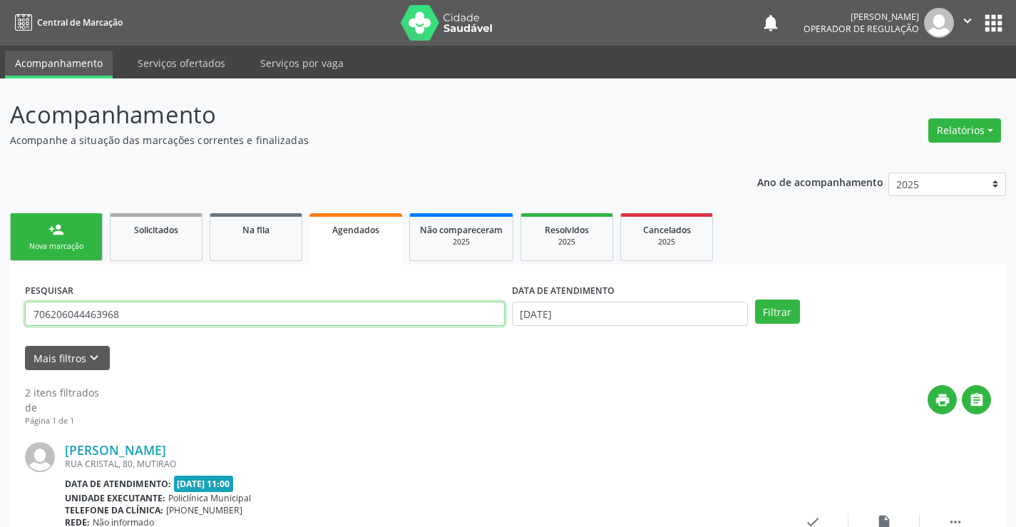
click at [143, 316] on input "706206044463968" at bounding box center [265, 313] width 480 height 24
type input "7"
type input "[PERSON_NAME]"
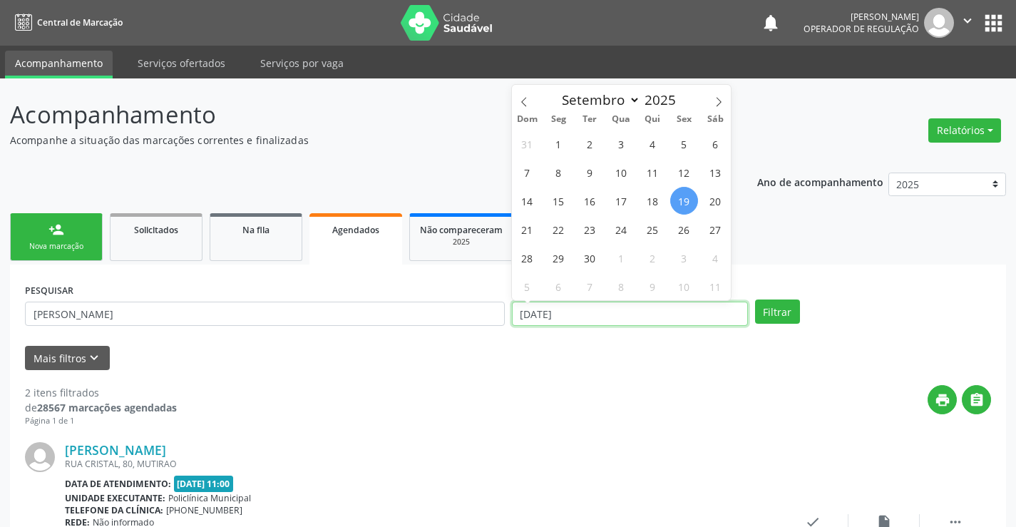
click at [584, 319] on input "[DATE]" at bounding box center [630, 313] width 236 height 24
click at [791, 313] on button "Filtrar" at bounding box center [777, 311] width 45 height 24
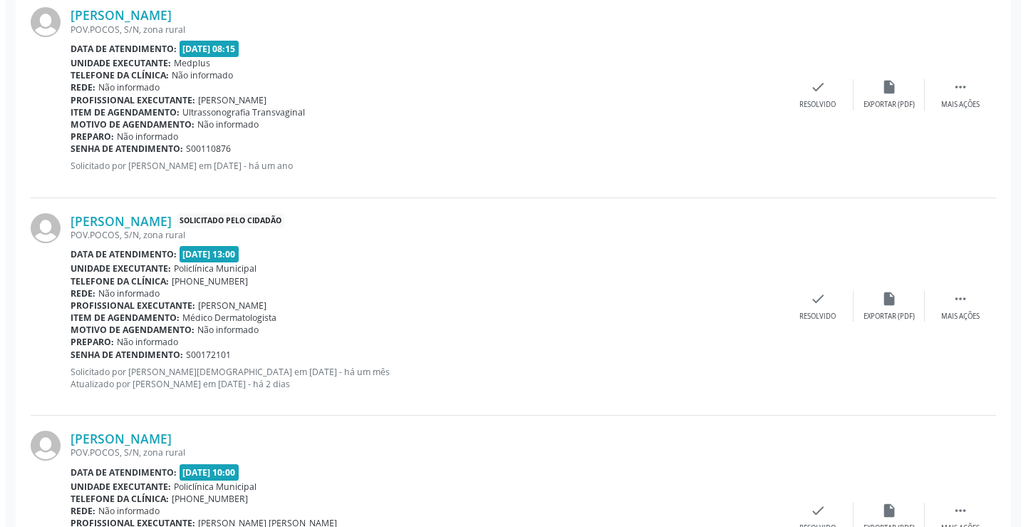
scroll to position [758, 0]
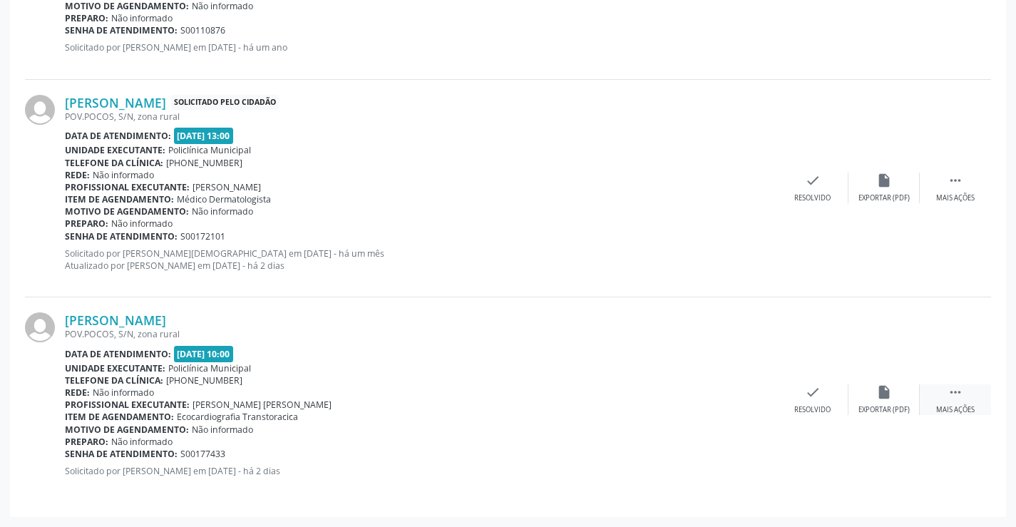
click at [956, 403] on div " Mais ações" at bounding box center [954, 399] width 71 height 31
click at [741, 390] on icon "cancel" at bounding box center [741, 392] width 16 height 16
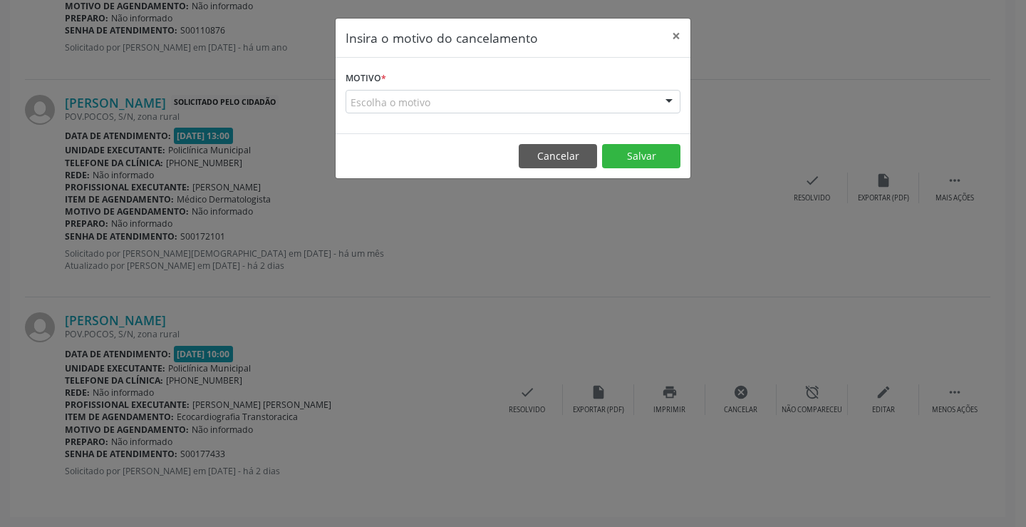
click at [662, 98] on div at bounding box center [669, 103] width 21 height 24
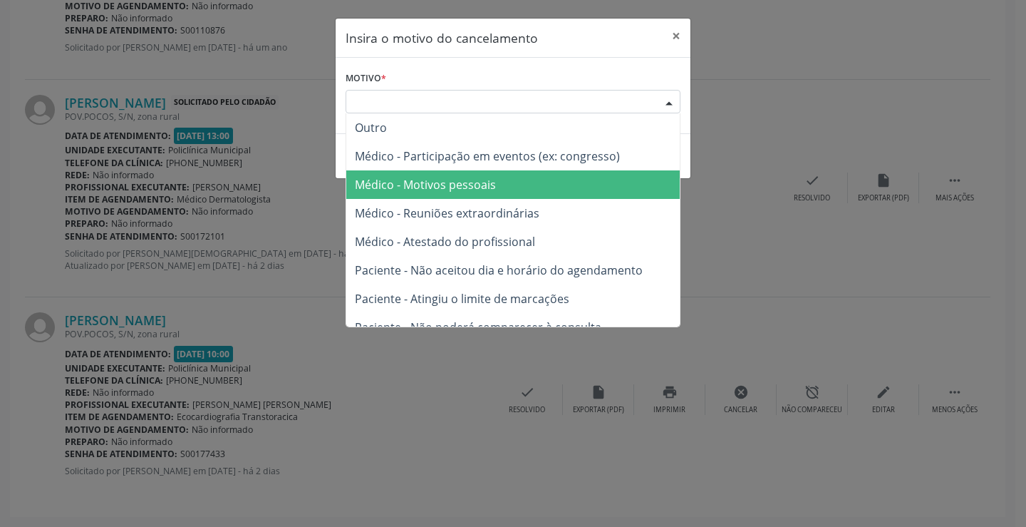
click at [451, 180] on span "Médico - Motivos pessoais" at bounding box center [425, 185] width 141 height 16
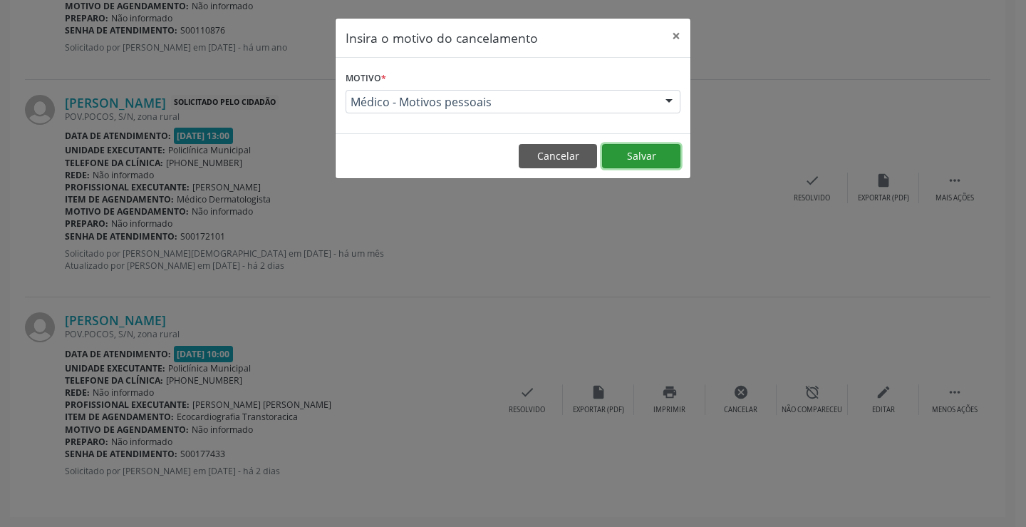
click at [633, 153] on button "Salvar" at bounding box center [641, 156] width 78 height 24
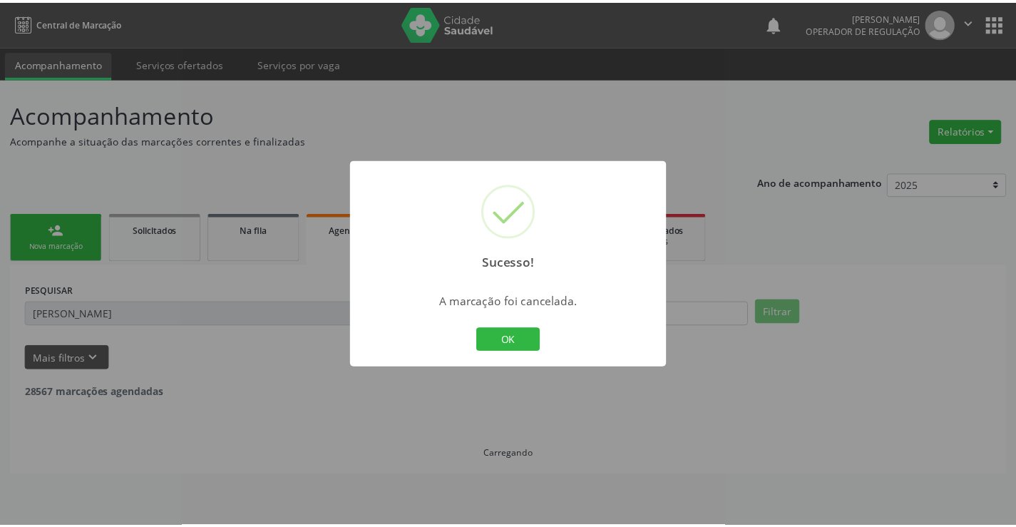
scroll to position [0, 0]
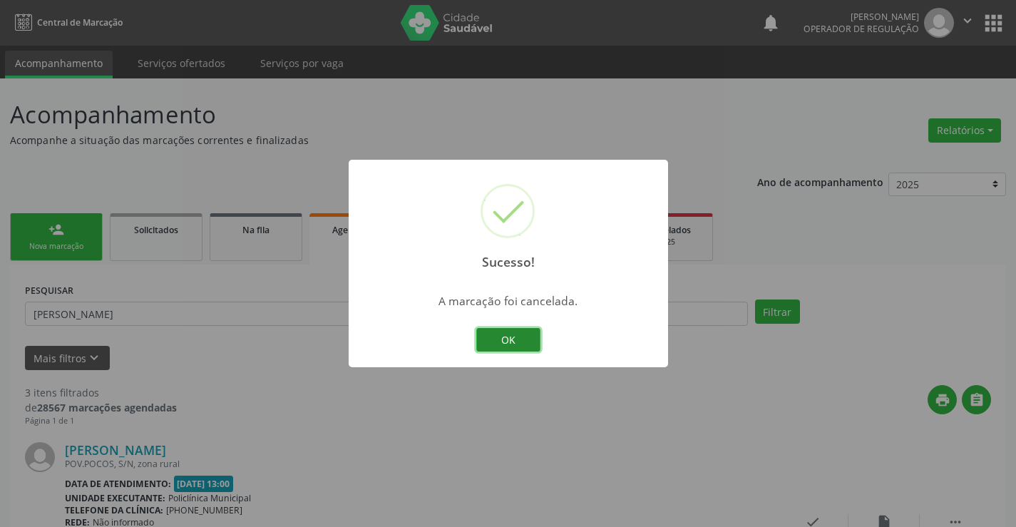
click at [506, 336] on button "OK" at bounding box center [508, 340] width 64 height 24
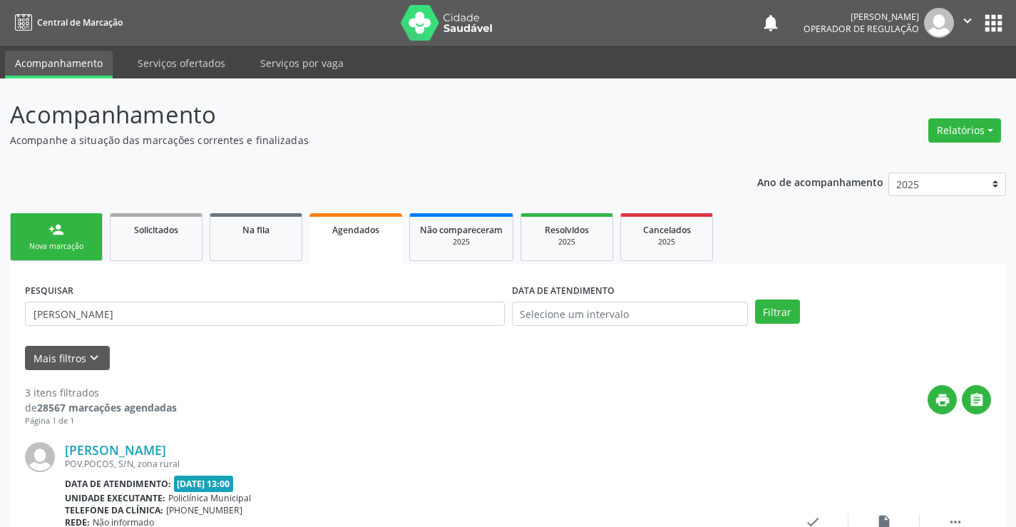
click at [65, 244] on div "Nova marcação" at bounding box center [56, 246] width 71 height 11
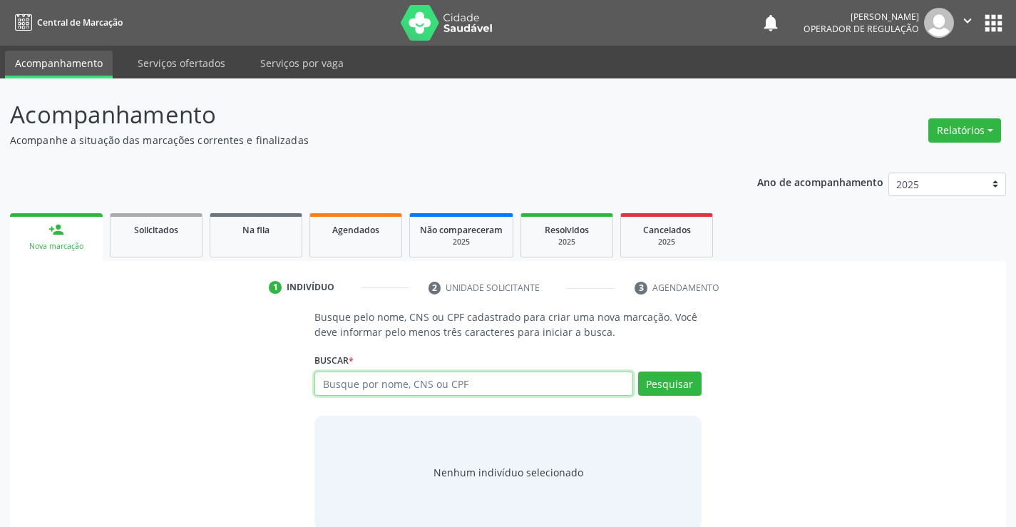
click at [376, 383] on input "text" at bounding box center [473, 383] width 318 height 24
type input "702003337975586"
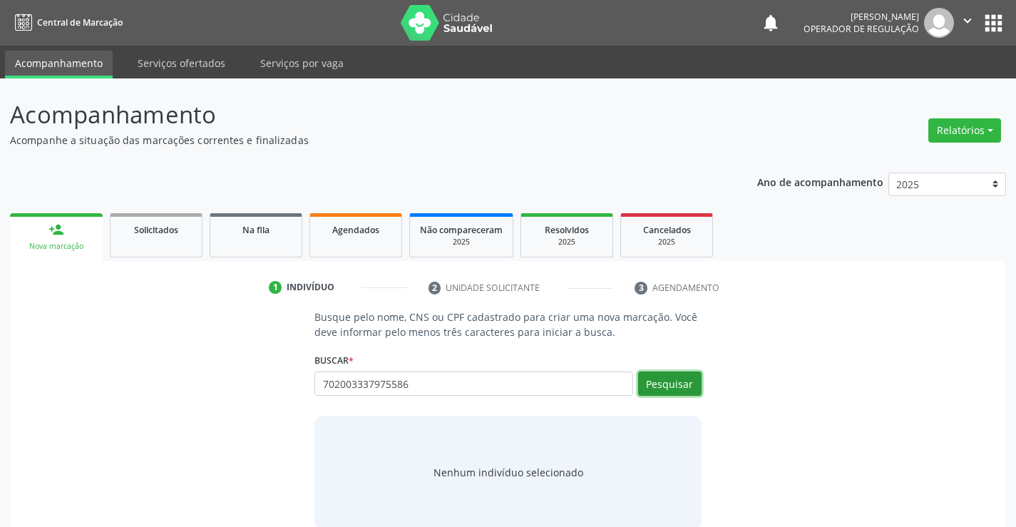
click at [685, 379] on button "Pesquisar" at bounding box center [669, 383] width 63 height 24
type input "702003337975586"
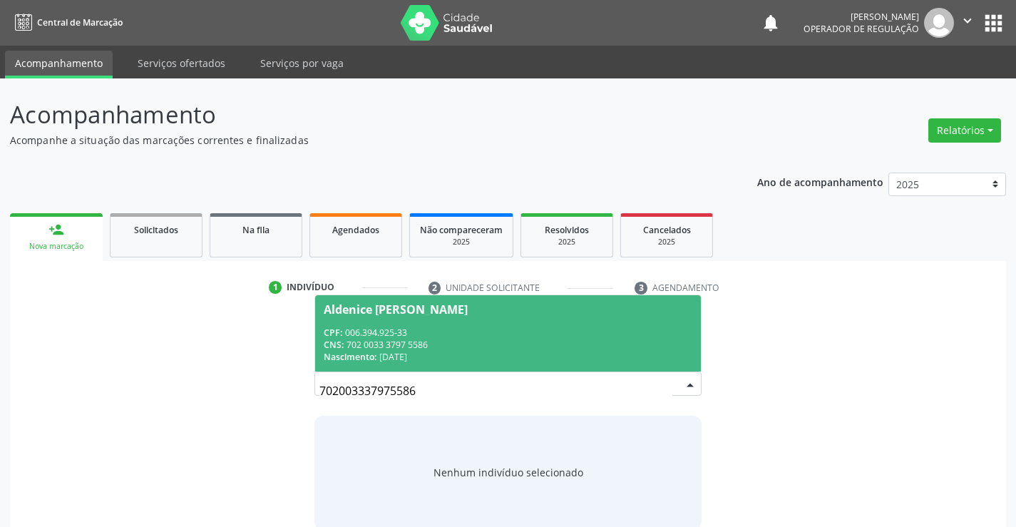
click at [367, 323] on span "Aldenice [PERSON_NAME] CPF: 006.394.925-33 CNS: 702 0033 3797 5586 Nascimento: …" at bounding box center [507, 333] width 385 height 76
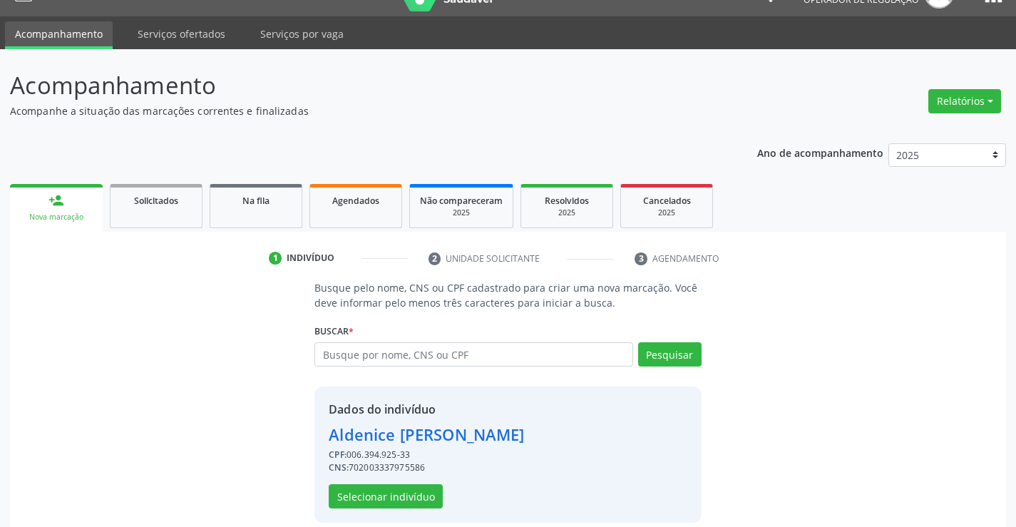
scroll to position [45, 0]
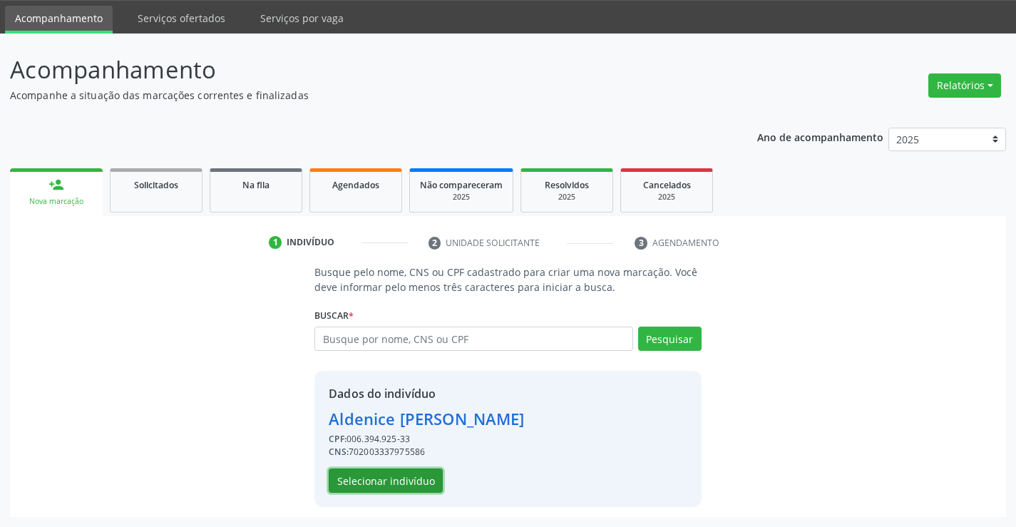
click at [370, 473] on button "Selecionar indivíduo" at bounding box center [386, 480] width 114 height 24
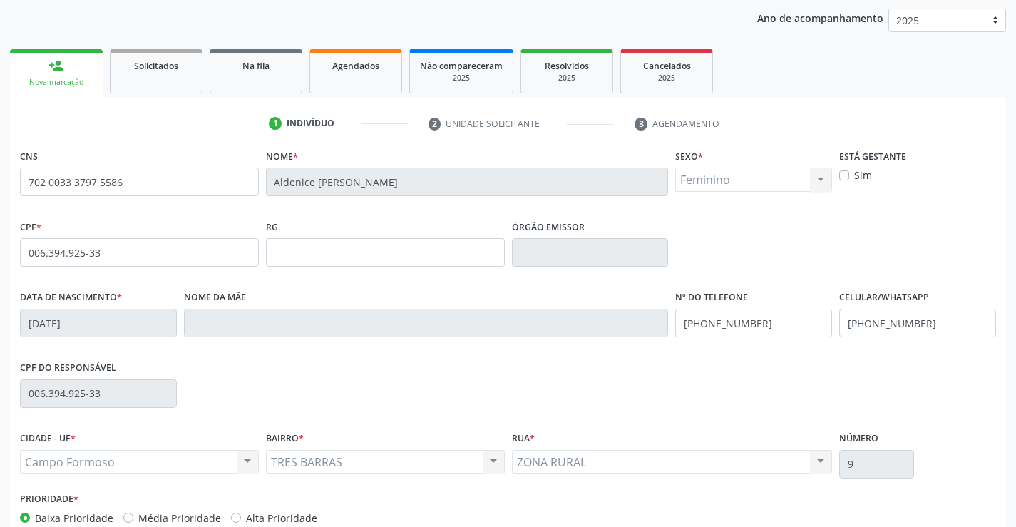
scroll to position [246, 0]
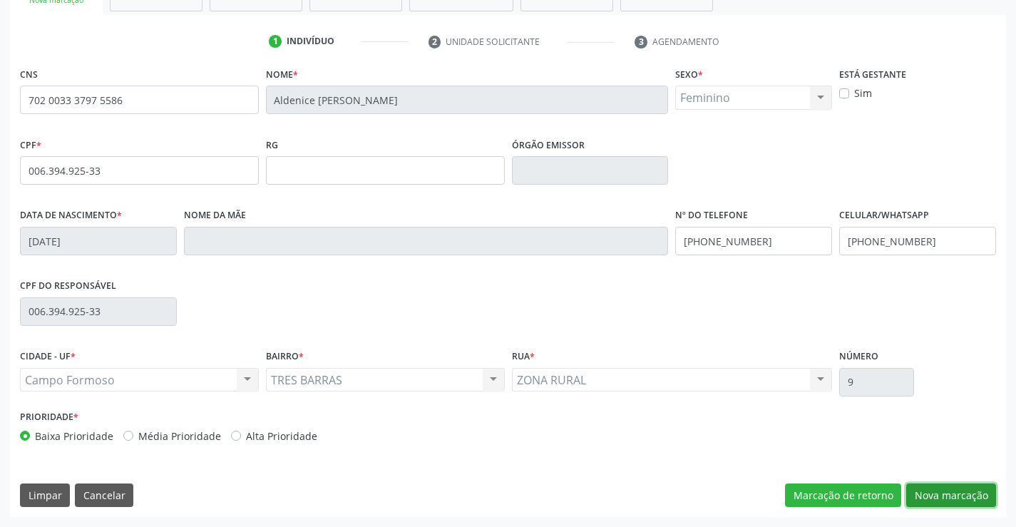
click at [945, 495] on button "Nova marcação" at bounding box center [951, 495] width 90 height 24
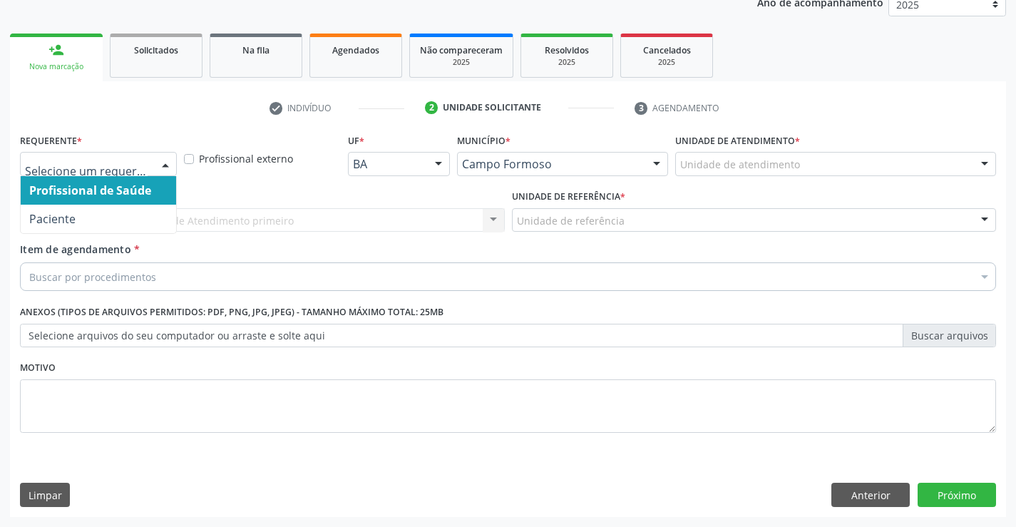
click at [153, 163] on div "Profissional de Saúde Paciente Nenhum resultado encontrado para: " " Não há nen…" at bounding box center [98, 164] width 157 height 24
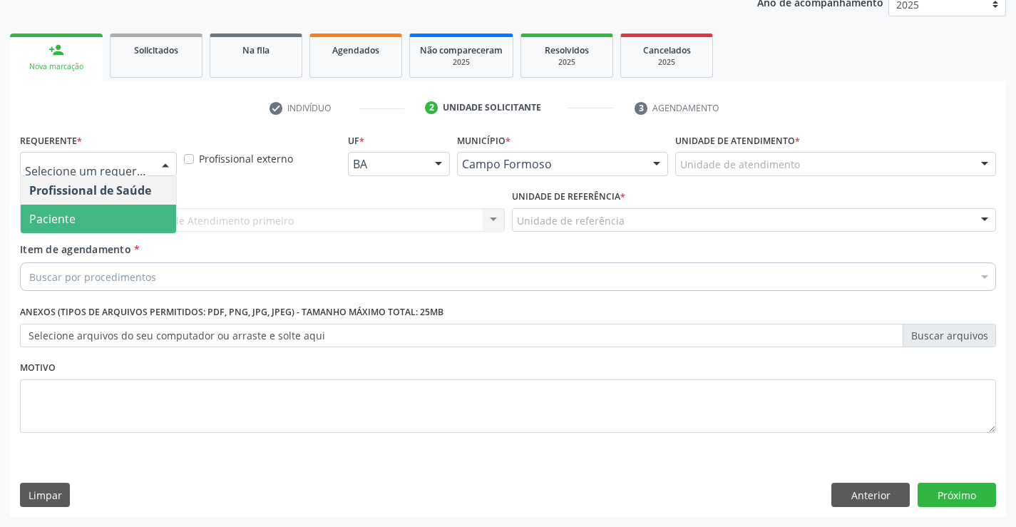
click at [73, 222] on span "Paciente" at bounding box center [52, 219] width 46 height 16
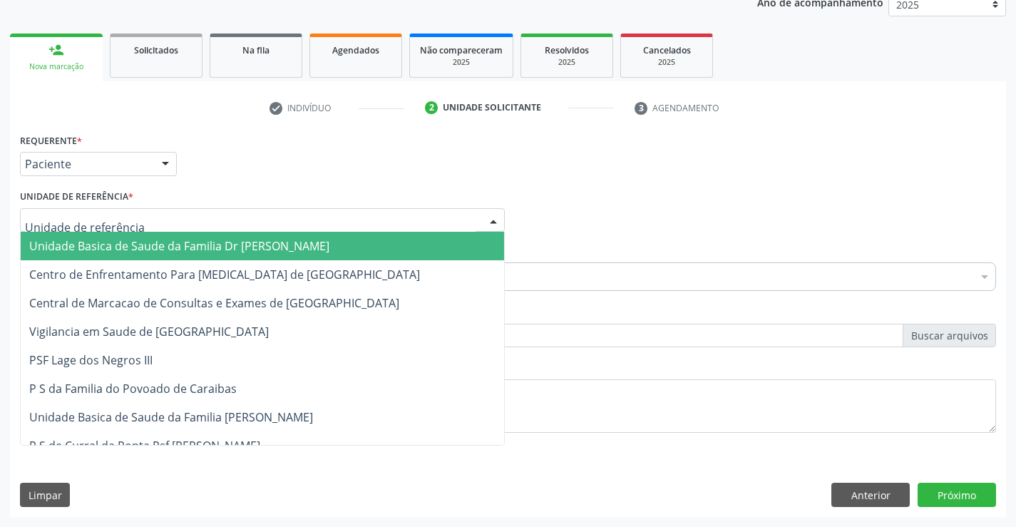
click at [252, 223] on div at bounding box center [262, 220] width 485 height 24
click at [186, 250] on span "Unidade Basica de Saude da Familia Dr [PERSON_NAME]" at bounding box center [179, 246] width 300 height 16
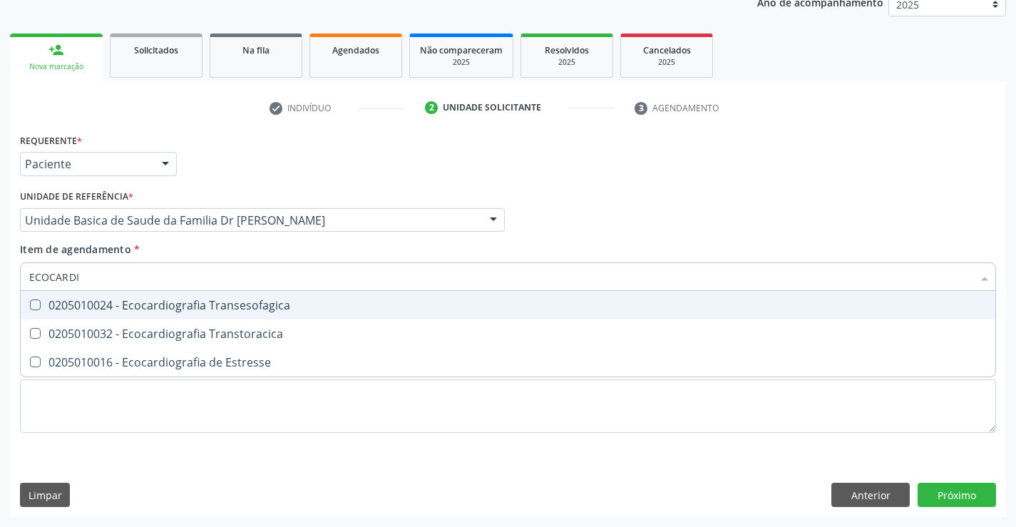
type input "ECOCARDIO"
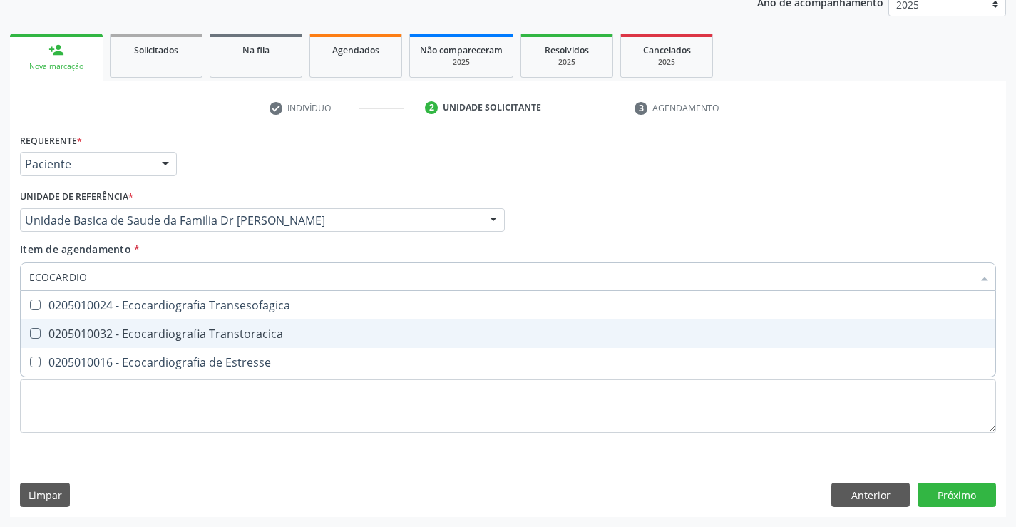
click at [204, 335] on div "0205010032 - Ecocardiografia Transtoracica" at bounding box center [507, 333] width 957 height 11
checkbox Transtoracica "true"
click at [840, 465] on div "Requerente * Paciente Profissional de Saúde Paciente Nenhum resultado encontrad…" at bounding box center [508, 323] width 996 height 387
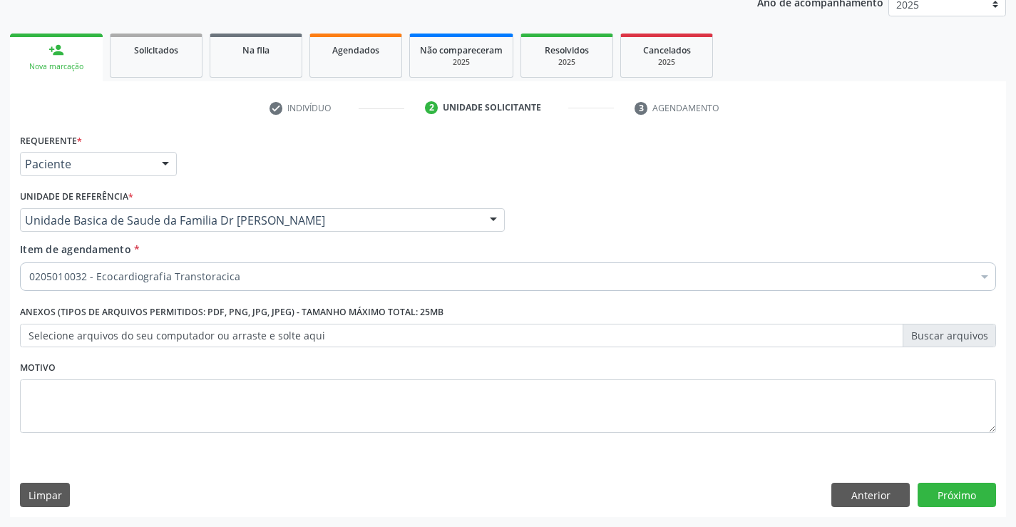
click at [961, 492] on div "Requerente * Paciente Profissional de Saúde Paciente Nenhum resultado encontrad…" at bounding box center [508, 323] width 996 height 387
click at [954, 495] on button "Próximo" at bounding box center [956, 494] width 78 height 24
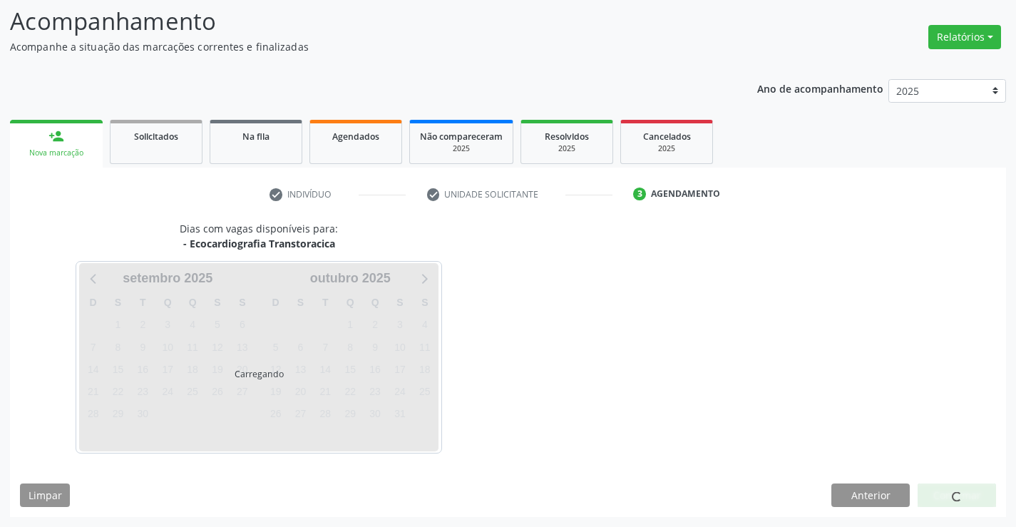
scroll to position [93, 0]
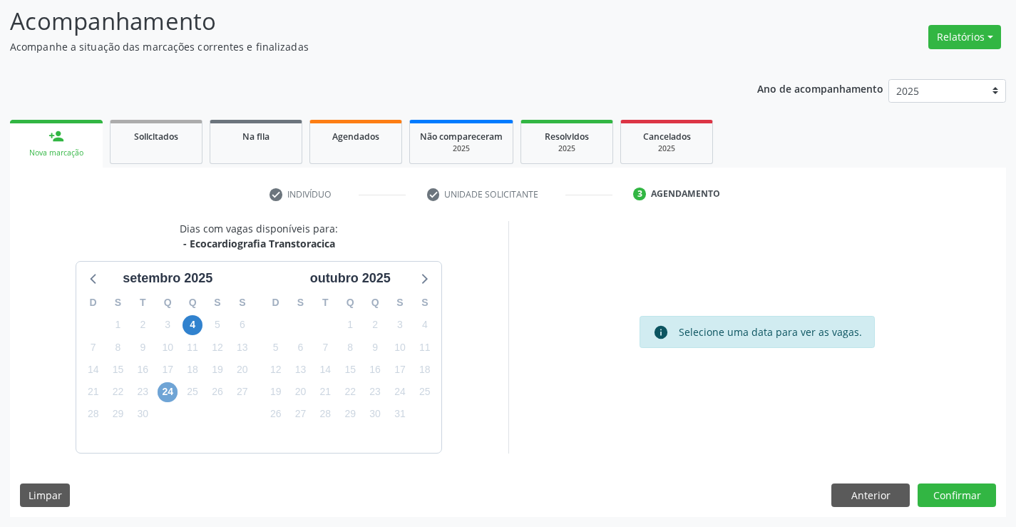
click at [168, 390] on span "24" at bounding box center [168, 392] width 20 height 20
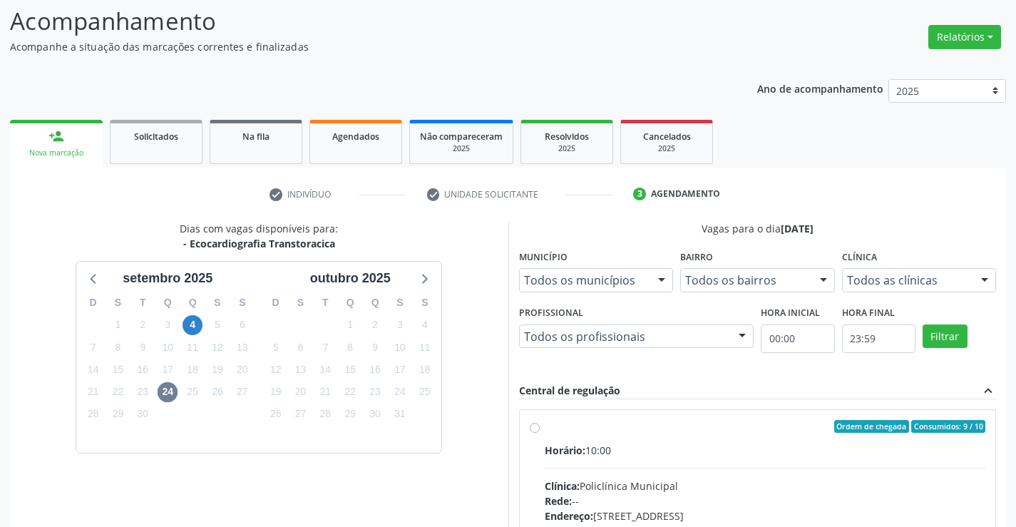
click at [532, 448] on div "Ordem de chegada Consumidos: 9 / 10 Horário: 10:00 Clínica: Policlínica Municip…" at bounding box center [758, 529] width 456 height 219
radio input "true"
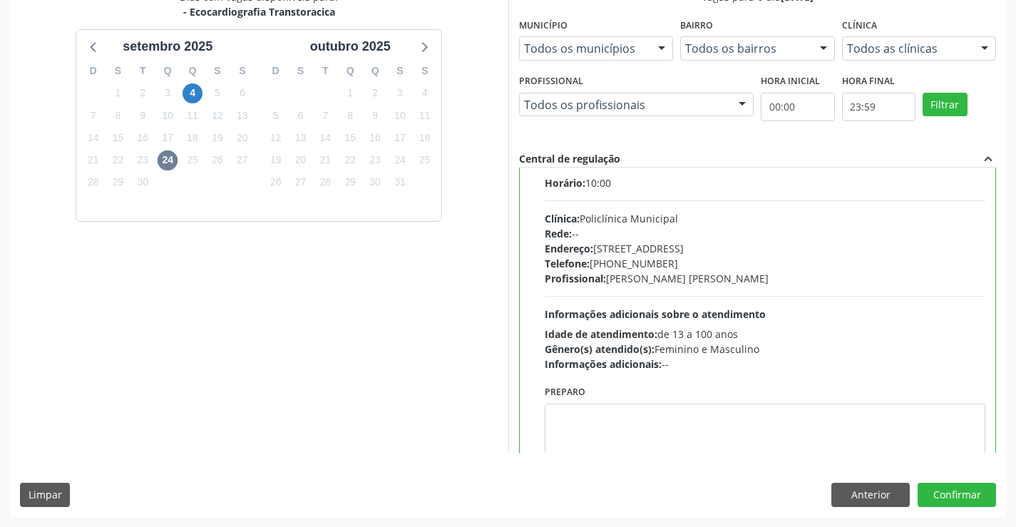
scroll to position [0, 0]
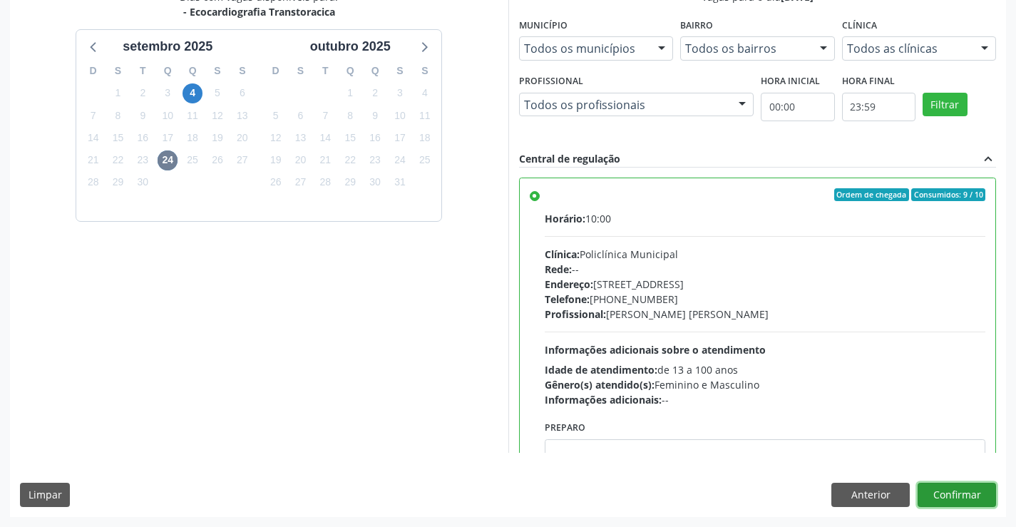
click at [947, 490] on button "Confirmar" at bounding box center [956, 494] width 78 height 24
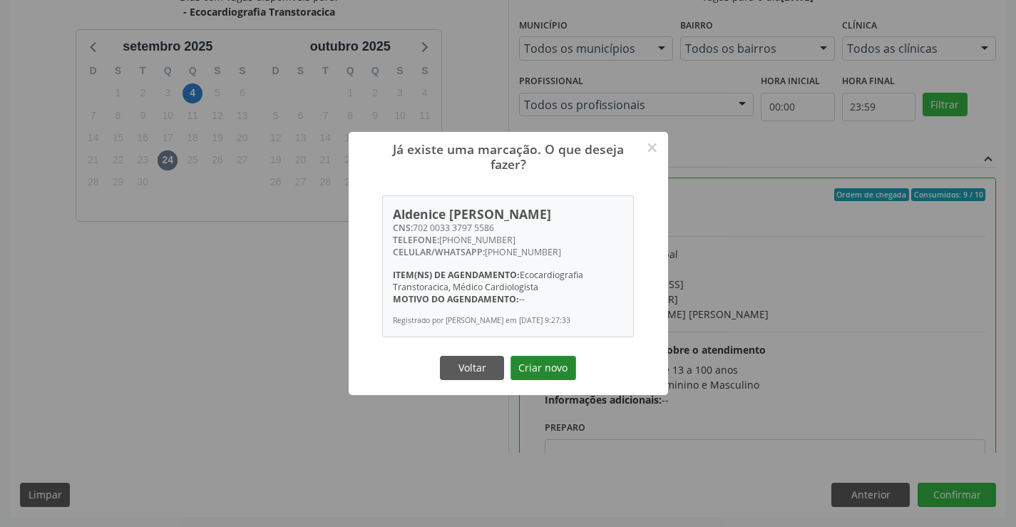
click at [556, 368] on button "Criar novo" at bounding box center [543, 368] width 66 height 24
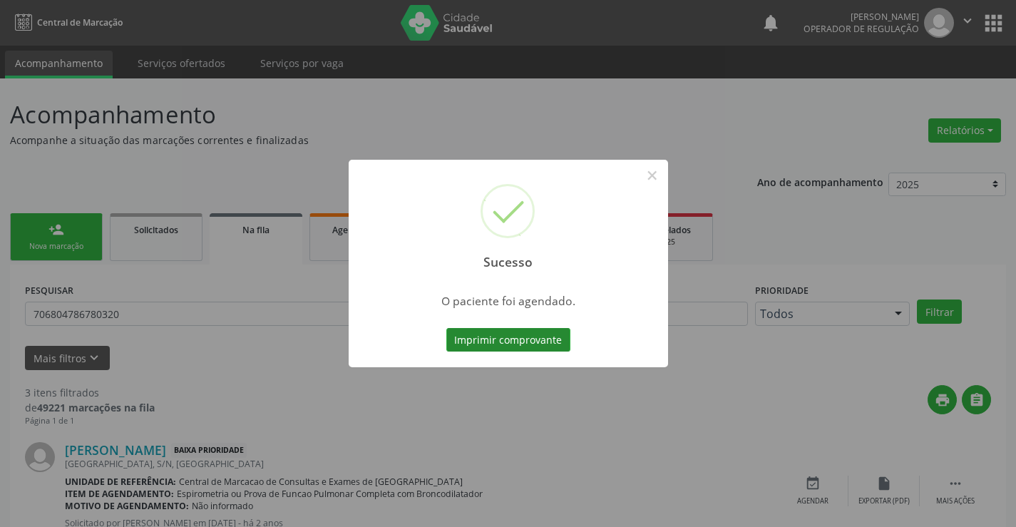
click at [497, 329] on button "Imprimir comprovante" at bounding box center [508, 340] width 124 height 24
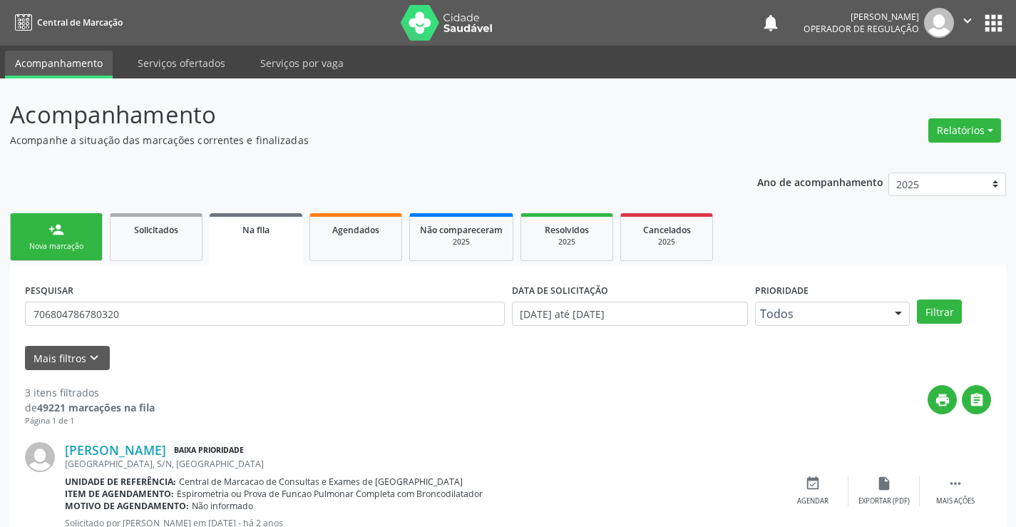
click at [305, 147] on p "Acompanhe a situação das marcações correntes e finalizadas" at bounding box center [358, 140] width 697 height 15
click at [306, 194] on div "Ano de acompanhamento 2025 2024 2023 person_add Nova marcação Solicitados Na fi…" at bounding box center [508, 493] width 996 height 662
click at [57, 237] on div "person_add" at bounding box center [56, 230] width 16 height 16
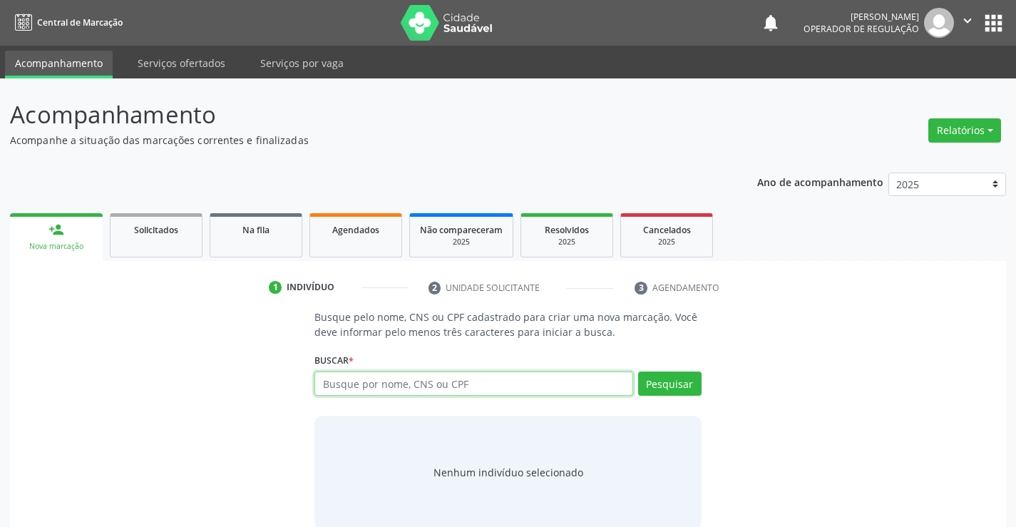
click at [362, 386] on input "text" at bounding box center [473, 383] width 318 height 24
click at [350, 234] on span "Agendados" at bounding box center [355, 230] width 47 height 12
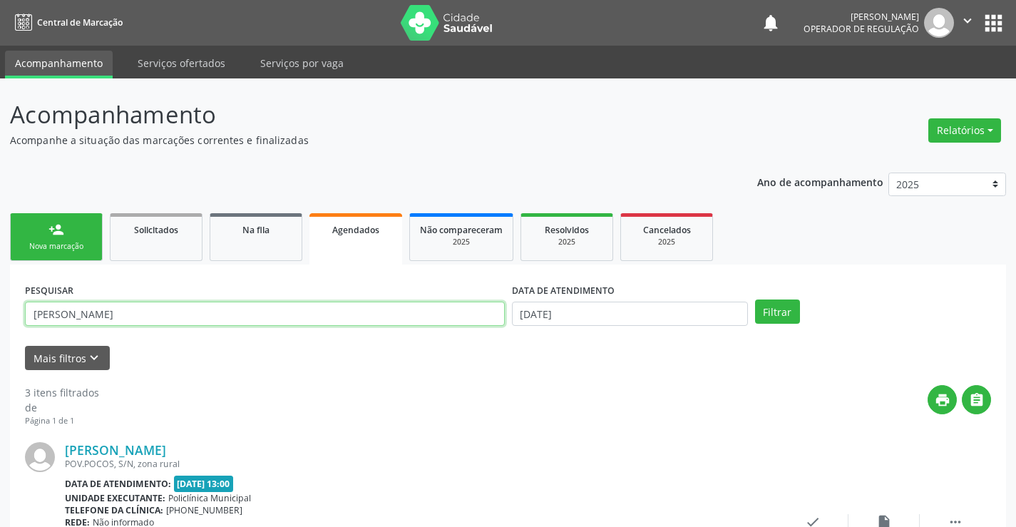
click at [126, 314] on input "[PERSON_NAME]" at bounding box center [265, 313] width 480 height 24
type input "E"
type input "700505918598154"
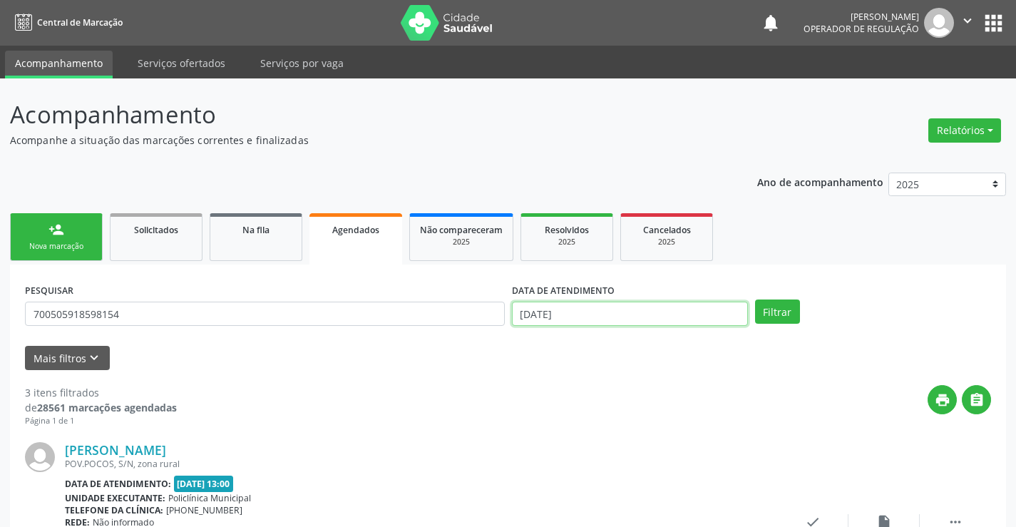
click at [702, 318] on input "[DATE]" at bounding box center [630, 313] width 236 height 24
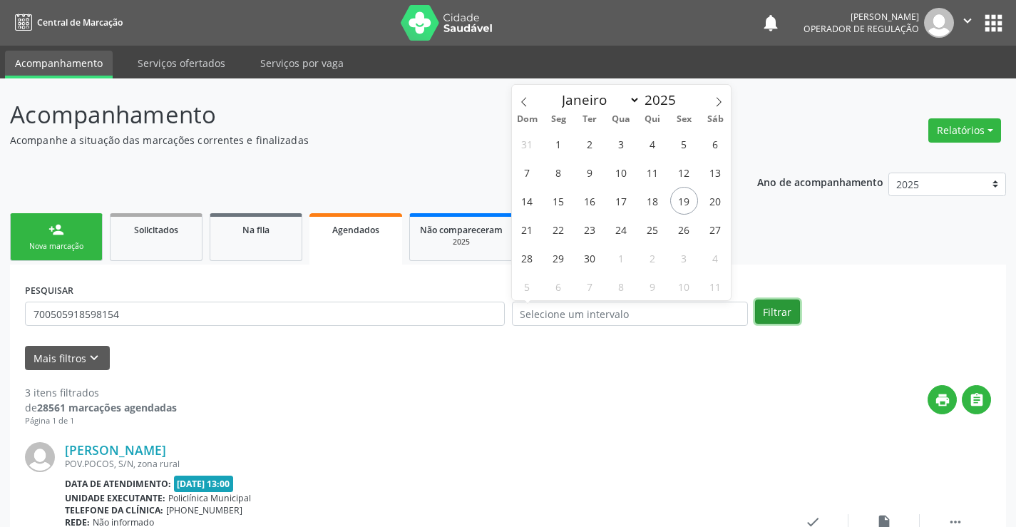
click at [765, 305] on button "Filtrar" at bounding box center [777, 311] width 45 height 24
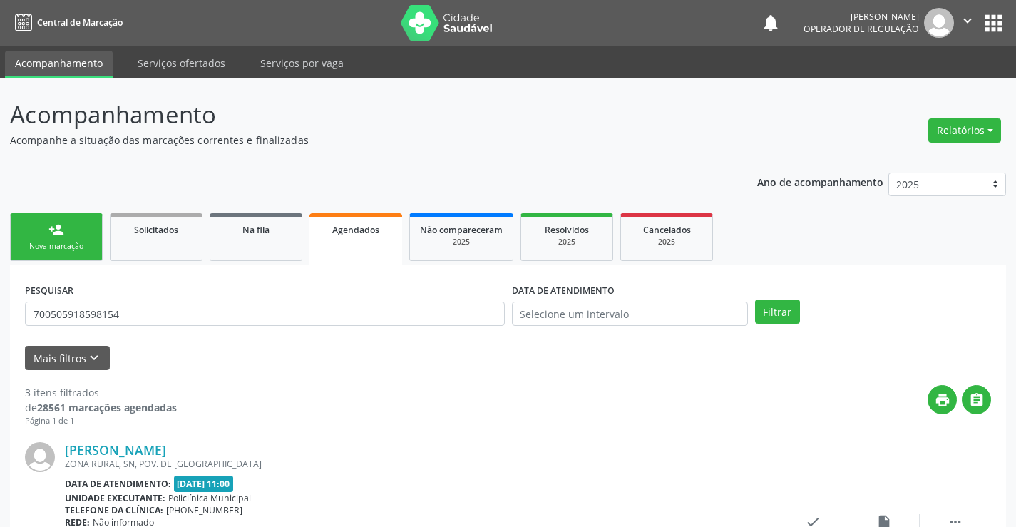
click at [960, 9] on button "" at bounding box center [967, 23] width 27 height 30
click at [923, 90] on link "Sair" at bounding box center [931, 87] width 98 height 20
